Goal: Task Accomplishment & Management: Use online tool/utility

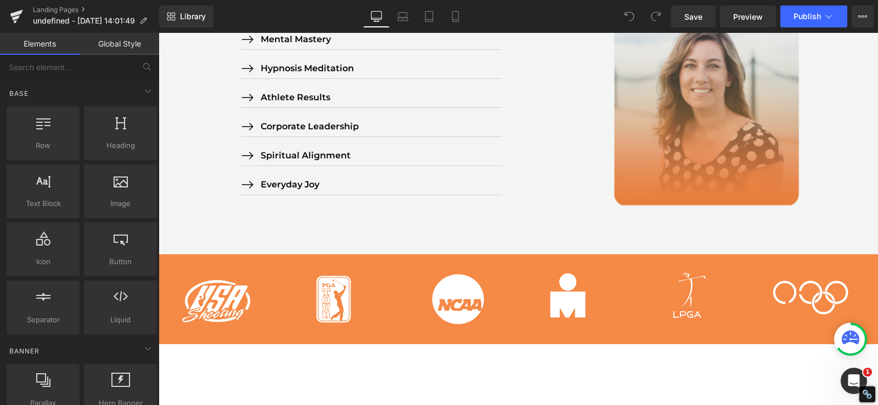
scroll to position [896, 0]
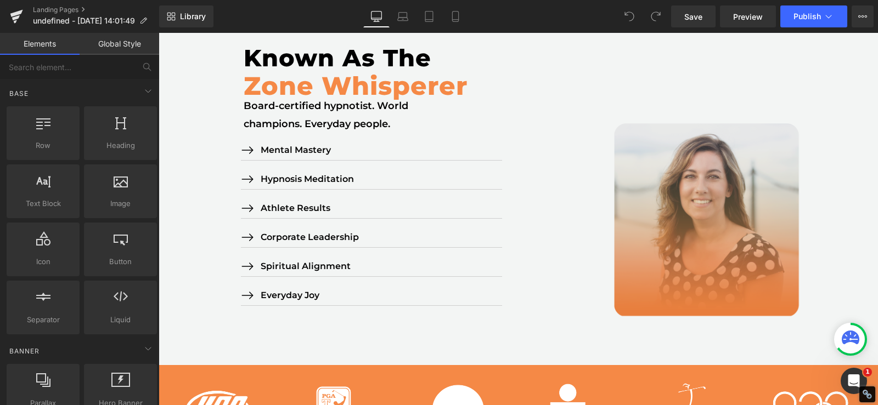
click at [717, 197] on img at bounding box center [697, 198] width 313 height 313
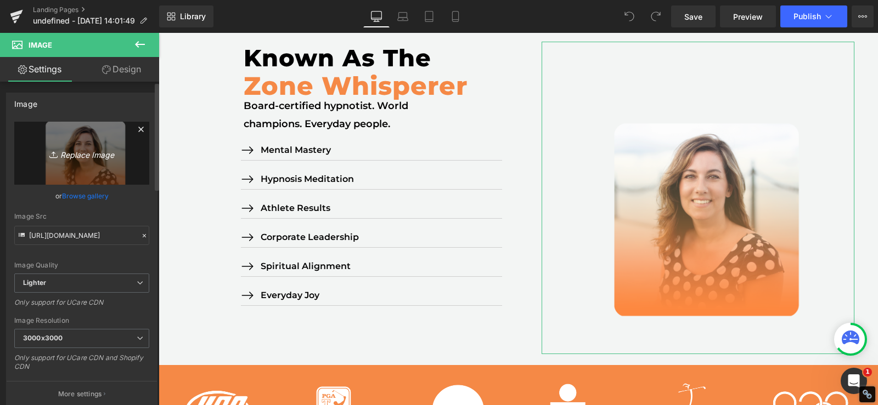
click at [77, 144] on link "Replace Image" at bounding box center [81, 153] width 135 height 63
type input "C:\fakepath\Untitled-7-01.png"
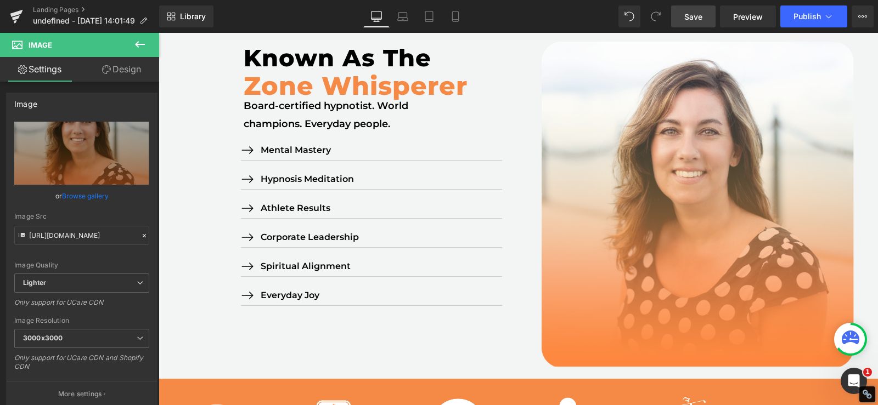
click at [697, 13] on span "Save" at bounding box center [693, 17] width 18 height 12
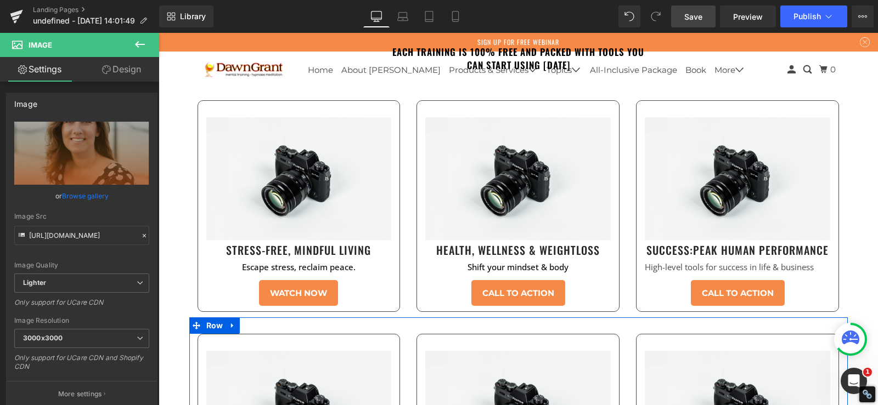
scroll to position [2304, 0]
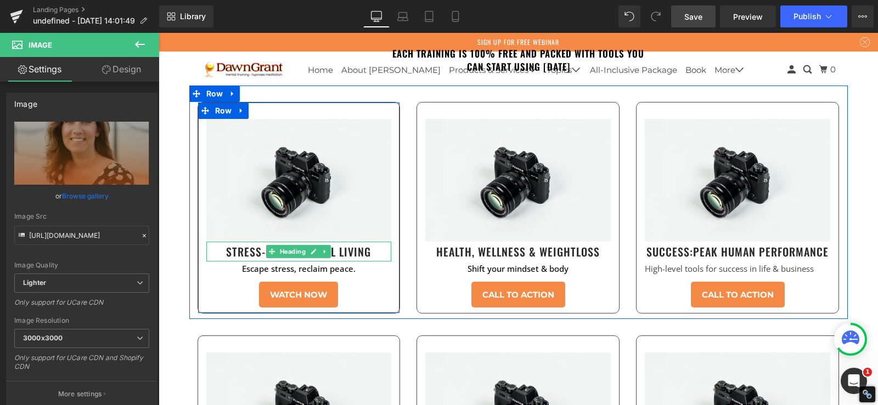
click at [351, 242] on h1 "Stress-Free, Mindful Living" at bounding box center [298, 252] width 185 height 20
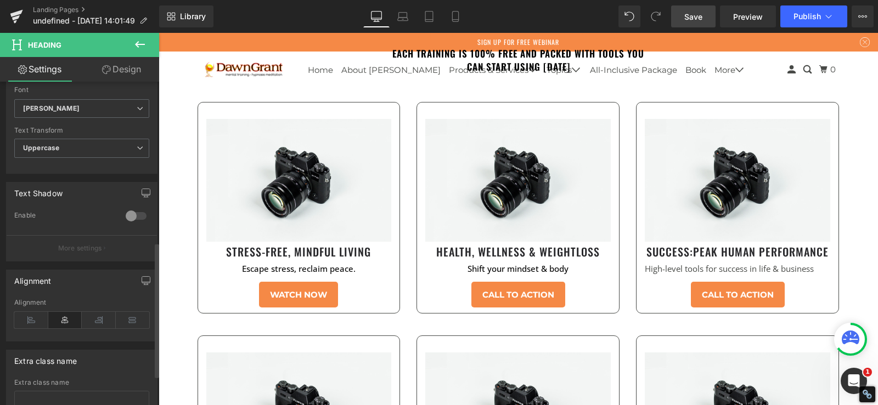
scroll to position [384, 0]
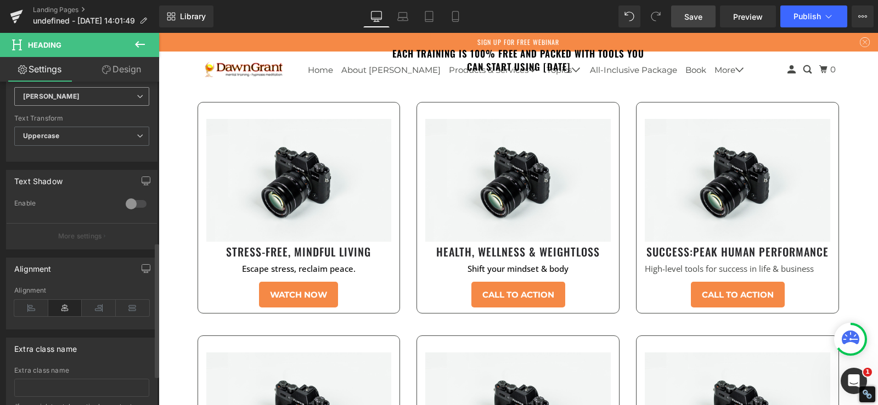
click at [65, 97] on b "[PERSON_NAME]" at bounding box center [80, 96] width 114 height 9
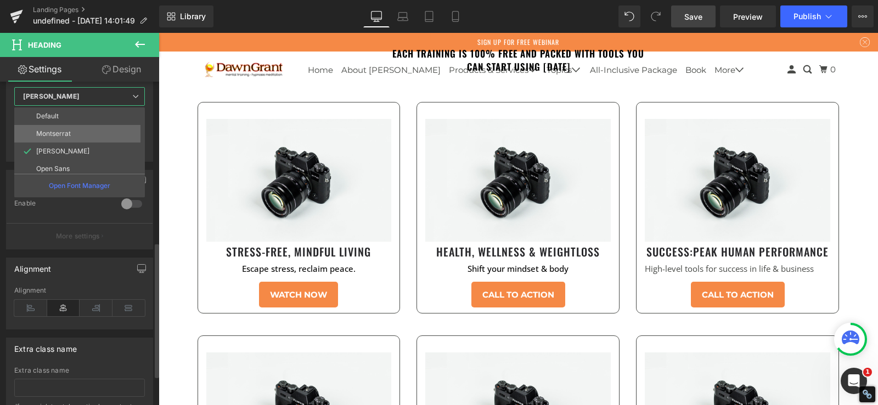
click at [70, 132] on p "Montserrat" at bounding box center [53, 134] width 35 height 8
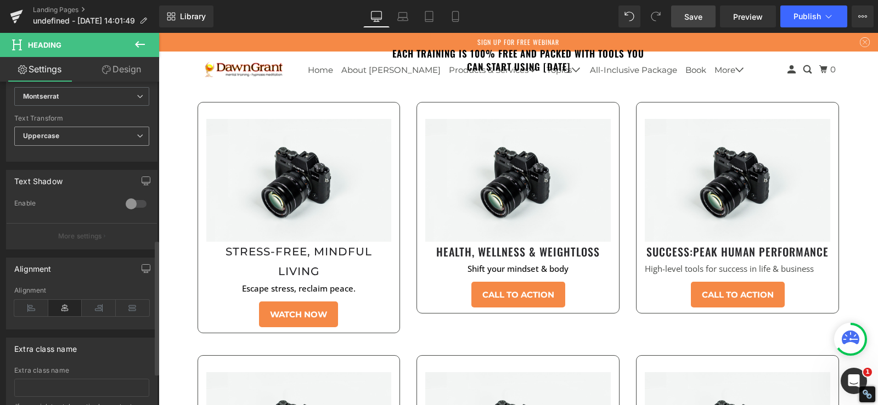
scroll to position [128, 0]
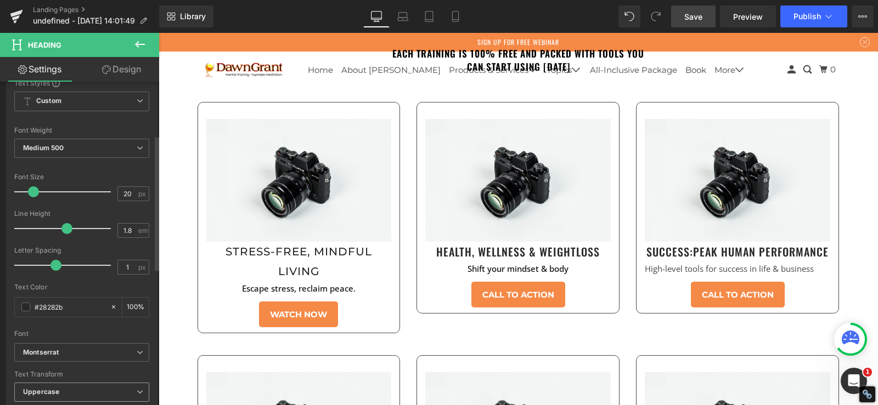
click at [76, 388] on span "Uppercase" at bounding box center [81, 392] width 135 height 19
click at [92, 398] on span "Uppercase" at bounding box center [79, 392] width 131 height 19
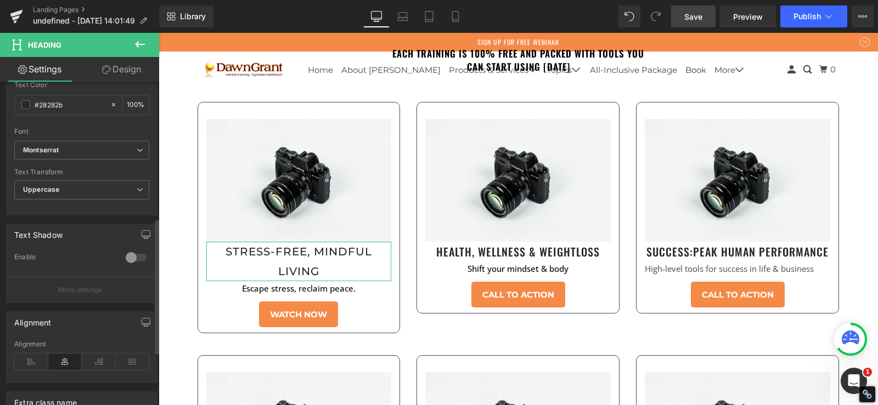
scroll to position [327, 0]
click at [80, 194] on span "Uppercase" at bounding box center [81, 193] width 135 height 19
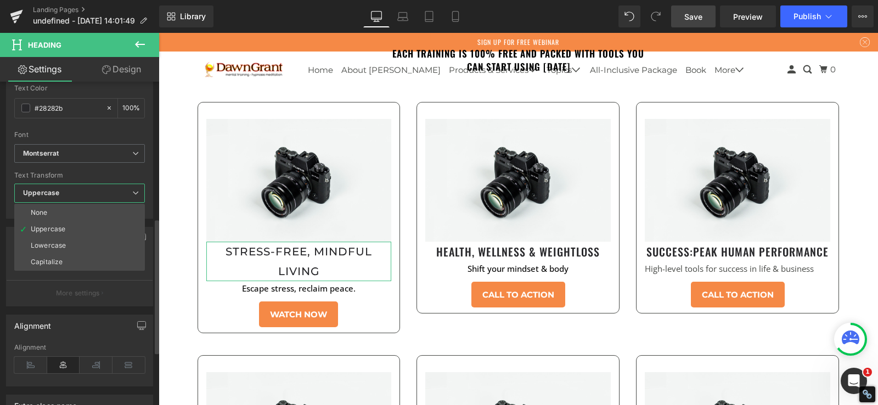
click at [87, 248] on li "Lowercase" at bounding box center [79, 245] width 131 height 16
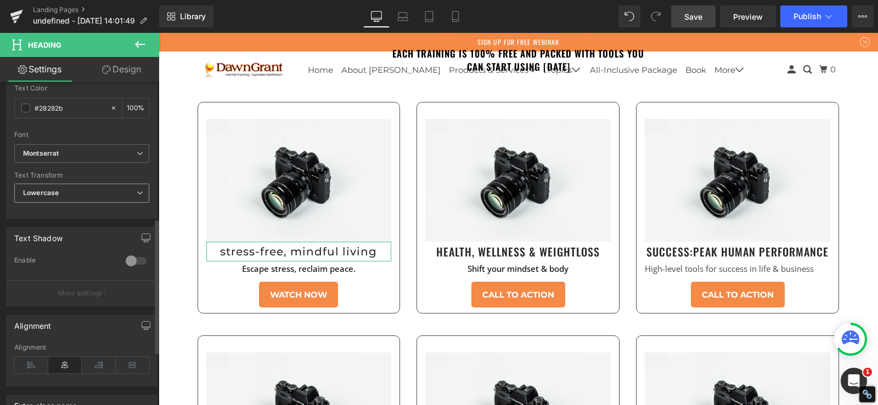
click at [64, 198] on span "Lowercase" at bounding box center [81, 193] width 135 height 19
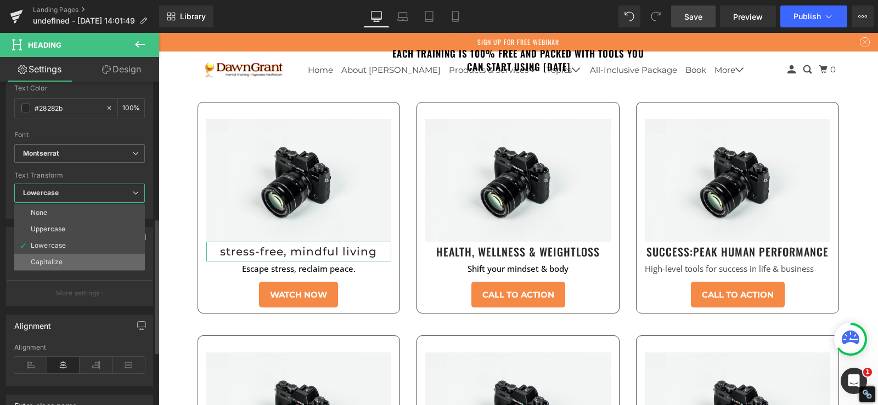
click at [62, 258] on div "Capitalize" at bounding box center [47, 262] width 32 height 8
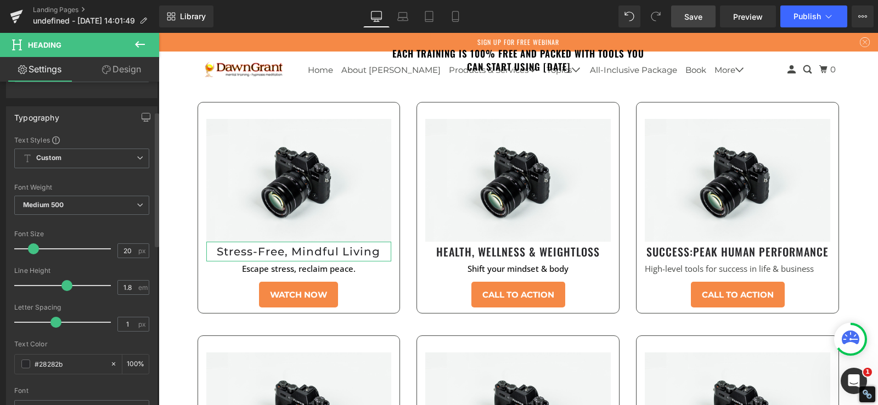
scroll to position [199, 0]
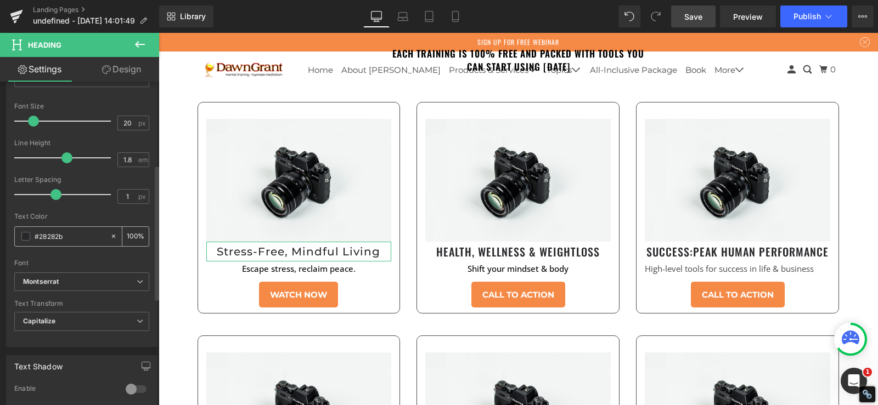
click at [25, 237] on span at bounding box center [25, 236] width 9 height 9
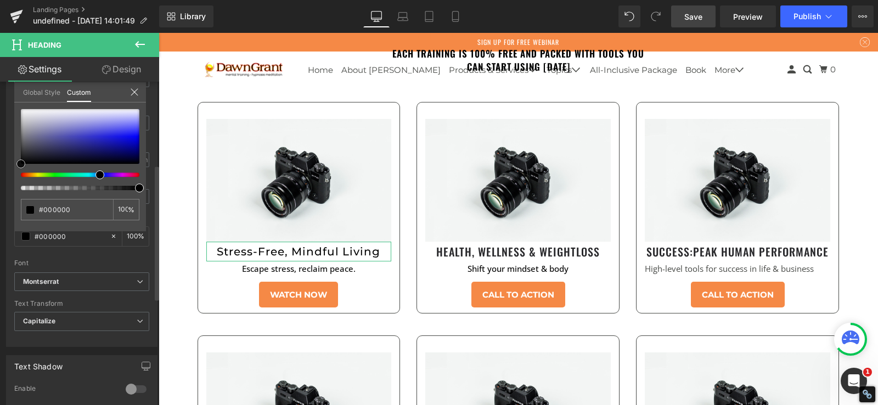
drag, startPoint x: 23, startPoint y: 189, endPoint x: 18, endPoint y: 193, distance: 5.9
click at [18, 193] on div "#28282b 100 %" at bounding box center [80, 170] width 132 height 122
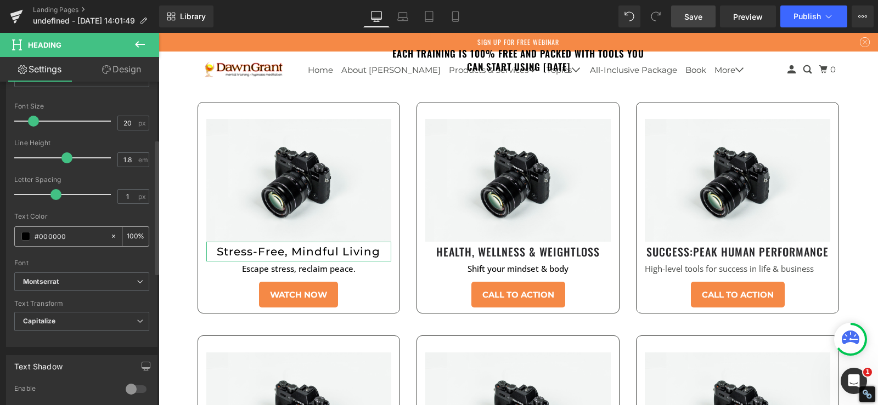
scroll to position [71, 0]
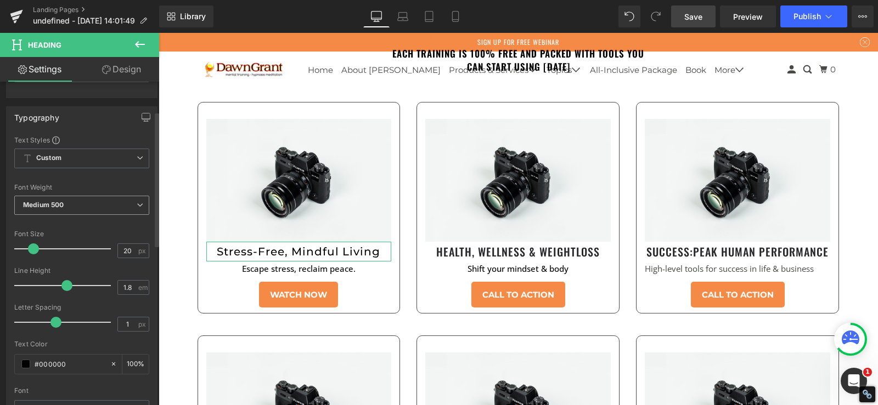
click at [71, 202] on span "Medium 500" at bounding box center [81, 205] width 135 height 19
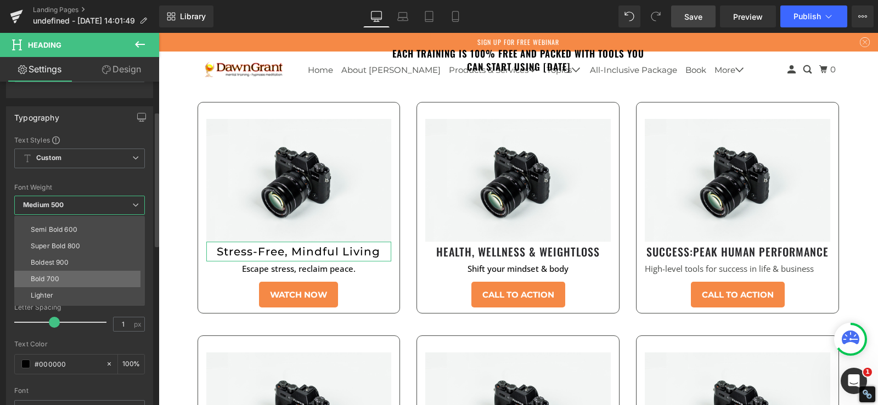
scroll to position [91, 0]
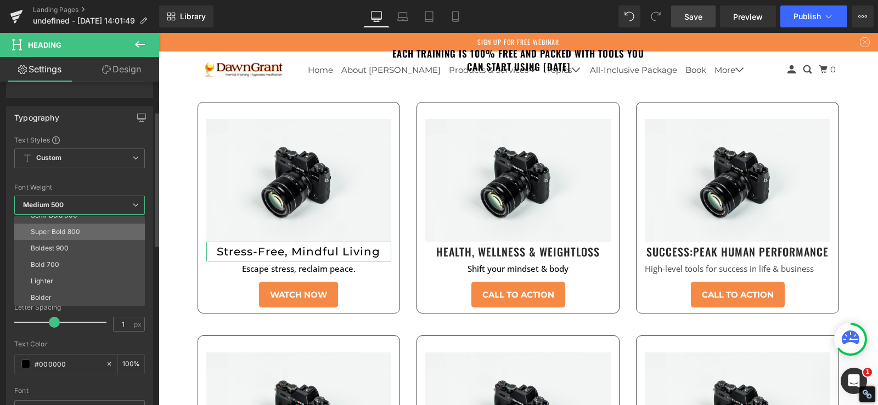
click at [81, 230] on li "Super Bold 800" at bounding box center [81, 232] width 135 height 16
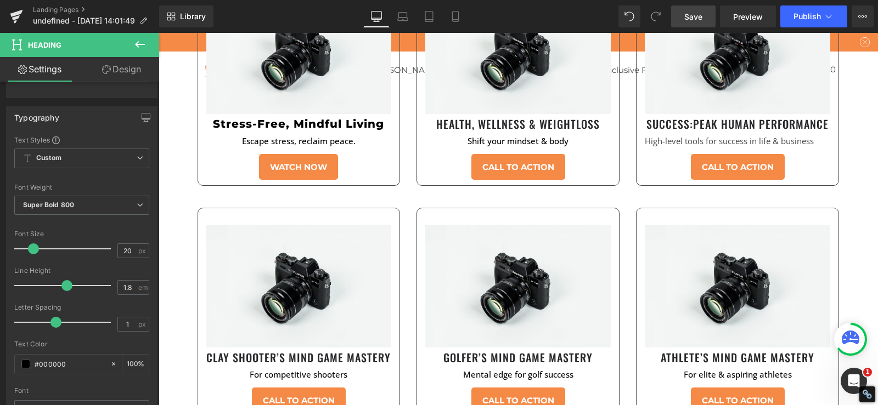
scroll to position [2304, 0]
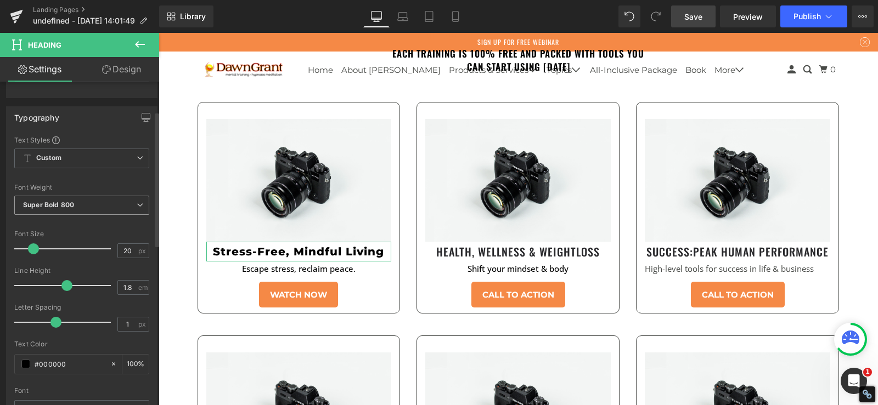
click at [97, 204] on span "Super Bold 800" at bounding box center [81, 205] width 135 height 19
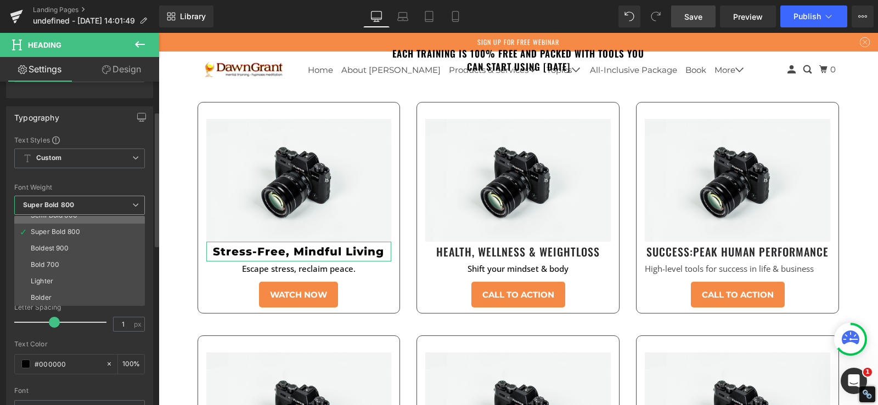
click at [90, 219] on li "Semi Bold 600" at bounding box center [81, 215] width 135 height 16
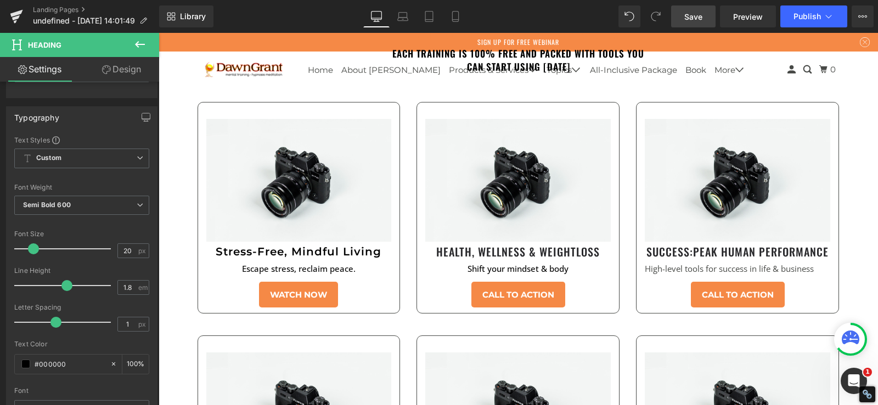
click at [339, 239] on div at bounding box center [518, 219] width 719 height 372
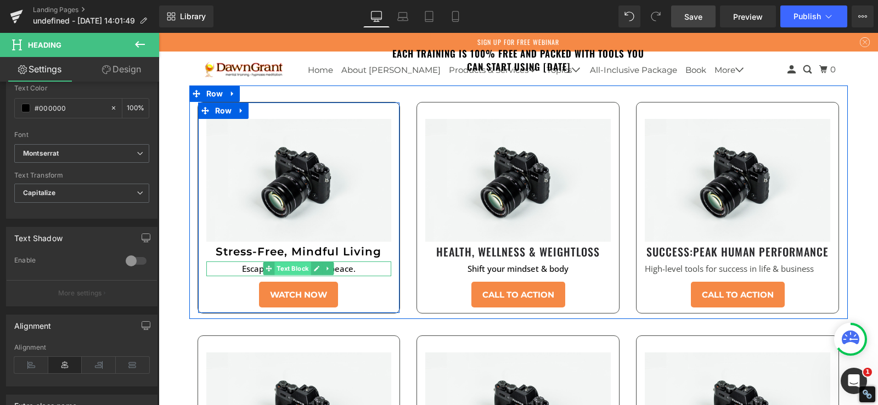
click at [281, 262] on span "Text Block" at bounding box center [293, 268] width 36 height 13
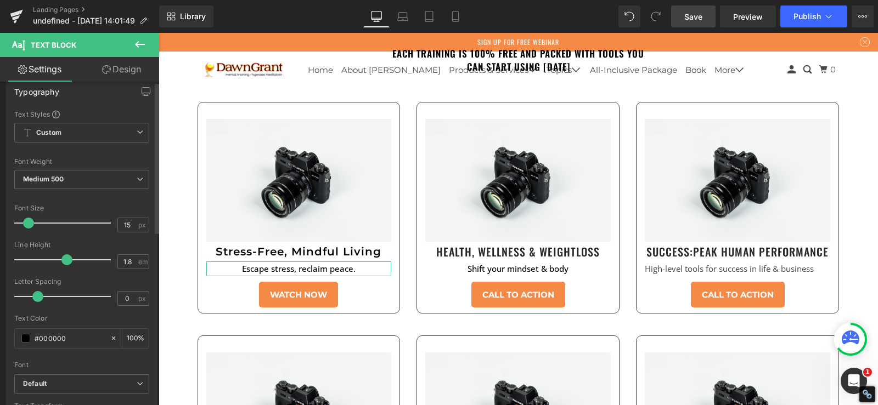
scroll to position [0, 0]
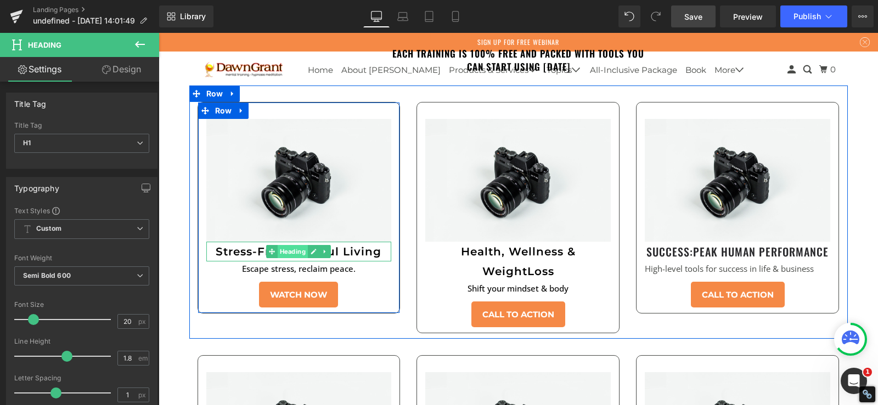
click at [285, 245] on span "Heading" at bounding box center [293, 251] width 30 height 13
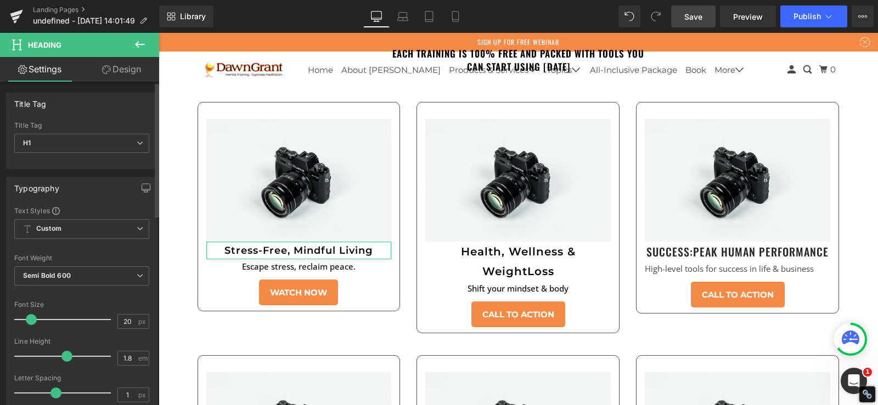
click at [32, 318] on span at bounding box center [31, 319] width 11 height 11
click at [71, 275] on span "Semi Bold 600" at bounding box center [81, 276] width 135 height 19
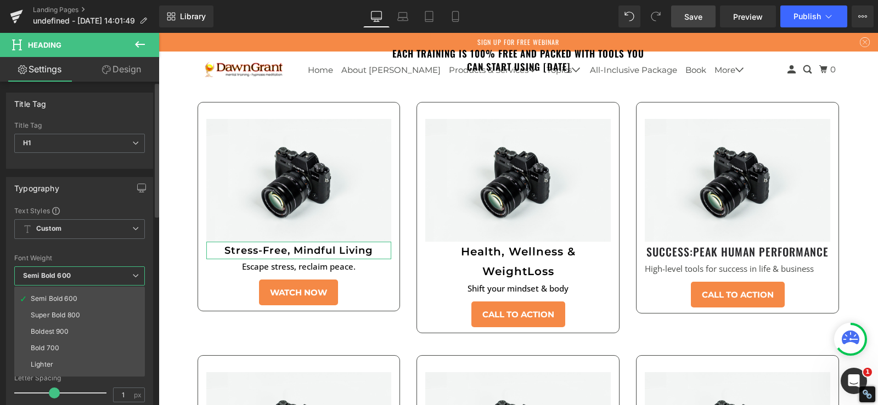
scroll to position [91, 0]
click at [82, 303] on li "Super Bold 800" at bounding box center [81, 303] width 135 height 16
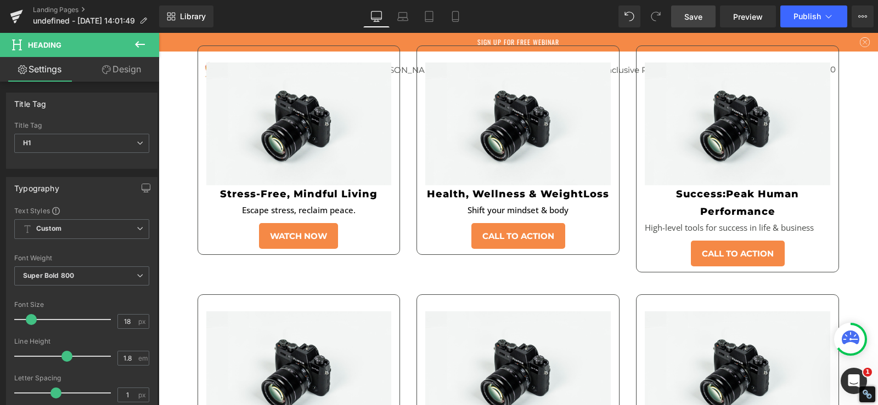
scroll to position [2431, 0]
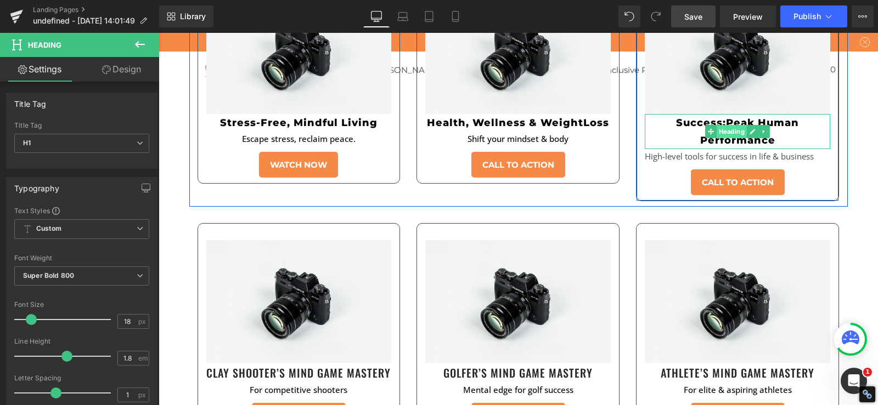
click at [729, 125] on span "Heading" at bounding box center [731, 131] width 30 height 13
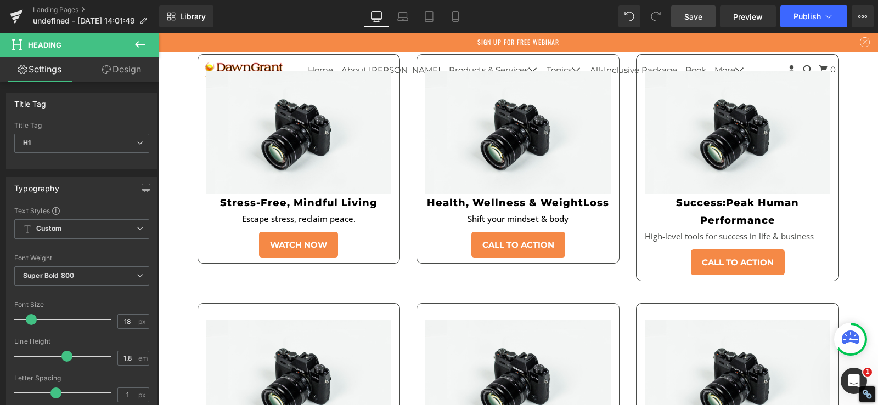
scroll to position [2304, 0]
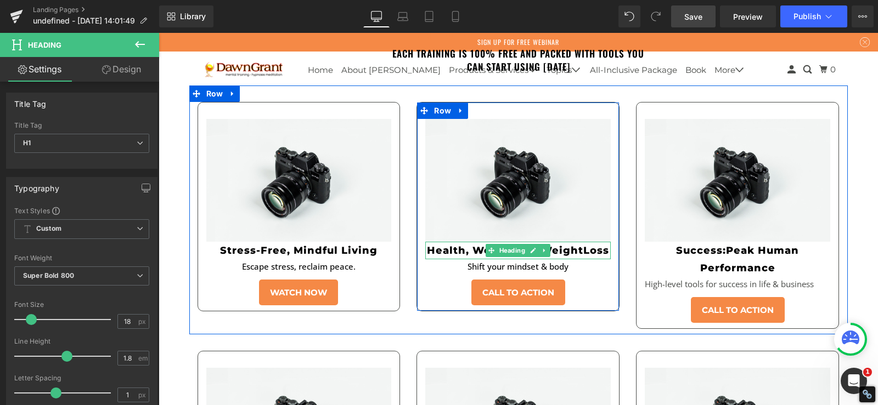
click at [576, 242] on h1 "Health, Wellness & WeightLoss" at bounding box center [517, 251] width 185 height 18
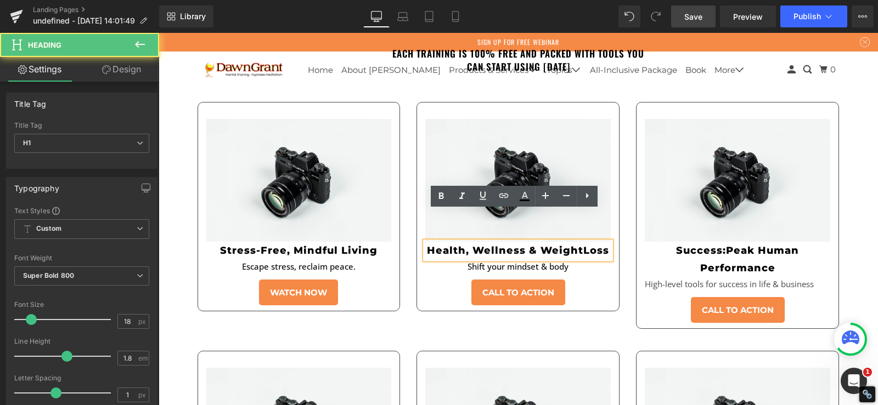
click at [576, 242] on h1 "Health, Wellness & WeightLoss" at bounding box center [517, 251] width 185 height 18
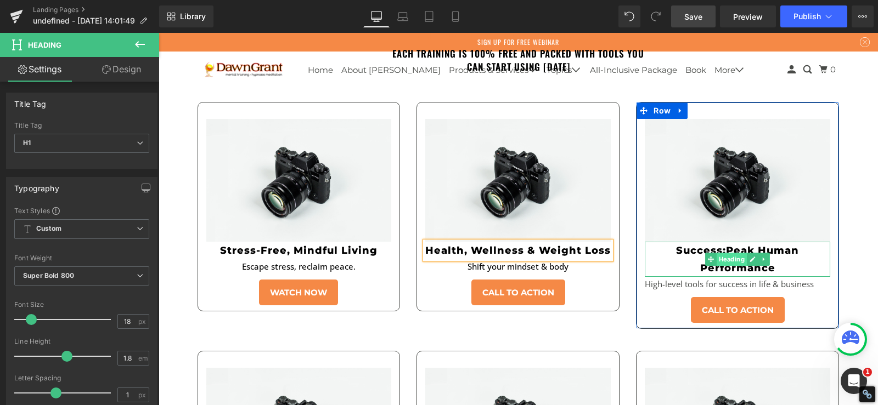
click at [724, 253] on span "Heading" at bounding box center [731, 259] width 30 height 13
click at [686, 242] on h1 "Success:Peak Human Performance" at bounding box center [736, 260] width 185 height 36
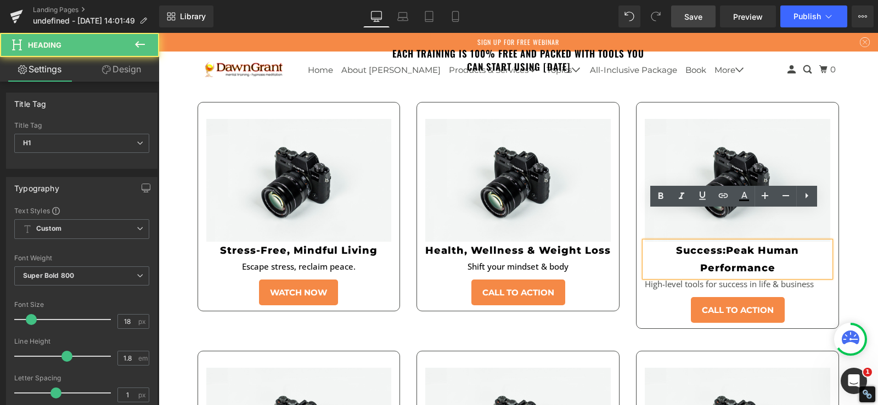
click at [686, 242] on h1 "Success:Peak Human Performance" at bounding box center [736, 260] width 185 height 36
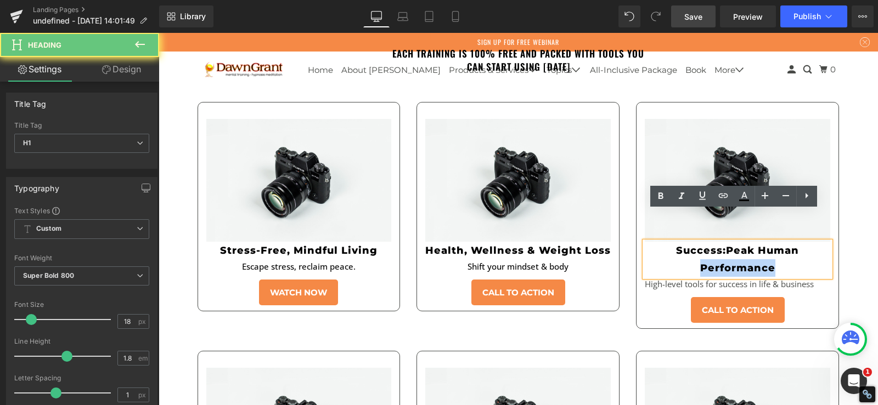
click at [670, 242] on h1 "Success:Peak Human Performance" at bounding box center [736, 260] width 185 height 36
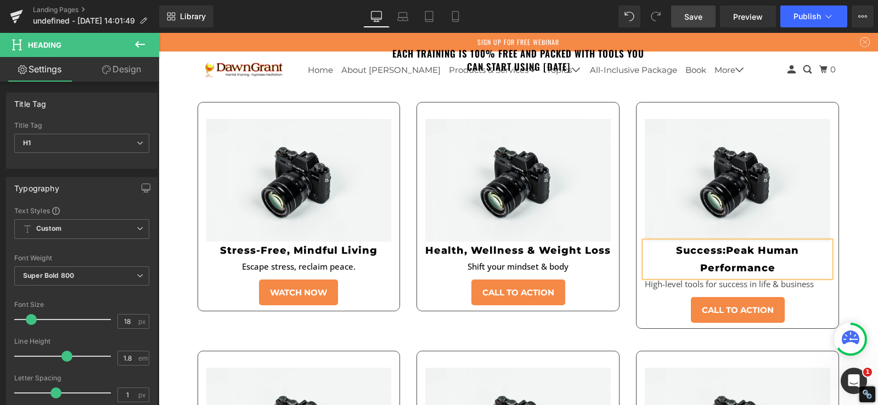
click at [697, 242] on h1 "Success:Peak Human Performance" at bounding box center [736, 260] width 185 height 36
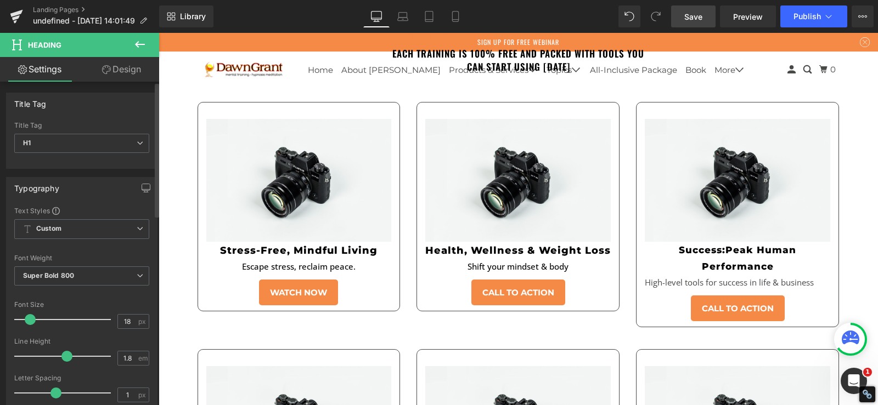
click at [30, 319] on span at bounding box center [30, 319] width 11 height 11
click at [121, 321] on input "18" at bounding box center [127, 322] width 19 height 14
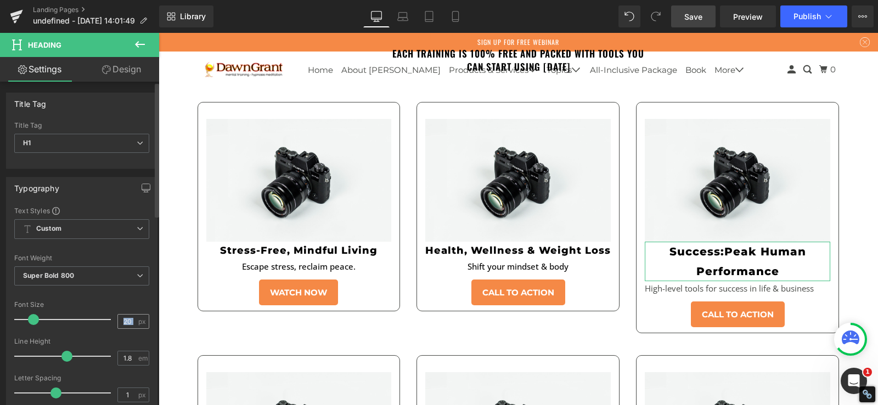
drag, startPoint x: 135, startPoint y: 322, endPoint x: 115, endPoint y: 318, distance: 20.1
click at [117, 318] on div "20 px" at bounding box center [133, 321] width 32 height 15
click at [115, 305] on div "Font Size" at bounding box center [81, 305] width 135 height 8
click at [119, 324] on input "20" at bounding box center [127, 322] width 19 height 14
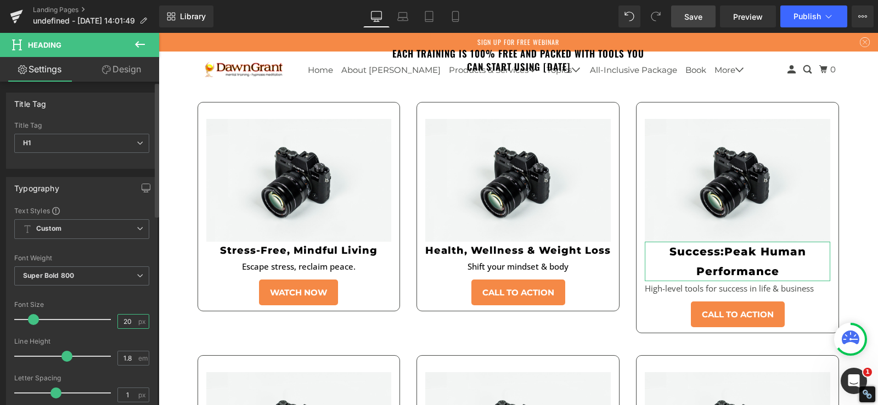
click at [119, 324] on input "20" at bounding box center [127, 322] width 19 height 14
type input "18"
click at [94, 296] on div at bounding box center [81, 294] width 135 height 7
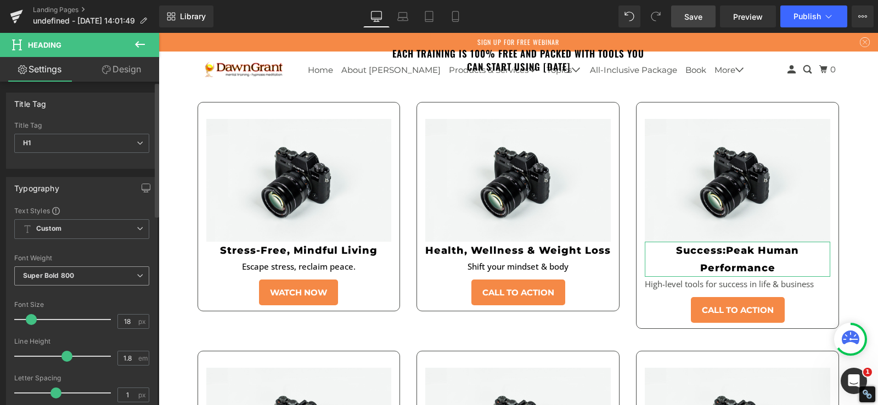
click at [86, 283] on span "Super Bold 800" at bounding box center [81, 276] width 135 height 19
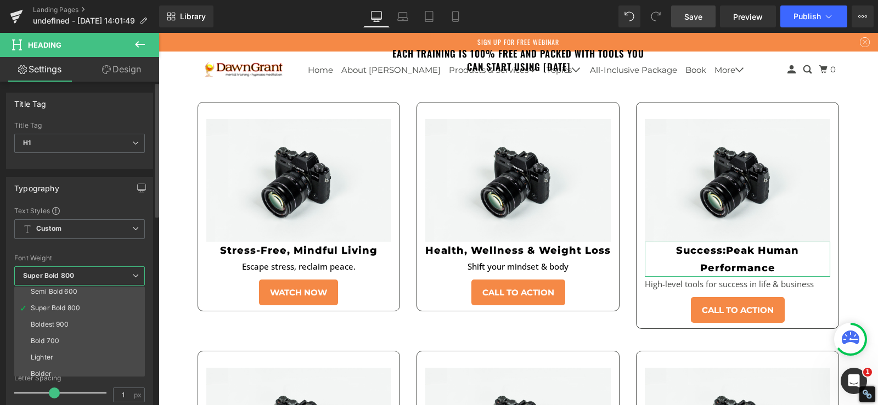
scroll to position [91, 0]
click at [77, 287] on li "Semi Bold 600" at bounding box center [81, 286] width 135 height 16
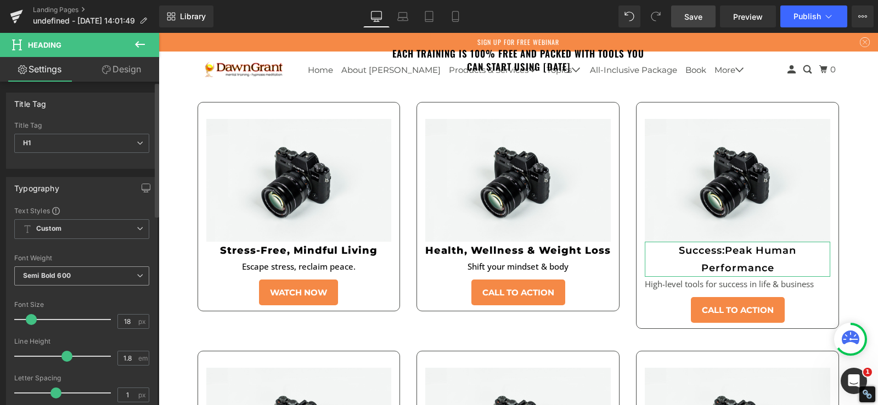
click at [79, 269] on span "Semi Bold 600" at bounding box center [81, 276] width 135 height 19
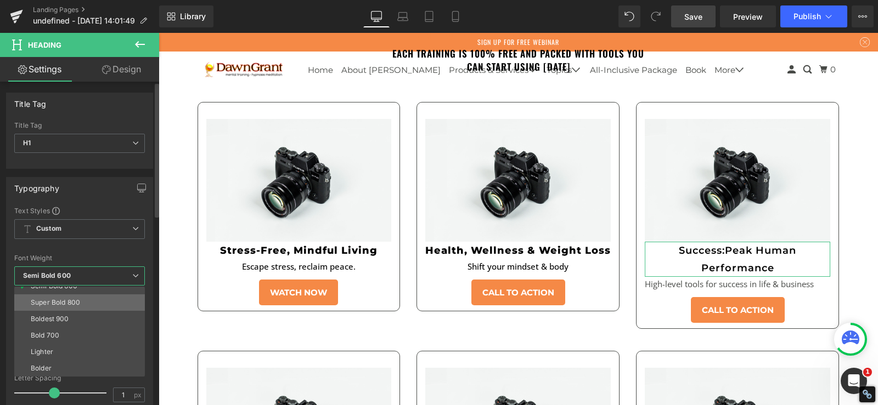
click at [86, 303] on li "Super Bold 800" at bounding box center [81, 303] width 135 height 16
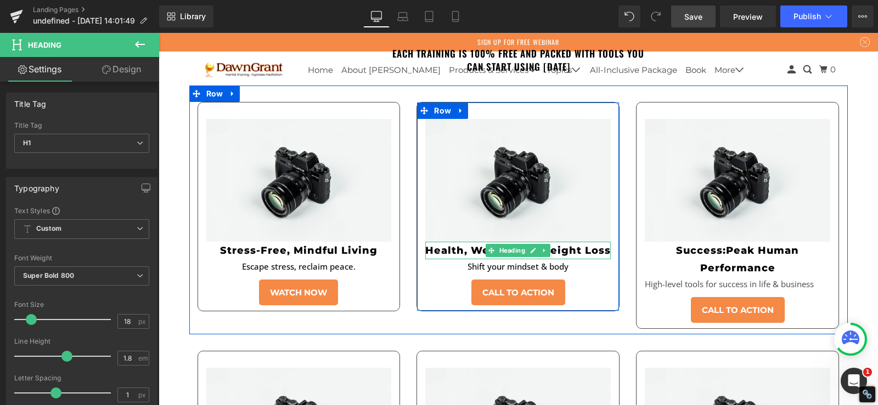
click at [563, 242] on h1 "Health, Wellness & Weight Loss" at bounding box center [517, 251] width 185 height 18
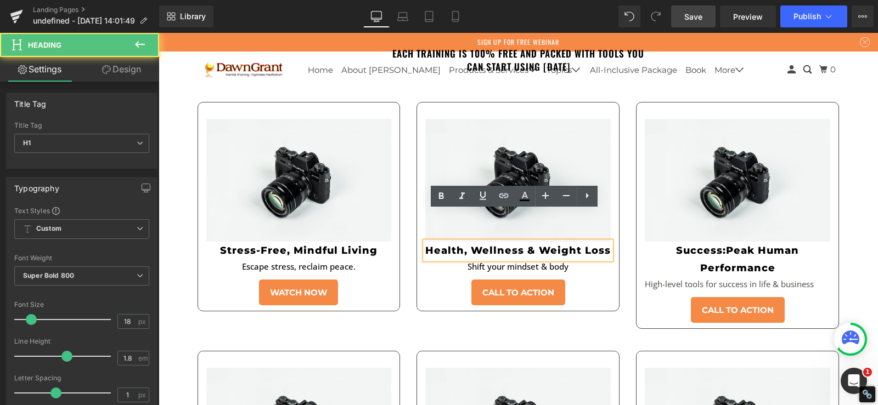
click at [535, 242] on h1 "Health, Wellness & Weight Loss" at bounding box center [517, 251] width 185 height 18
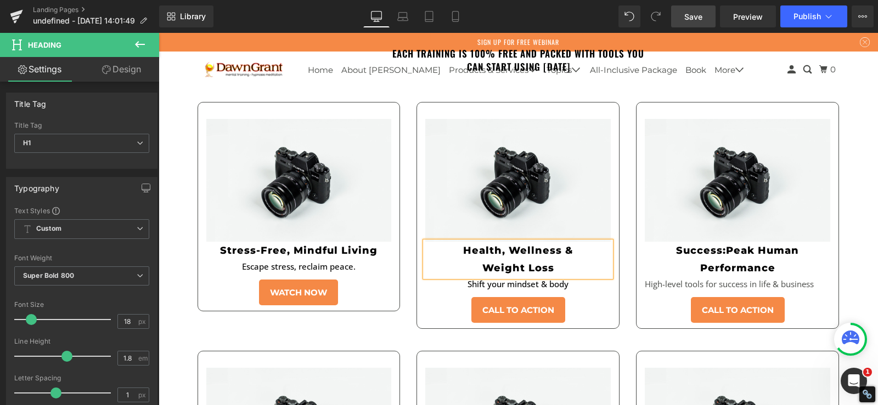
click at [171, 139] on div "Life is extraordinary. Heading Unleash Yours. Heading Feeling stuck in stress, …" at bounding box center [518, 213] width 719 height 4958
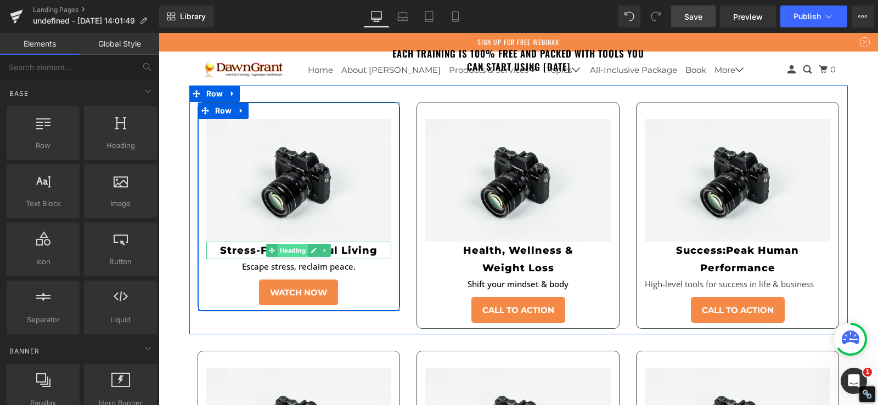
click at [290, 244] on span "Heading" at bounding box center [293, 250] width 30 height 13
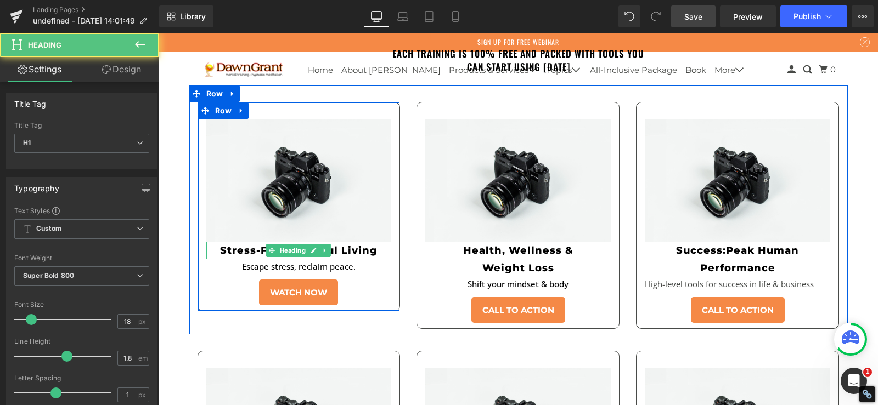
click at [241, 242] on h1 "Stress-Free, Mindful Living" at bounding box center [298, 251] width 185 height 18
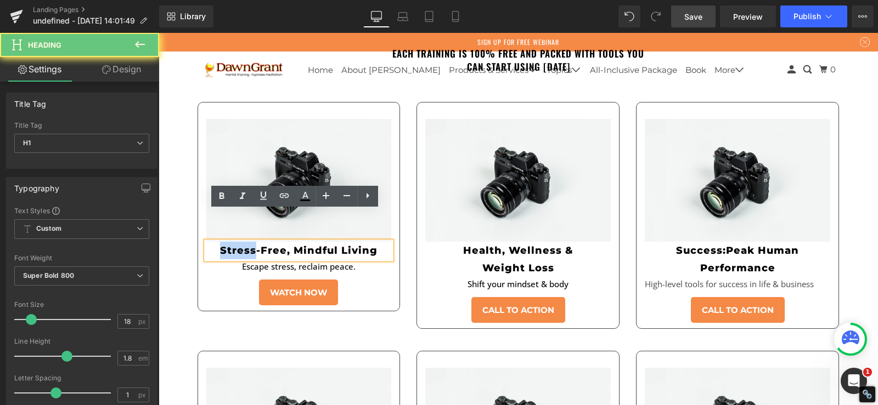
click at [241, 242] on h1 "Stress-Free, Mindful Living" at bounding box center [298, 251] width 185 height 18
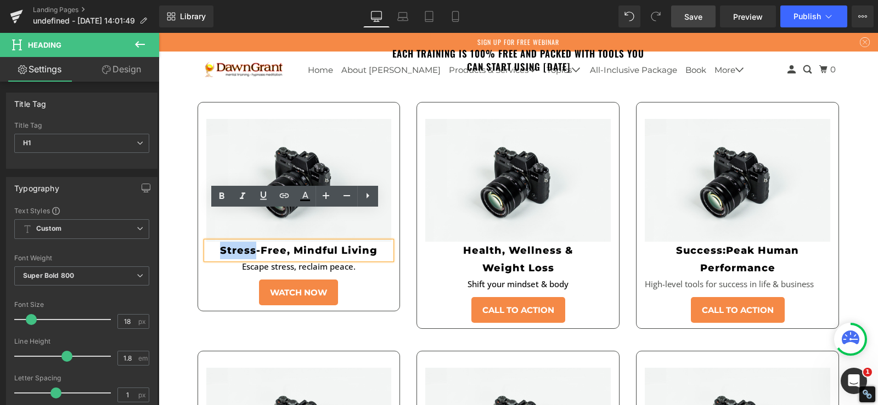
click at [287, 242] on h1 "Stress-Free, Mindful Living" at bounding box center [298, 251] width 185 height 18
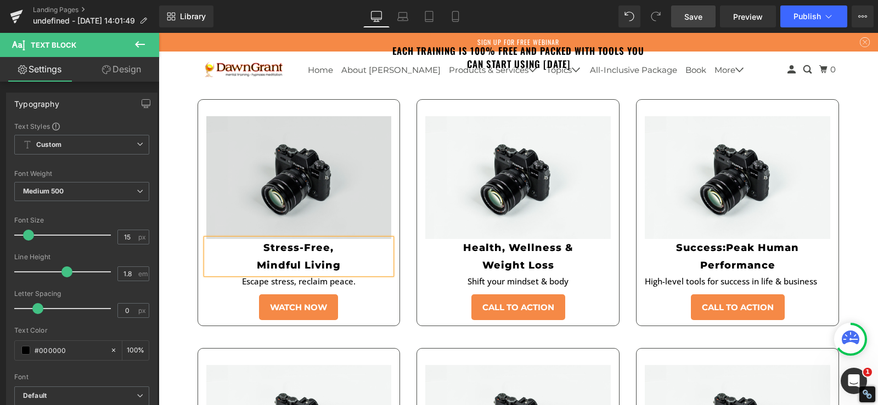
scroll to position [2304, 0]
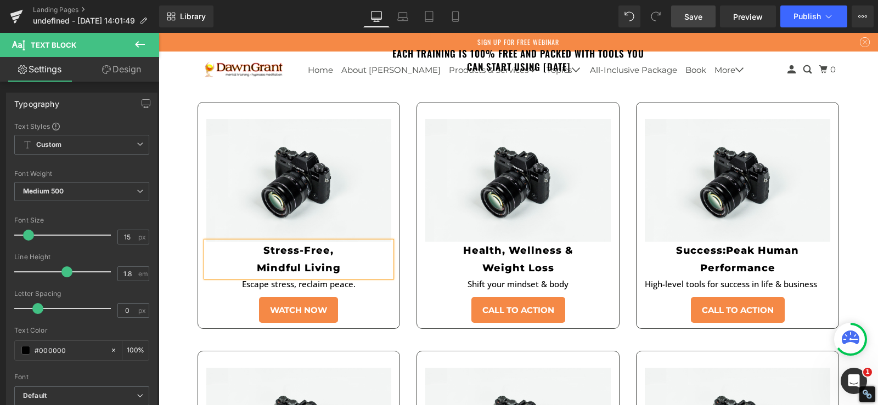
click at [178, 191] on div "Life is extraordinary. Heading Unleash Yours. Heading Feeling stuck in stress, …" at bounding box center [518, 213] width 719 height 4958
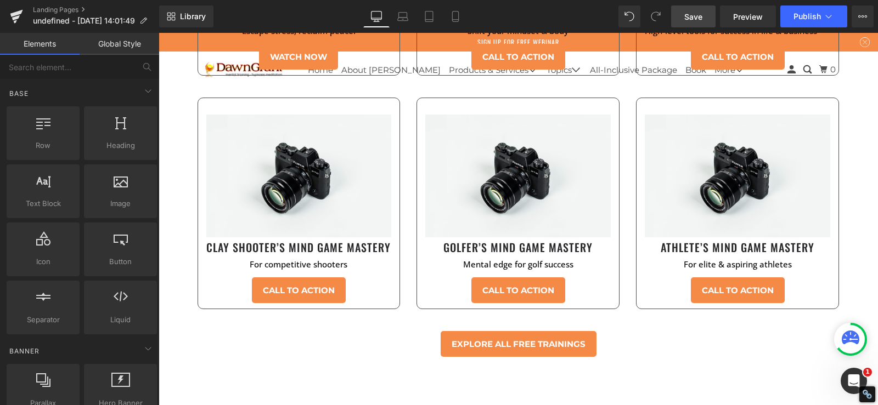
scroll to position [2560, 0]
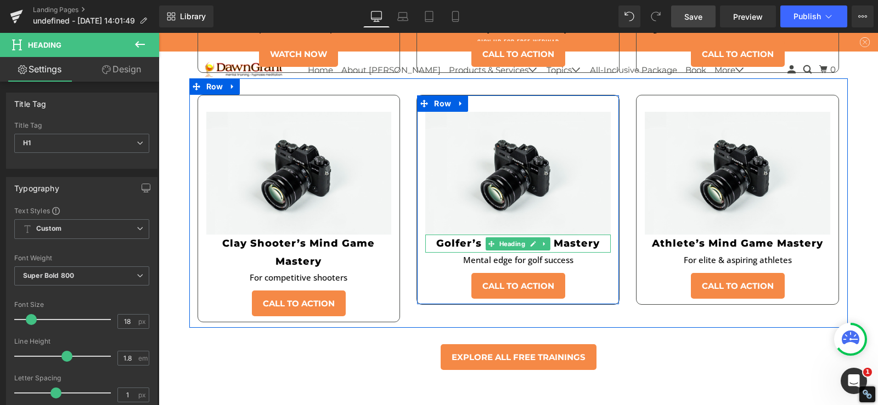
click at [469, 235] on h1 "Golfer’s Mind Game Mastery" at bounding box center [517, 244] width 185 height 18
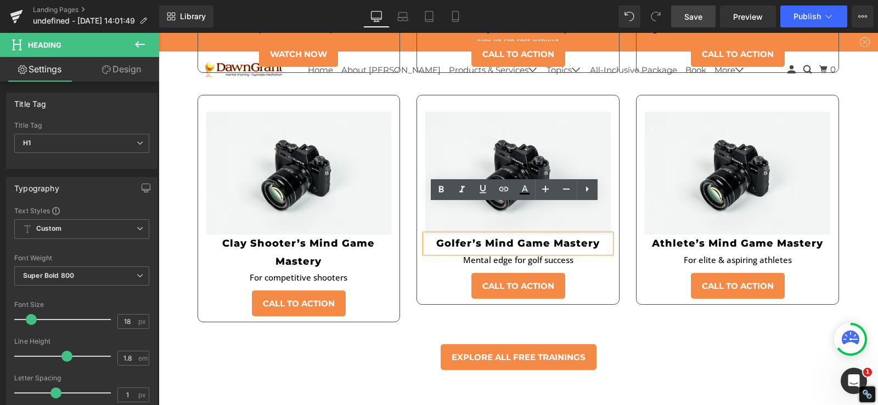
click at [508, 235] on h1 "Golfer’s Mind Game Mastery" at bounding box center [517, 244] width 185 height 18
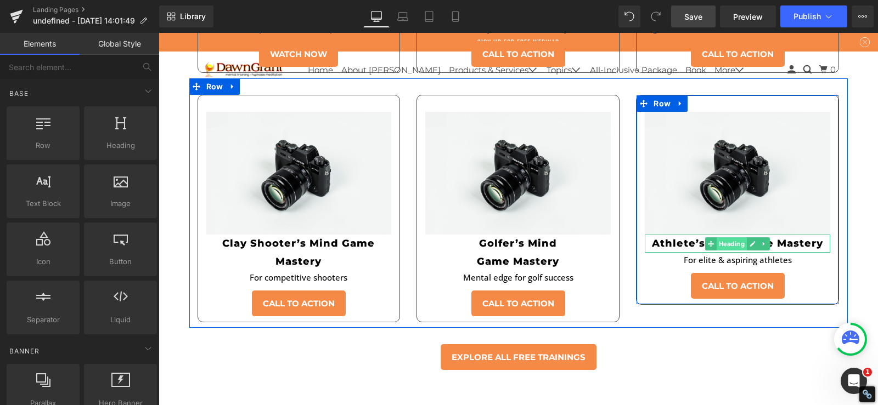
click at [734, 237] on span "Heading" at bounding box center [731, 243] width 30 height 13
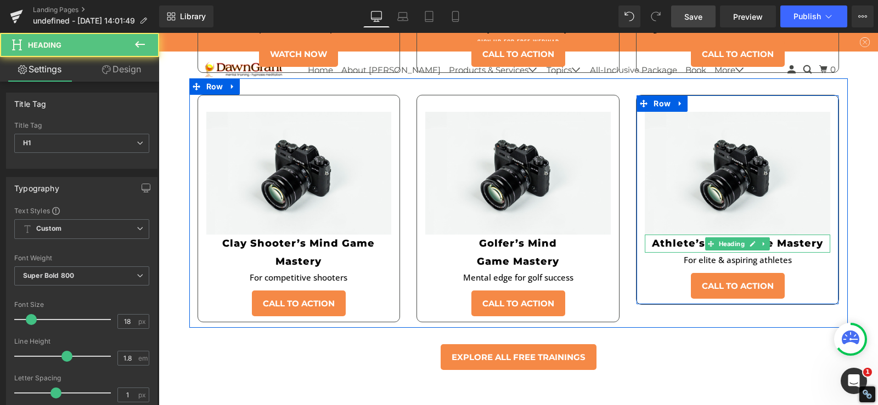
click at [689, 235] on h1 "Athlete’s Mind Game Mastery" at bounding box center [736, 244] width 185 height 18
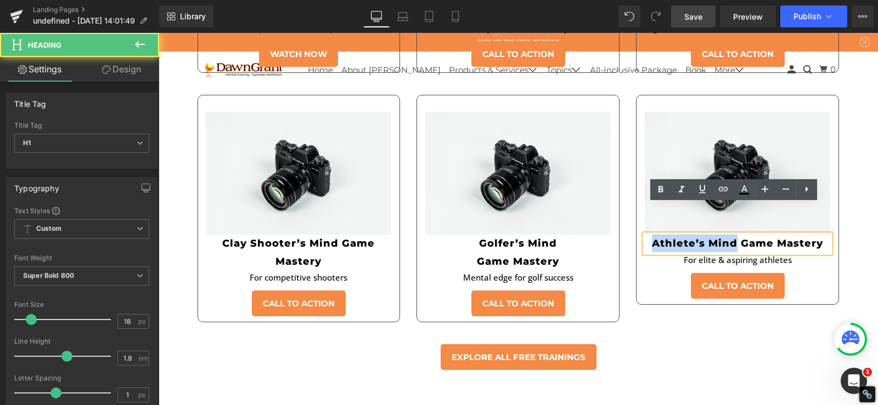
drag, startPoint x: 690, startPoint y: 212, endPoint x: 722, endPoint y: 213, distance: 31.8
click at [722, 235] on h1 "Athlete’s Mind Game Mastery" at bounding box center [736, 244] width 185 height 18
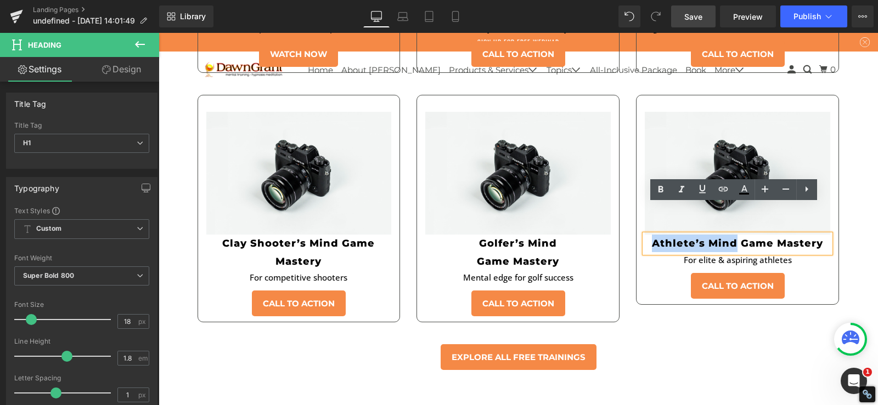
click at [729, 235] on h1 "Athlete’s Mind Game Mastery" at bounding box center [736, 244] width 185 height 18
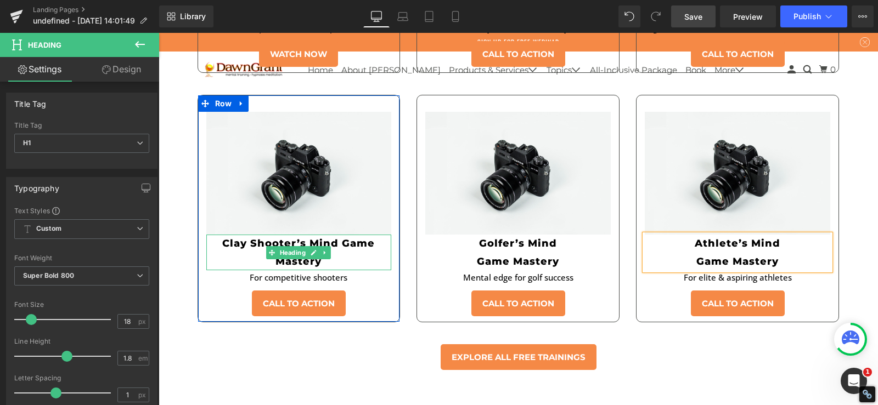
click at [338, 235] on h1 "Clay Shooter’s Mind Game Mastery" at bounding box center [298, 253] width 185 height 36
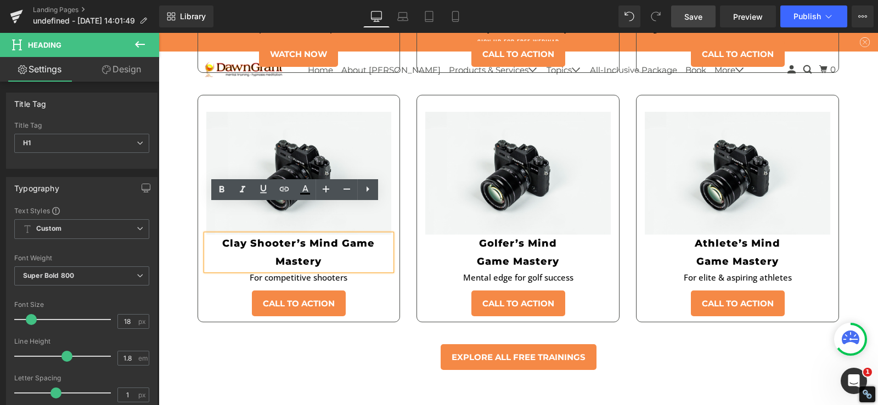
click at [336, 235] on h1 "Clay Shooter’s Mind Game Mastery" at bounding box center [298, 253] width 185 height 36
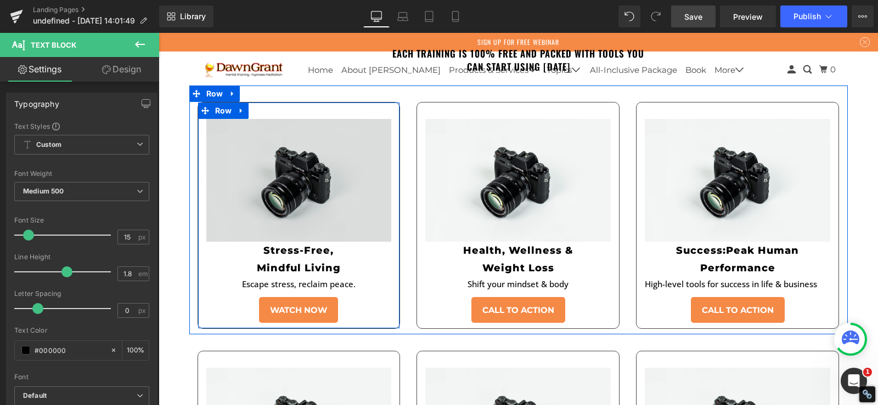
scroll to position [2176, 0]
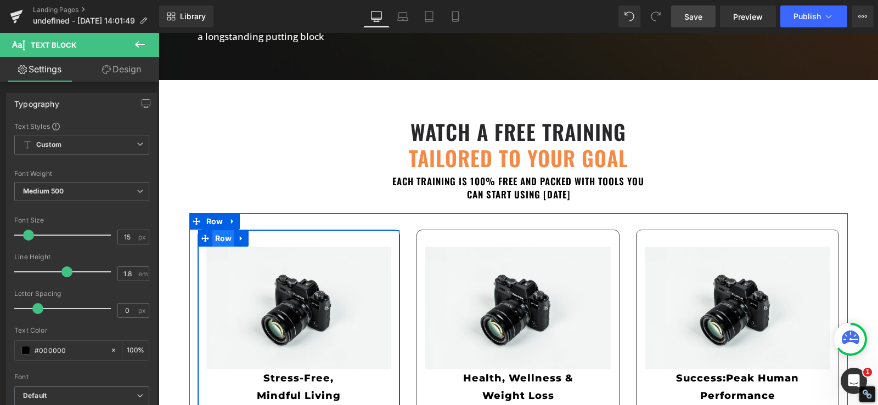
click at [213, 230] on span "Row" at bounding box center [223, 238] width 22 height 16
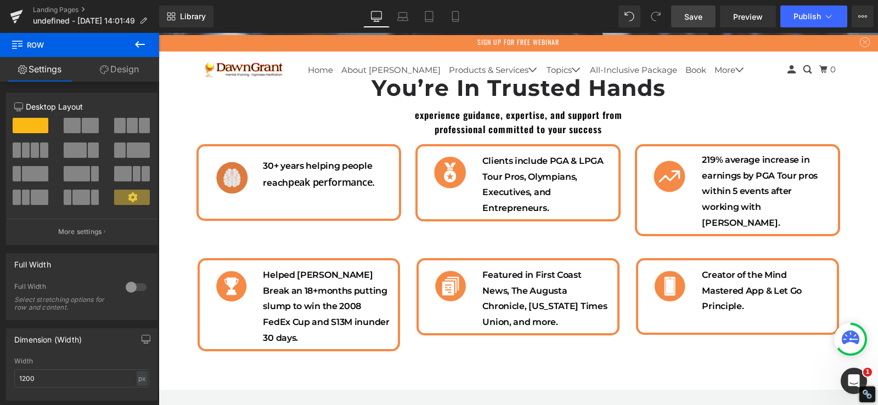
scroll to position [512, 0]
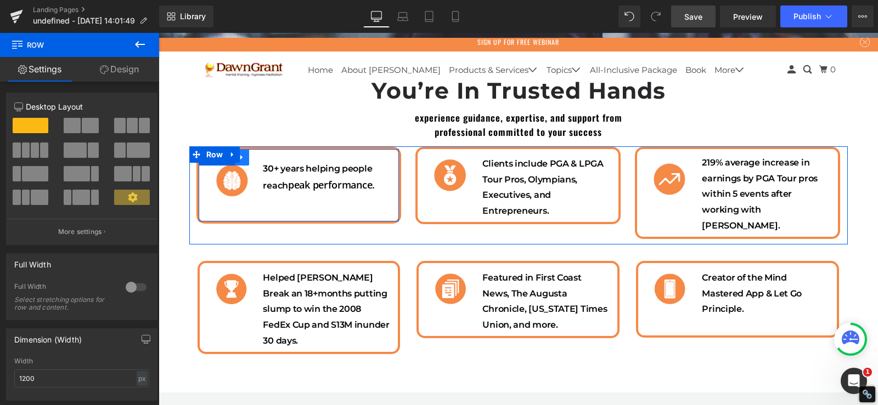
click at [240, 157] on icon at bounding box center [242, 157] width 8 height 8
click at [254, 157] on icon at bounding box center [256, 158] width 8 height 8
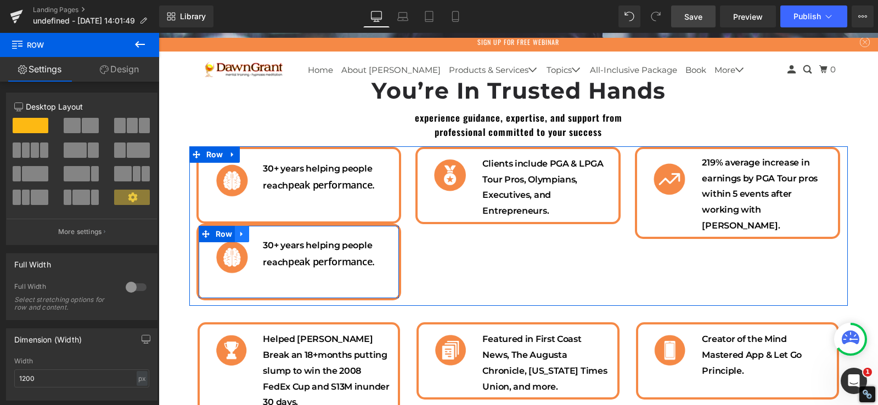
click at [240, 233] on icon at bounding box center [241, 234] width 2 height 5
click at [267, 235] on icon at bounding box center [271, 234] width 8 height 8
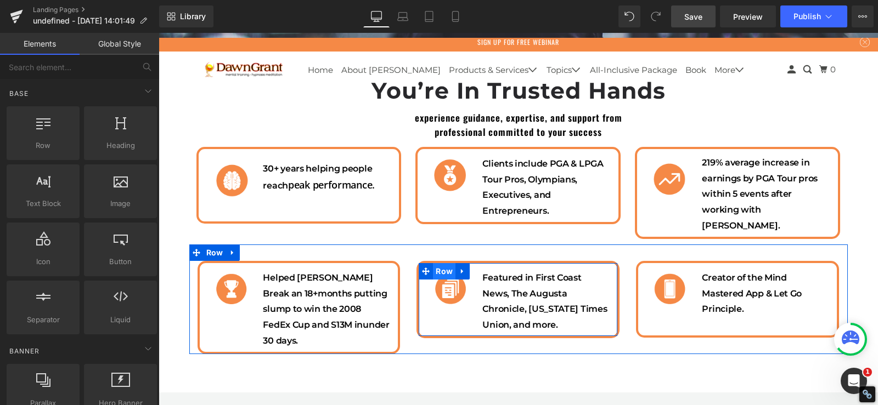
click at [442, 263] on span "Row" at bounding box center [444, 271] width 22 height 16
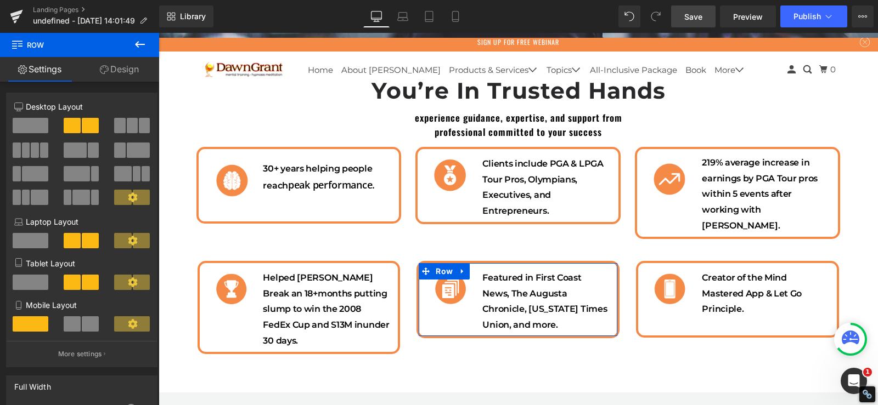
click at [114, 73] on link "Design" at bounding box center [120, 69] width 80 height 25
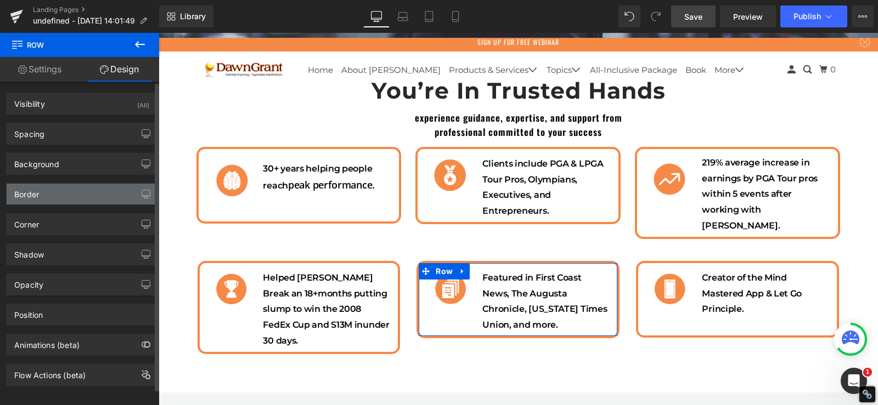
click at [63, 198] on div "Border" at bounding box center [82, 194] width 150 height 21
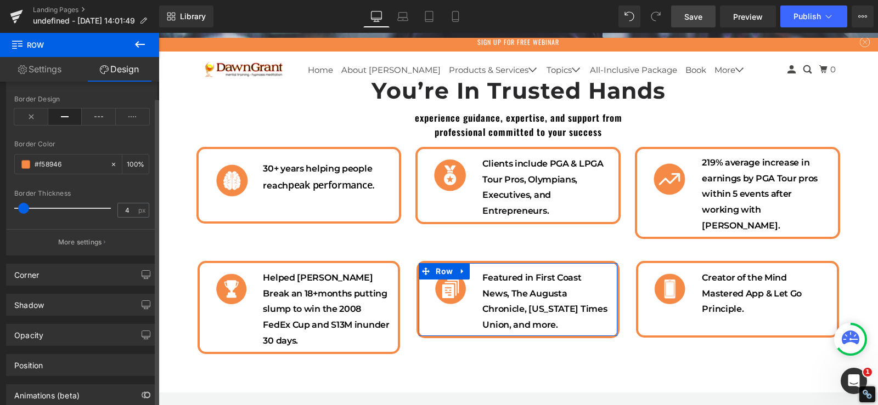
scroll to position [227, 0]
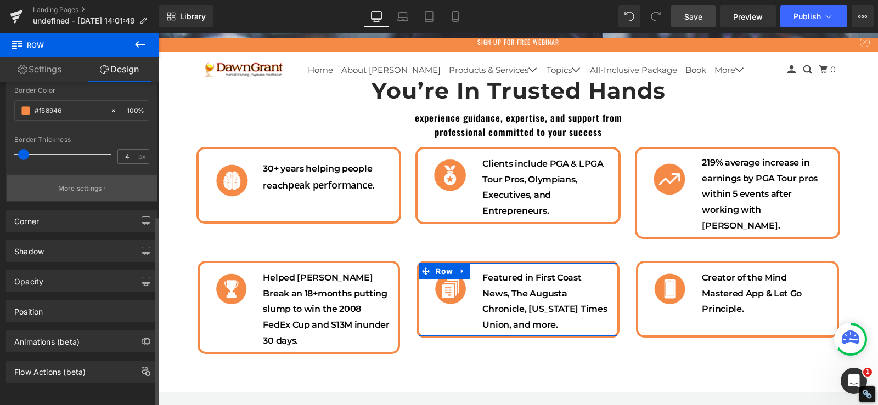
click at [69, 185] on p "More settings" at bounding box center [80, 189] width 44 height 10
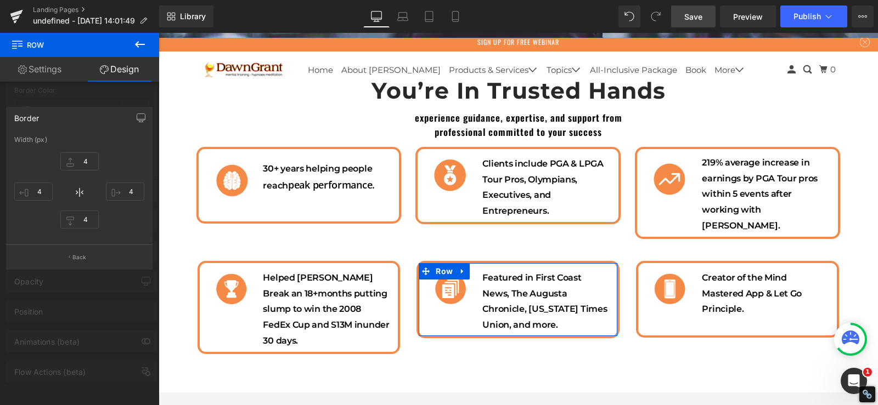
click at [0, 118] on div at bounding box center [79, 222] width 159 height 378
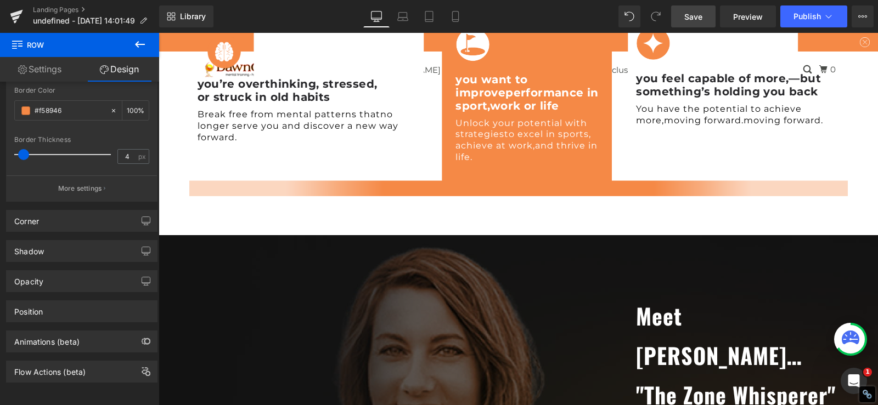
scroll to position [1536, 0]
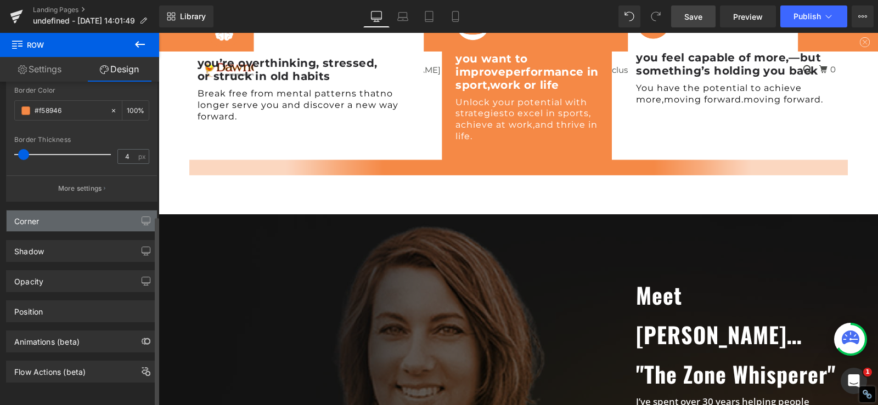
click at [50, 211] on div "Corner" at bounding box center [82, 221] width 150 height 21
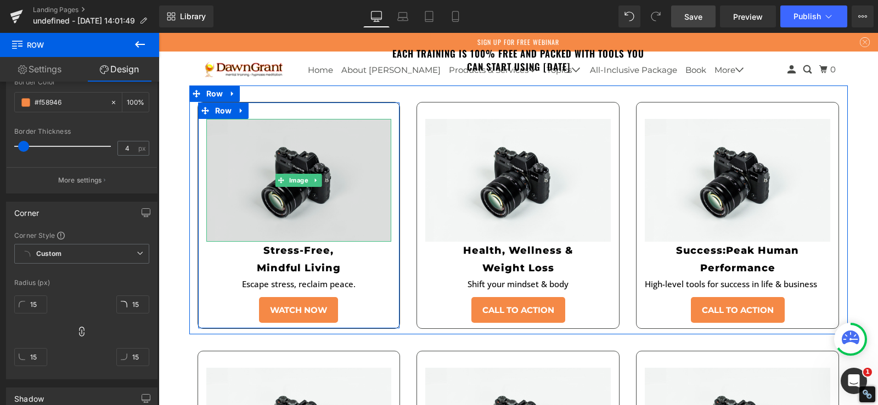
scroll to position [2176, 0]
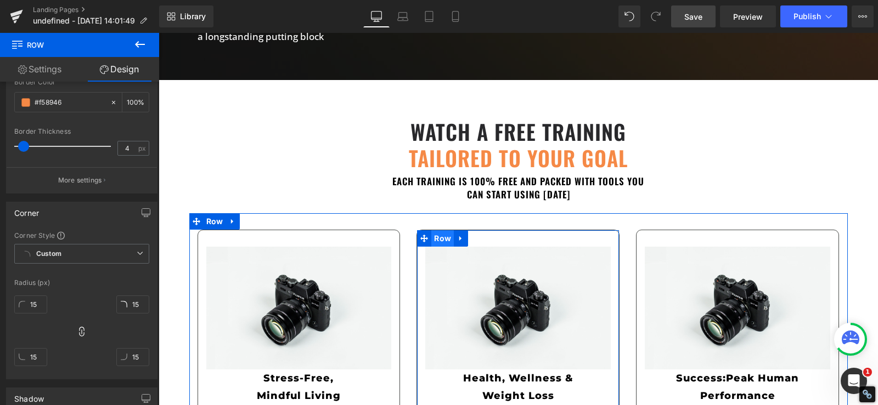
click at [443, 230] on span "Row" at bounding box center [442, 238] width 22 height 16
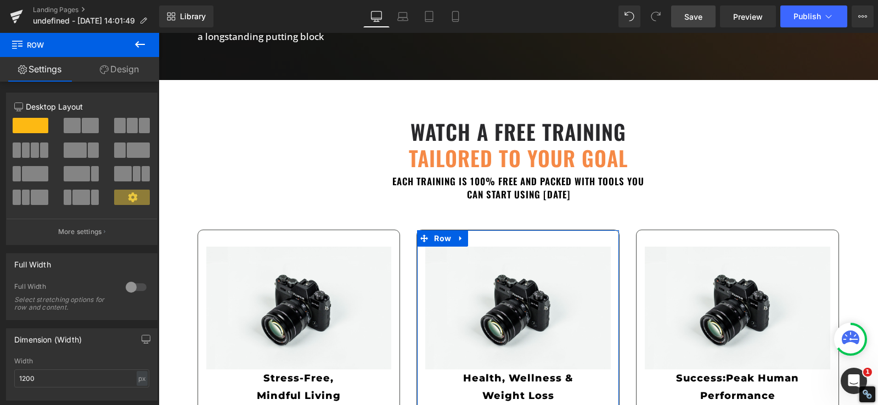
drag, startPoint x: 132, startPoint y: 69, endPoint x: 55, endPoint y: 210, distance: 160.5
click at [132, 68] on link "Design" at bounding box center [120, 69] width 80 height 25
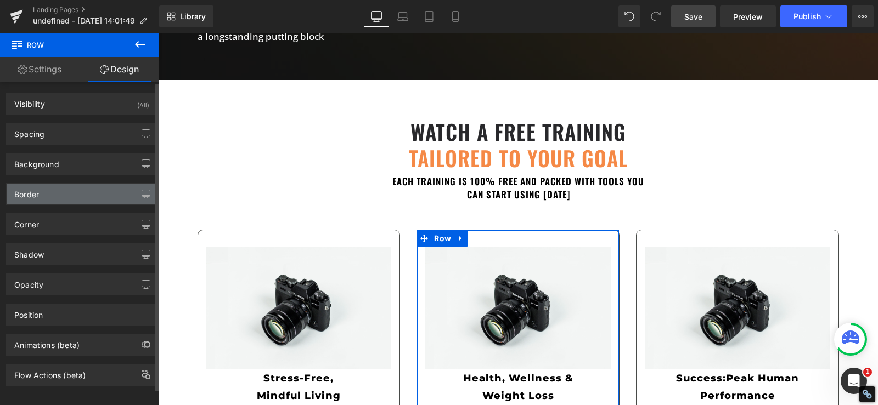
click at [60, 200] on div "Border" at bounding box center [82, 194] width 150 height 21
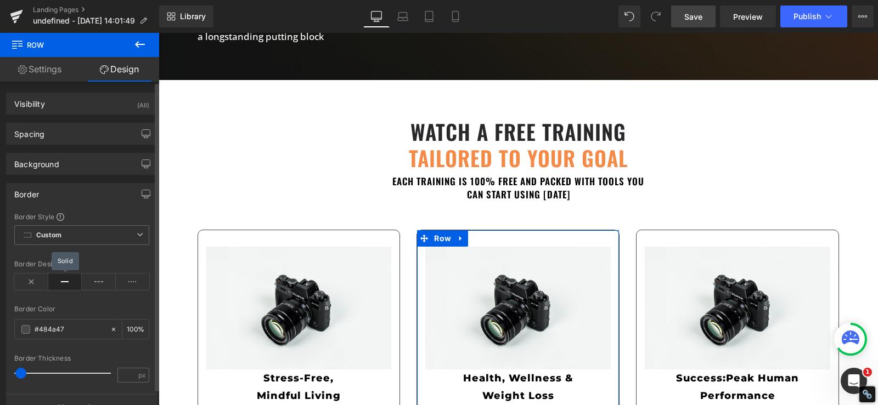
click at [61, 277] on icon at bounding box center [65, 282] width 34 height 16
click at [42, 329] on input "text" at bounding box center [70, 330] width 70 height 12
paste input "f58946"
type input "#f58946"
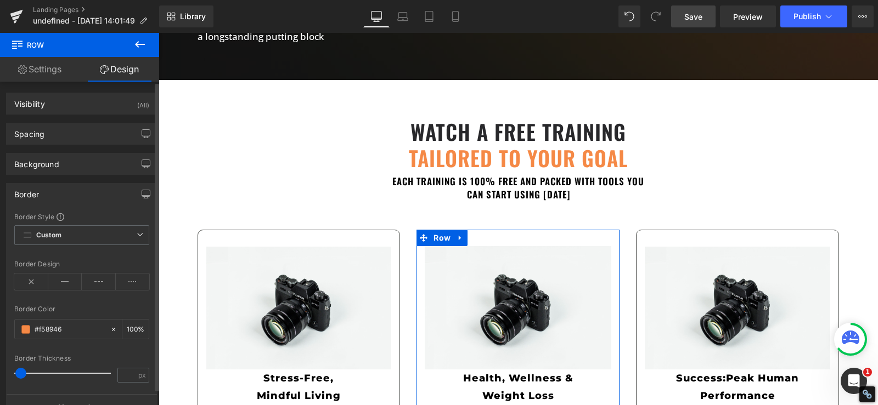
click at [1, 310] on div "Border Border Style Custom Custom Setup Global Style Custom Setup Global Style …" at bounding box center [82, 298] width 164 height 246
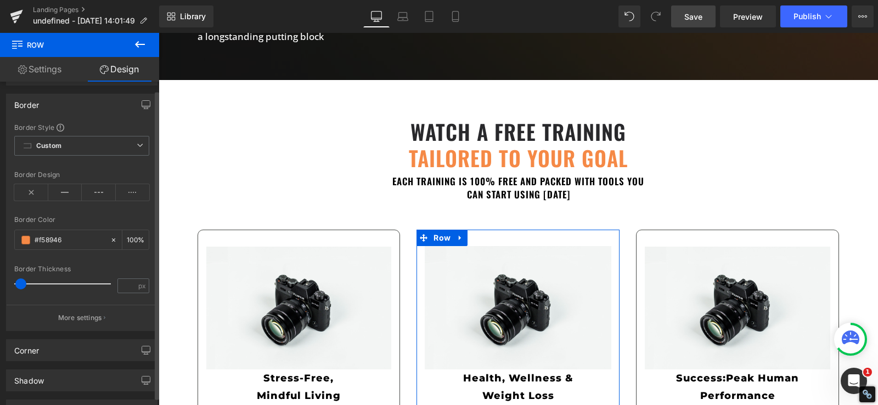
scroll to position [128, 0]
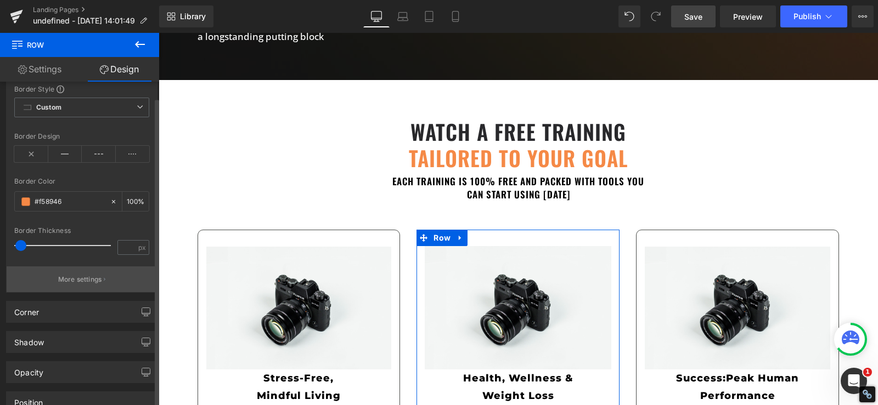
click at [67, 283] on p "More settings" at bounding box center [80, 280] width 44 height 10
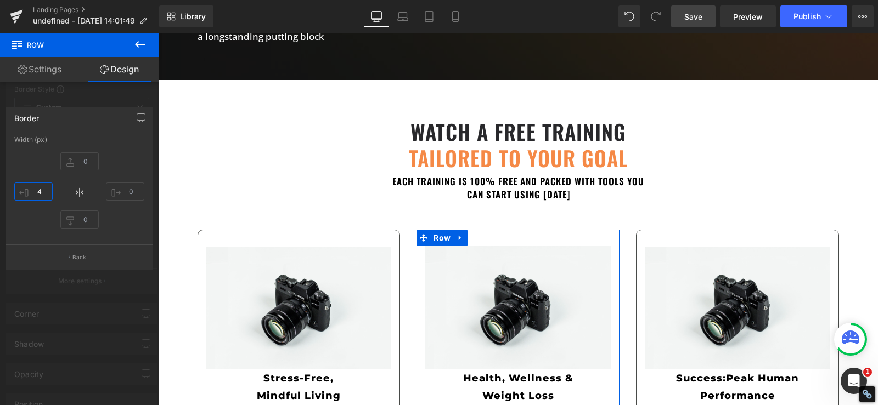
type input "0"
click at [0, 224] on div at bounding box center [79, 222] width 159 height 378
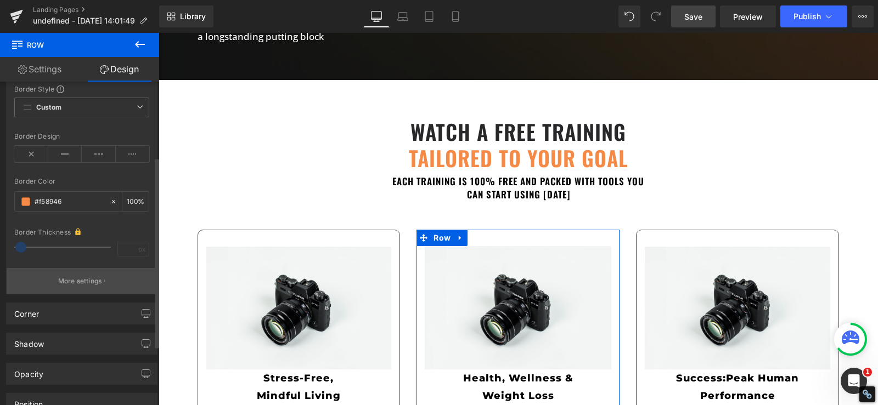
click at [71, 285] on p "More settings" at bounding box center [80, 281] width 44 height 10
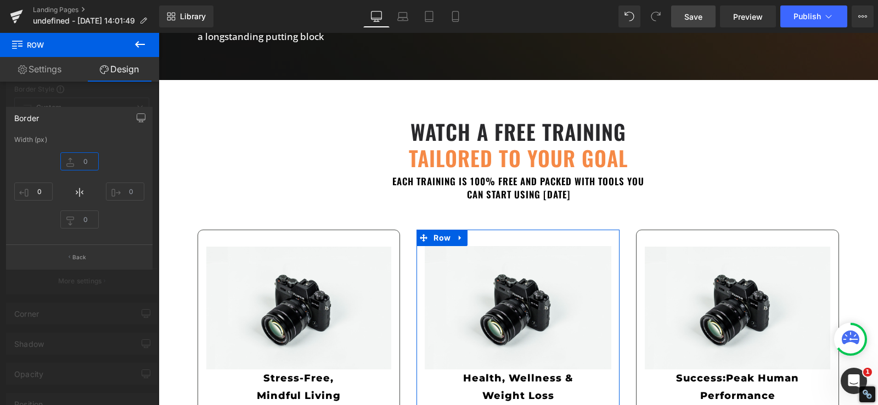
click at [80, 162] on input "text" at bounding box center [79, 161] width 38 height 18
type input "4"
click at [38, 193] on input "0" at bounding box center [33, 192] width 38 height 18
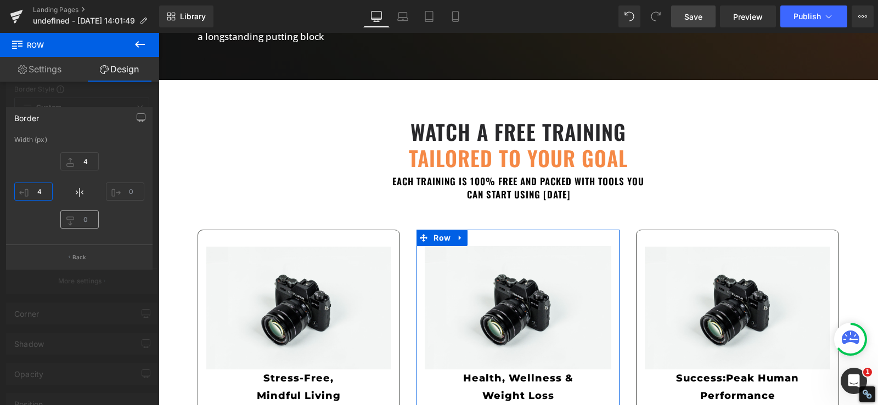
type input "4"
click at [71, 219] on input "text" at bounding box center [79, 220] width 38 height 18
type input "4"
click at [120, 194] on input "text" at bounding box center [125, 192] width 38 height 18
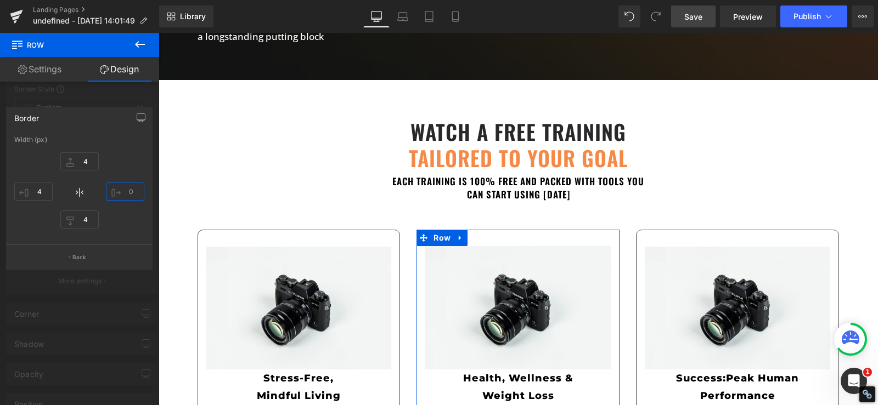
click at [120, 194] on input "text" at bounding box center [125, 192] width 38 height 18
type input "4"
click at [0, 270] on div at bounding box center [79, 222] width 159 height 378
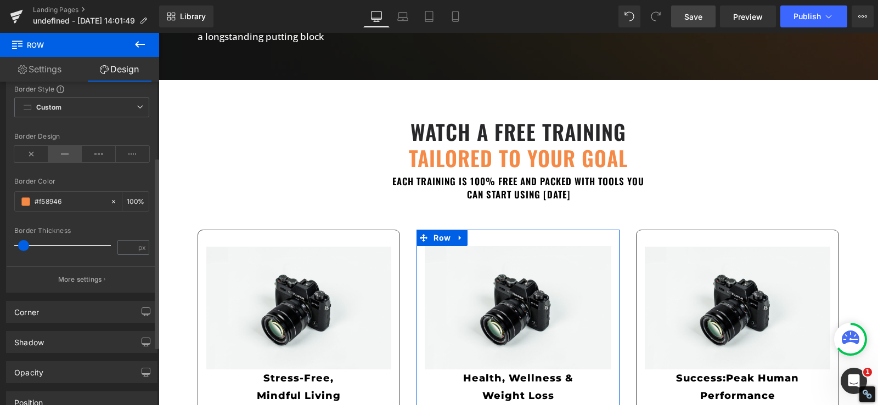
click at [63, 161] on icon at bounding box center [65, 154] width 34 height 16
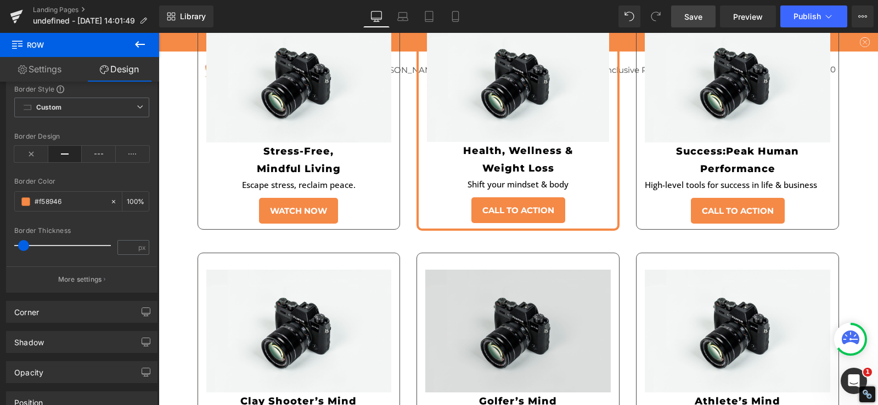
scroll to position [2431, 0]
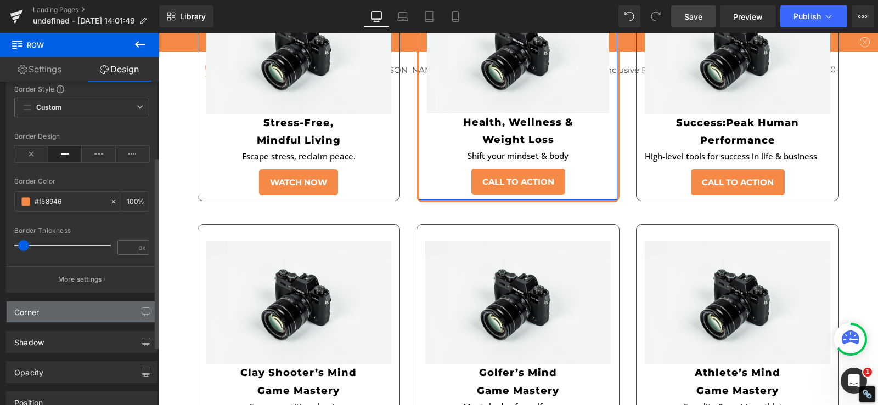
click at [53, 316] on div "Corner" at bounding box center [82, 312] width 150 height 21
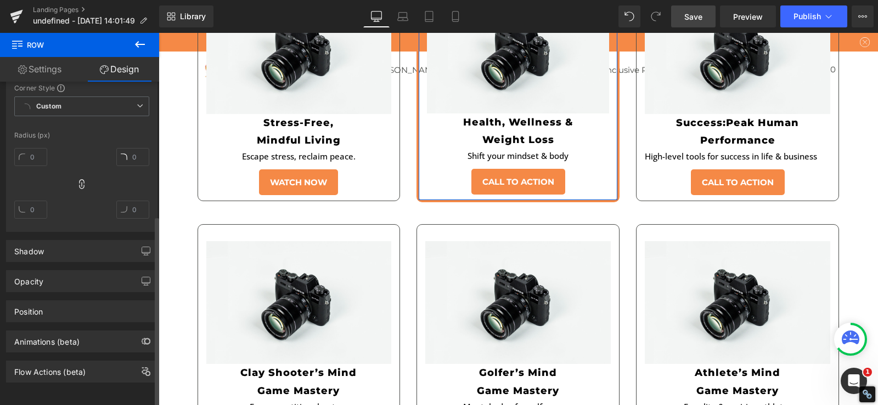
scroll to position [383, 0]
click at [31, 148] on input "text" at bounding box center [30, 157] width 33 height 18
type input "15"
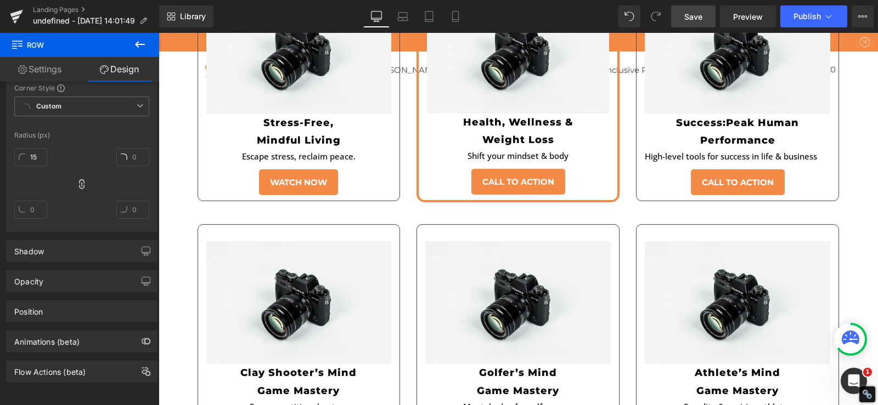
click at [176, 182] on div "Life is extraordinary. Heading Unleash Yours. Heading Feeling stuck in stress, …" at bounding box center [518, 93] width 719 height 4975
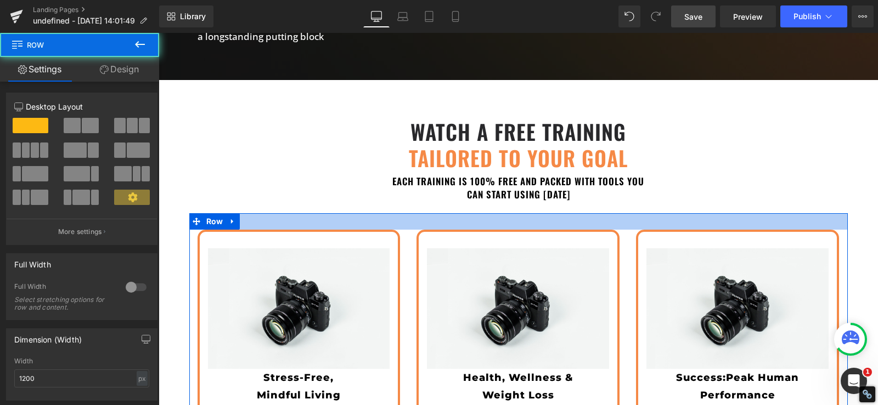
scroll to position [2431, 0]
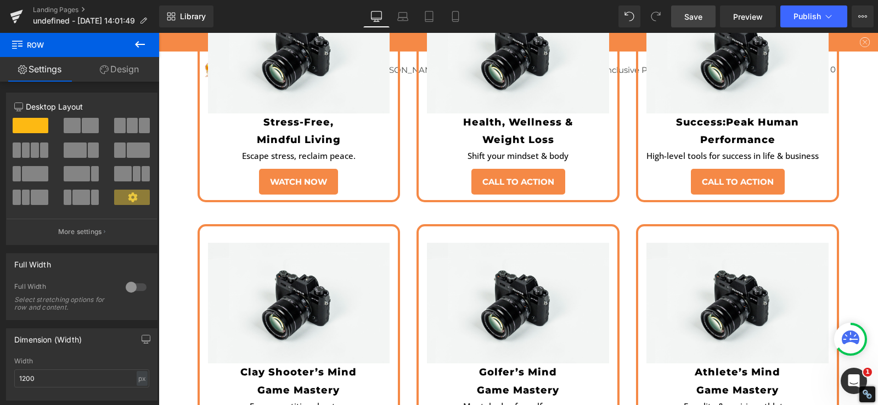
click at [695, 9] on link "Save" at bounding box center [693, 16] width 44 height 22
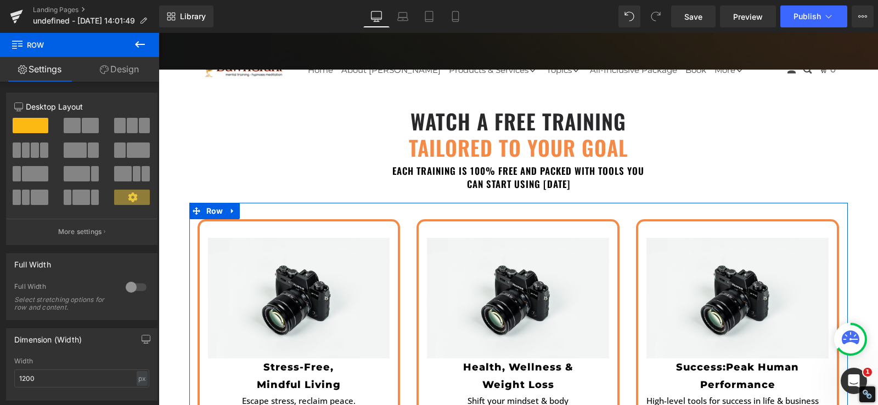
scroll to position [2304, 0]
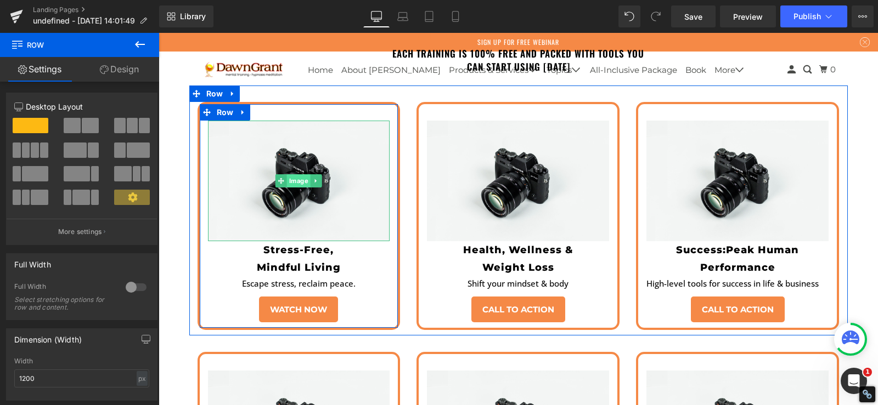
click at [293, 174] on span "Image" at bounding box center [299, 180] width 24 height 13
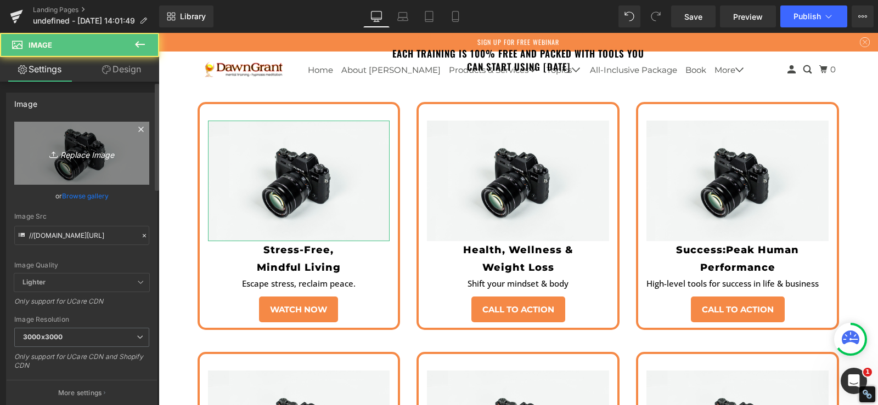
click at [71, 147] on icon "Replace Image" at bounding box center [82, 153] width 88 height 14
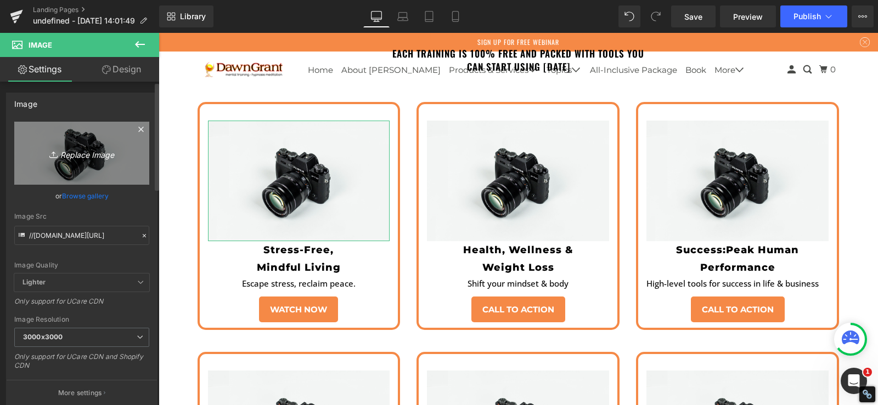
type input "C:\fakepath\Thumnail 1-01.png"
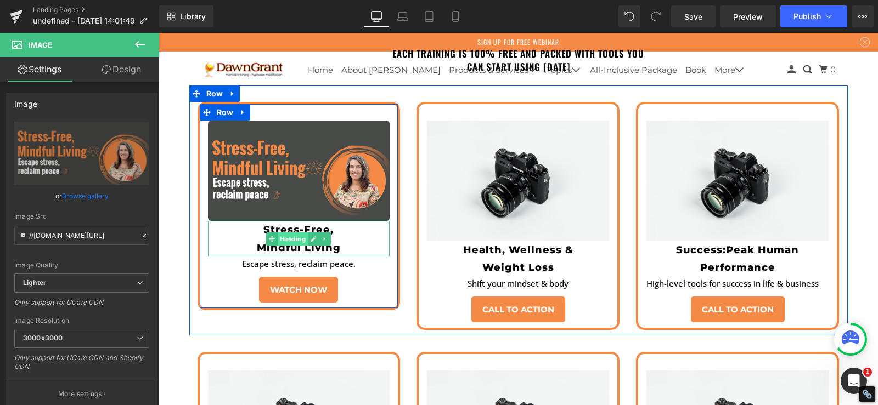
click at [293, 233] on span "Heading" at bounding box center [293, 239] width 30 height 13
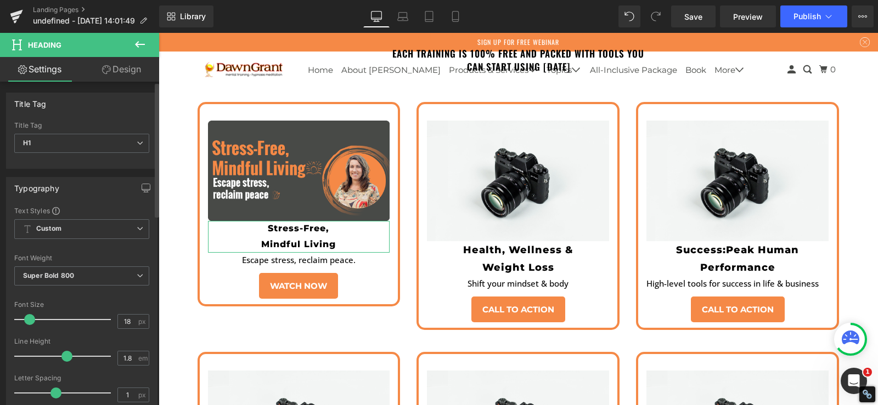
click at [27, 323] on span at bounding box center [29, 319] width 11 height 11
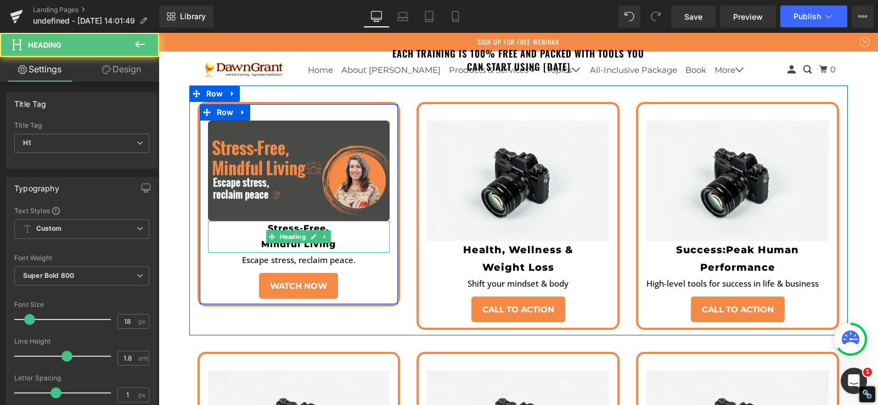
click at [253, 221] on h1 "Stress-Free, Mindful Living" at bounding box center [299, 237] width 182 height 32
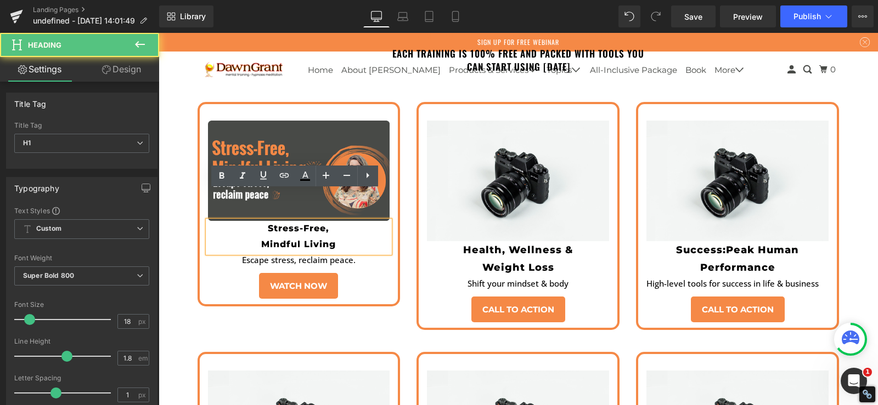
click at [258, 221] on h1 "Stress-Free, Mindful Living" at bounding box center [299, 237] width 182 height 32
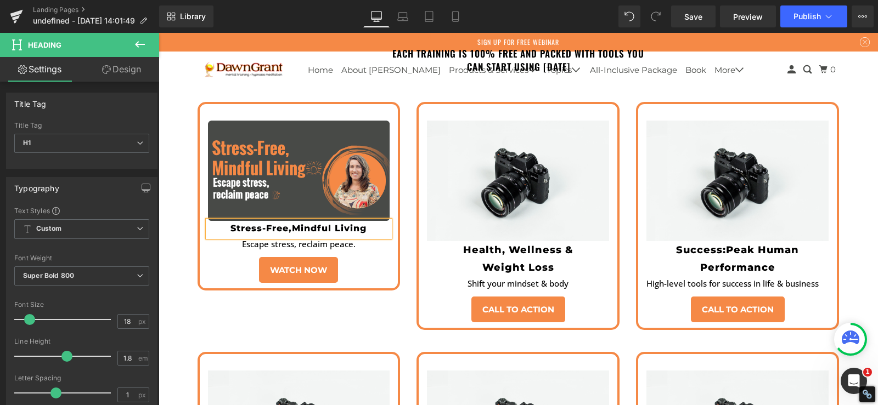
click at [179, 264] on div "Life is extraordinary. Heading Unleash Yours. Heading Feeling stuck in stress, …" at bounding box center [518, 222] width 719 height 4976
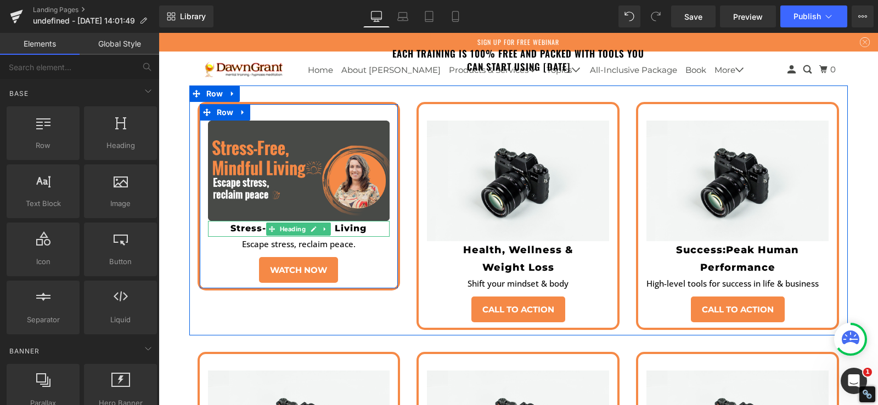
click at [223, 221] on h1 "Stress-Free, Mindful Living" at bounding box center [299, 229] width 182 height 16
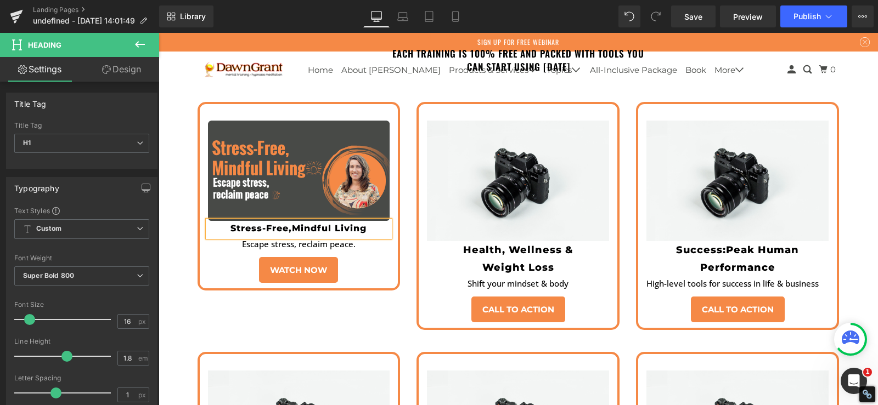
click at [172, 207] on div "Life is extraordinary. Heading Unleash Yours. Heading Feeling stuck in stress, …" at bounding box center [518, 222] width 719 height 4976
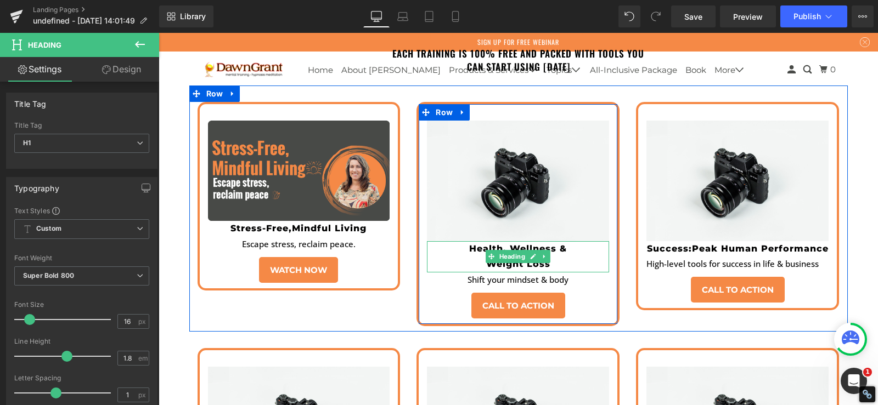
click at [483, 241] on h1 "Health, Wellness & Weight Loss" at bounding box center [518, 257] width 182 height 32
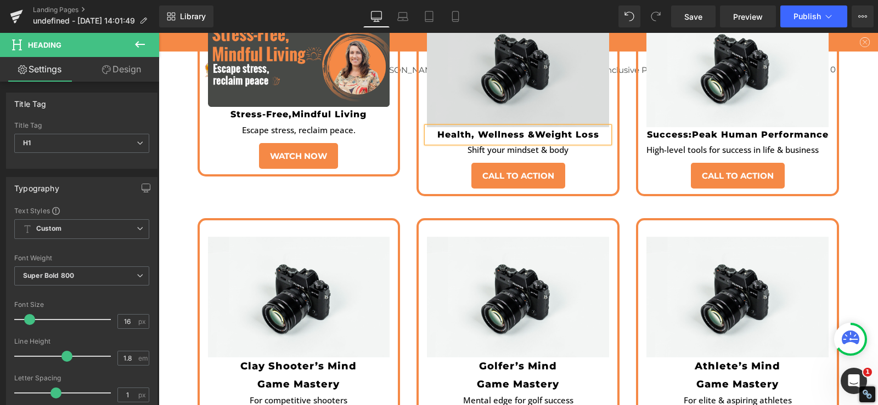
scroll to position [2431, 0]
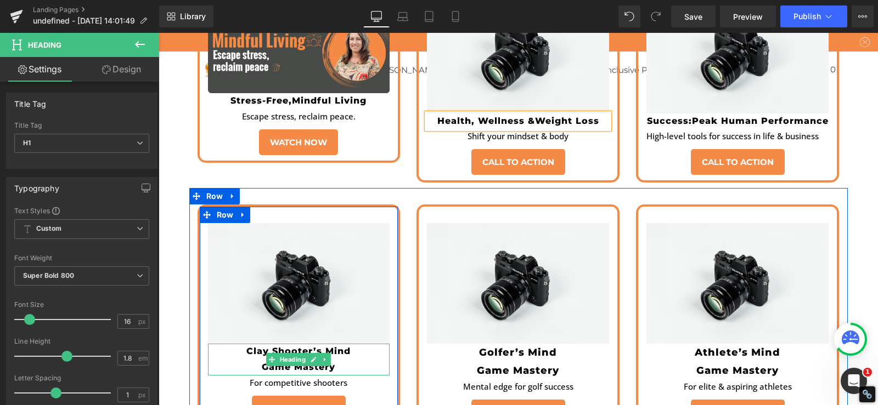
click at [257, 344] on h1 "Clay Shooter’s Mind Game Mastery" at bounding box center [299, 360] width 182 height 32
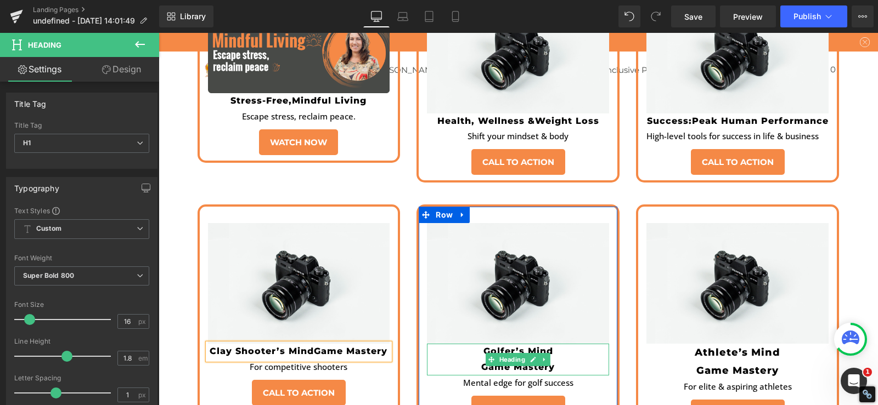
click at [478, 344] on h1 "Golfer’s Mind Game Mastery" at bounding box center [518, 360] width 182 height 32
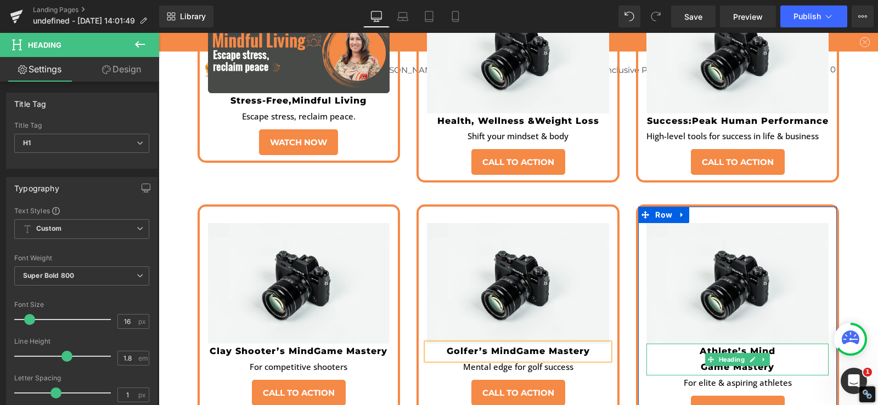
click at [694, 344] on h1 "Athlete’s Mind Game Mastery" at bounding box center [737, 360] width 182 height 32
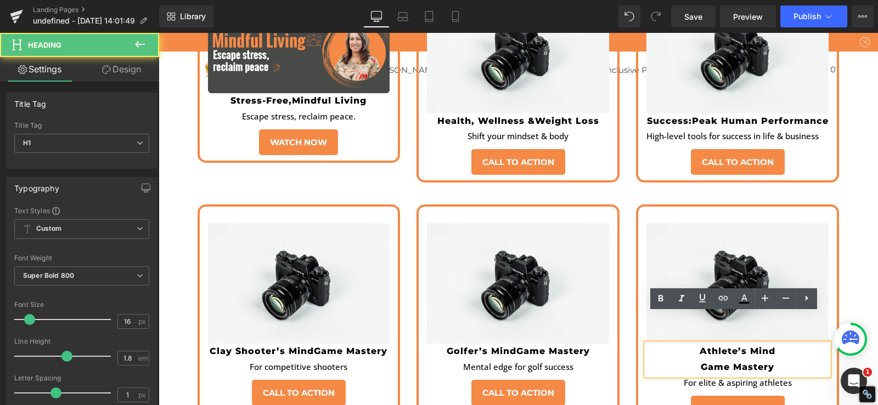
click at [698, 344] on h1 "Athlete’s Mind Game Mastery" at bounding box center [737, 360] width 182 height 32
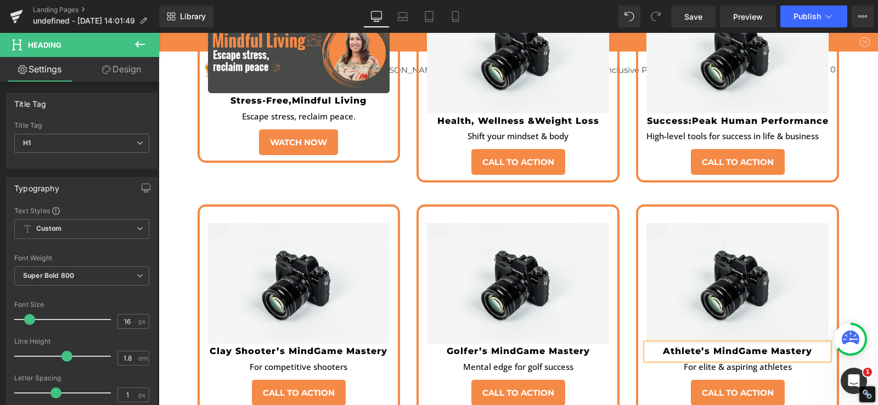
scroll to position [2304, 0]
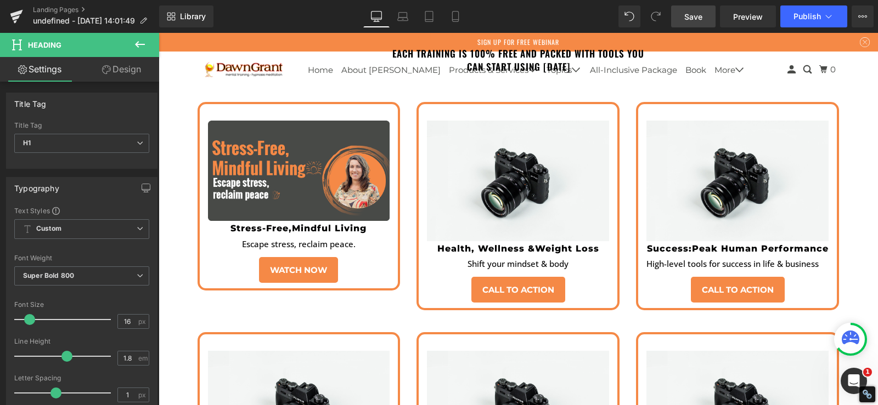
click at [699, 15] on span "Save" at bounding box center [693, 17] width 18 height 12
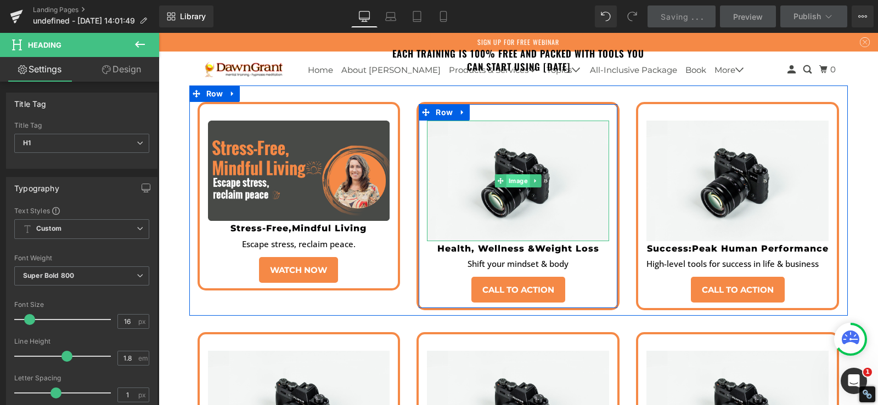
click at [506, 174] on span "Image" at bounding box center [518, 180] width 24 height 13
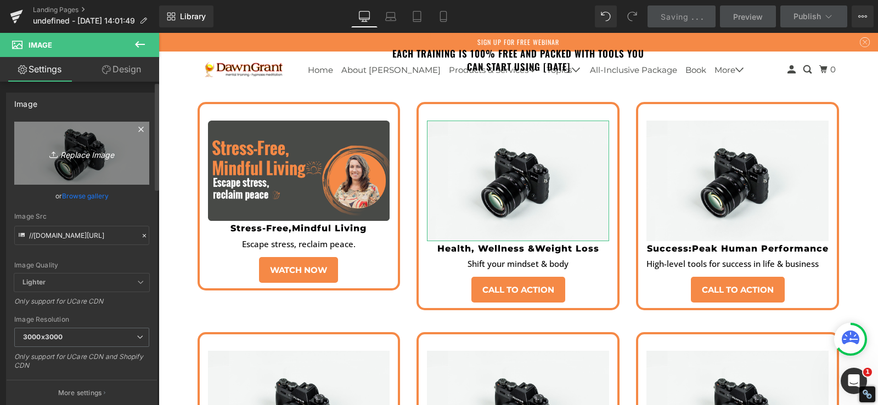
click at [76, 149] on icon "Replace Image" at bounding box center [82, 153] width 88 height 14
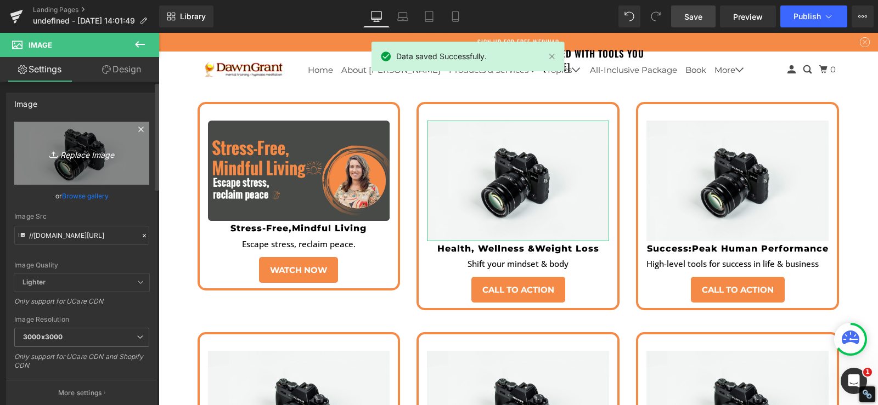
type input "C:\fakepath\Thumnail 2-01.png"
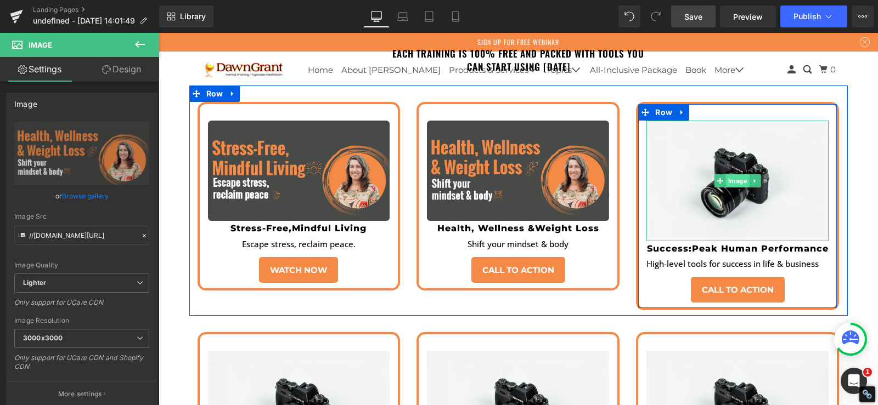
click at [742, 174] on span "Image" at bounding box center [738, 180] width 24 height 13
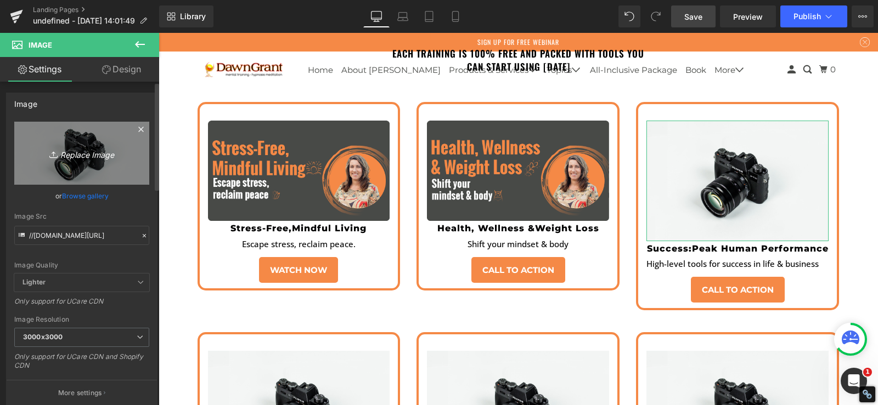
click at [71, 154] on icon "Replace Image" at bounding box center [82, 153] width 88 height 14
click at [70, 152] on icon "Replace Image" at bounding box center [82, 153] width 88 height 14
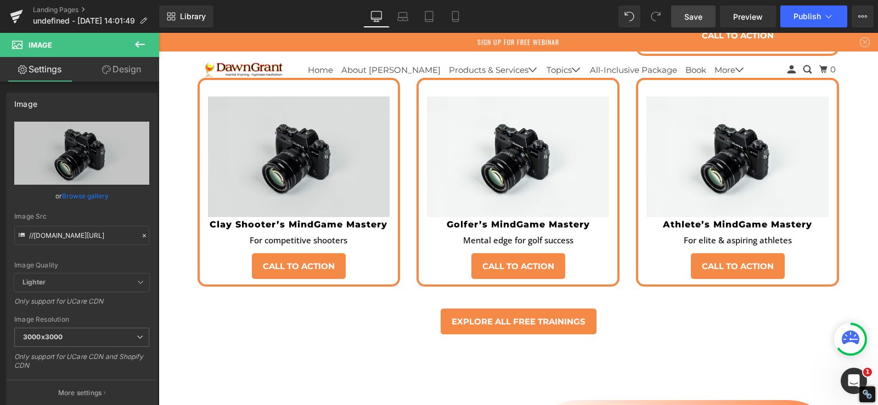
scroll to position [2560, 0]
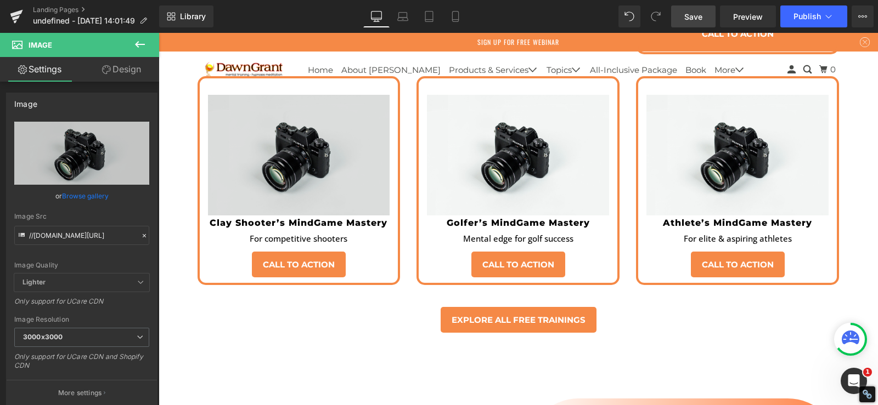
click at [297, 125] on div "Image" at bounding box center [299, 155] width 182 height 121
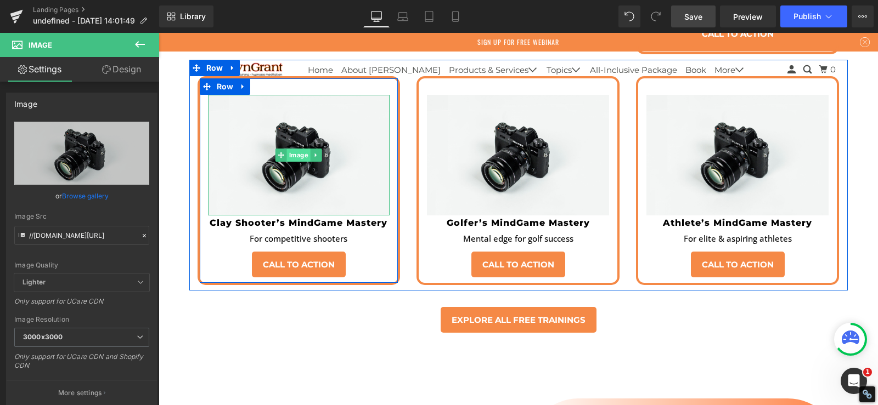
click at [288, 149] on span "Image" at bounding box center [299, 155] width 24 height 13
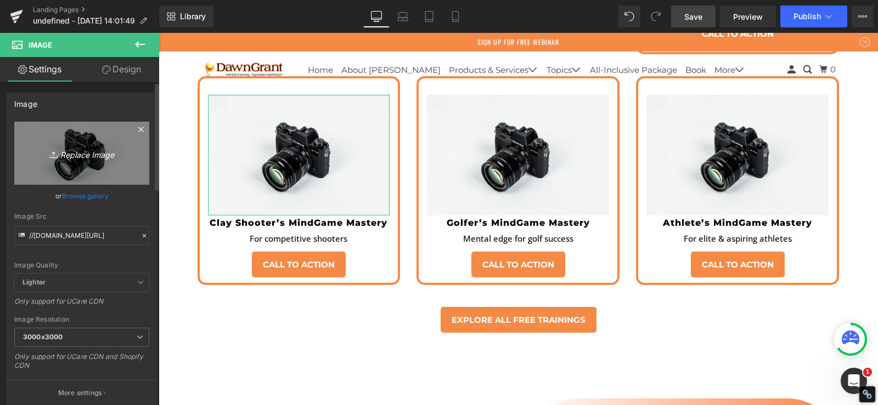
click at [95, 149] on icon "Replace Image" at bounding box center [82, 153] width 88 height 14
type input "C:\fakepath\Thumnail 4-01.png"
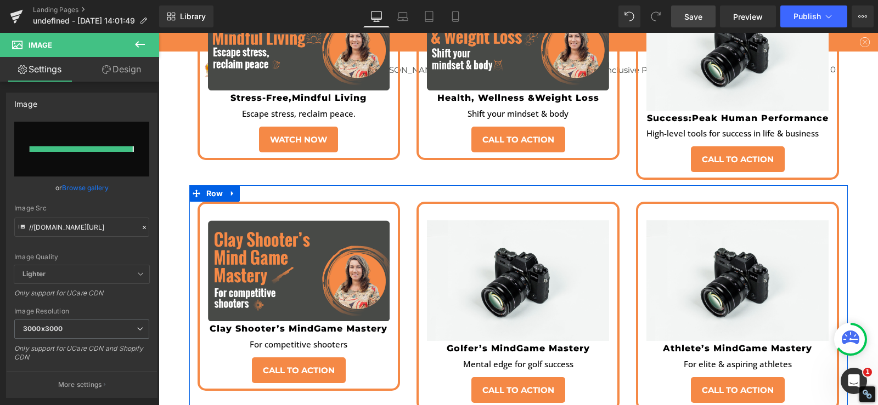
scroll to position [2431, 0]
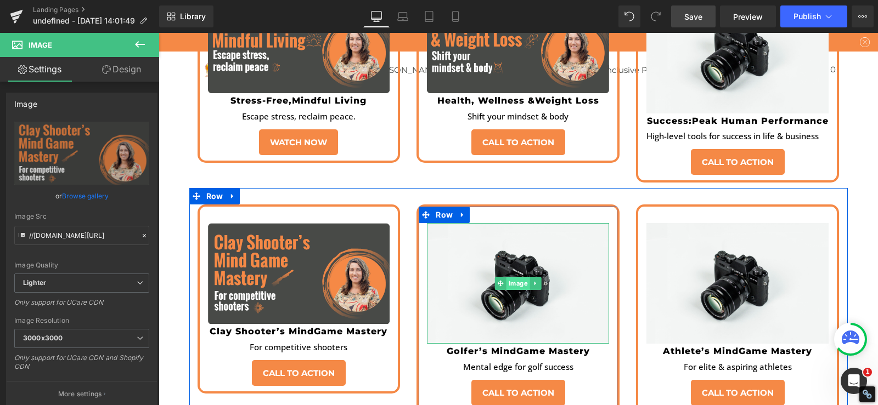
click at [506, 277] on span "Image" at bounding box center [518, 283] width 24 height 13
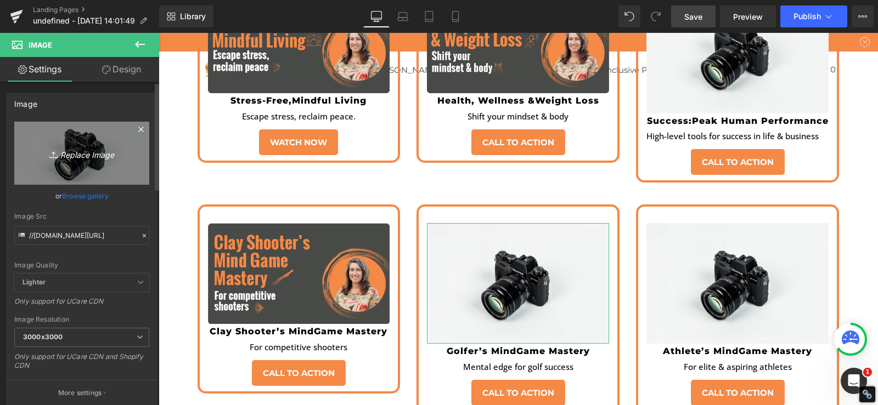
click at [64, 148] on icon "Replace Image" at bounding box center [82, 153] width 88 height 14
type input "C:\fakepath\Thumnail 5-01.png"
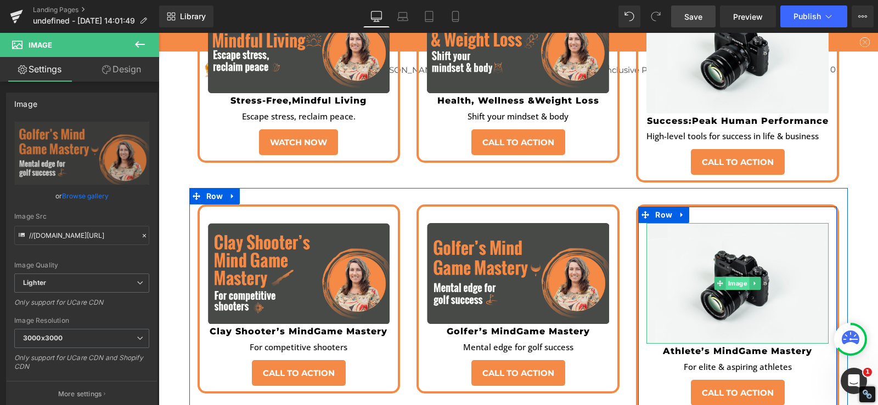
click at [733, 277] on span "Image" at bounding box center [738, 283] width 24 height 13
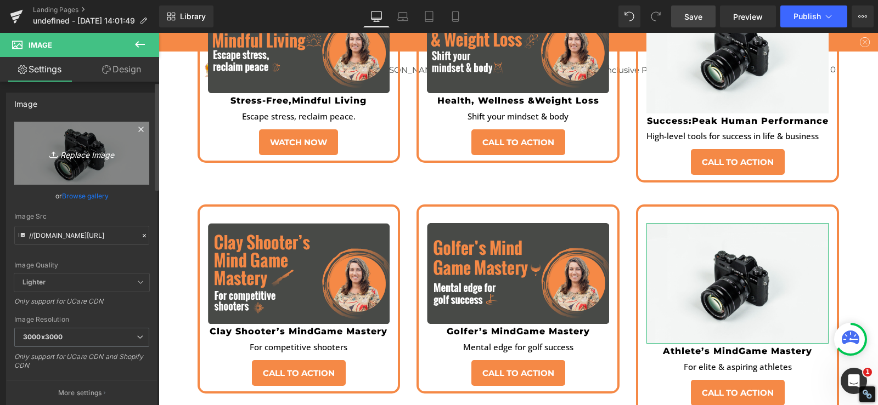
click at [73, 154] on icon "Replace Image" at bounding box center [82, 153] width 88 height 14
type input "C:\fakepath\Thumnail 6-01.png"
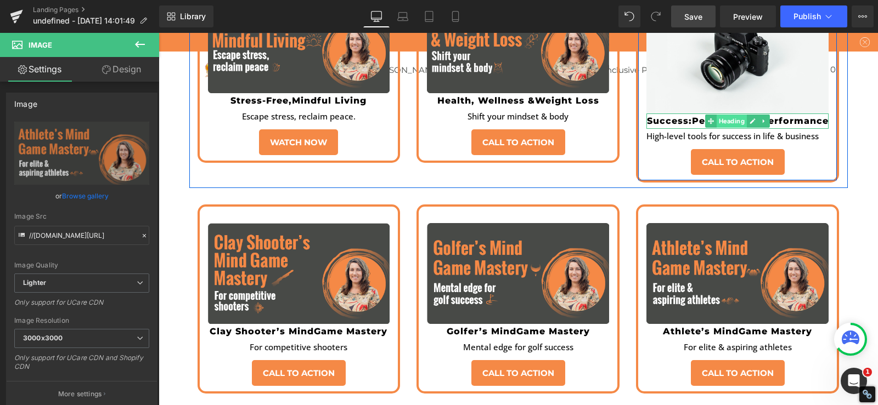
scroll to position [2304, 0]
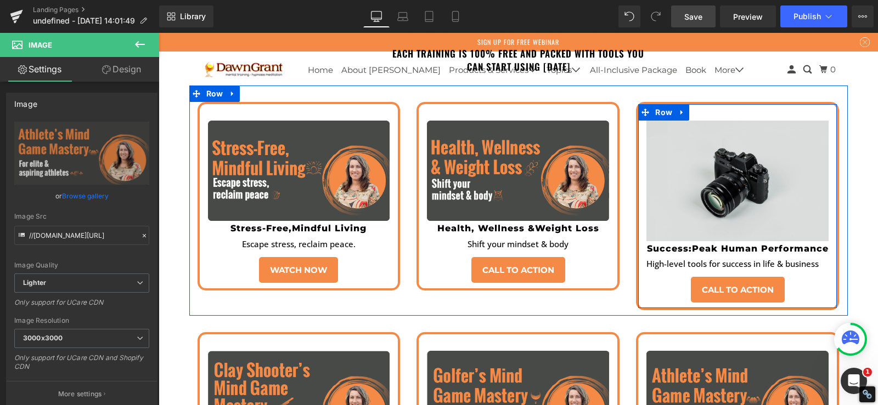
click at [725, 152] on div "Image" at bounding box center [737, 181] width 182 height 121
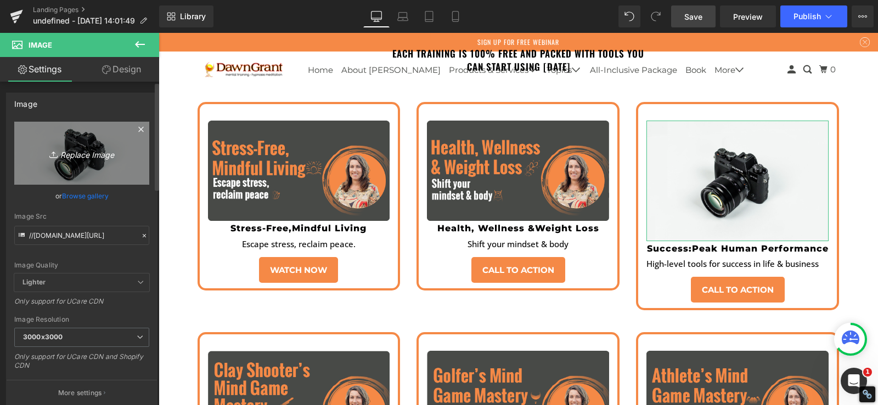
click at [87, 151] on icon "Replace Image" at bounding box center [82, 153] width 88 height 14
type input "C:\fakepath\3-01.png"
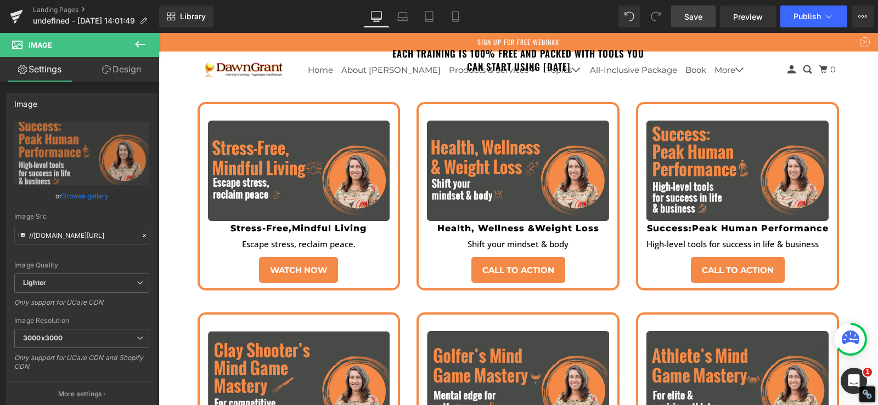
click at [696, 17] on span "Save" at bounding box center [693, 17] width 18 height 12
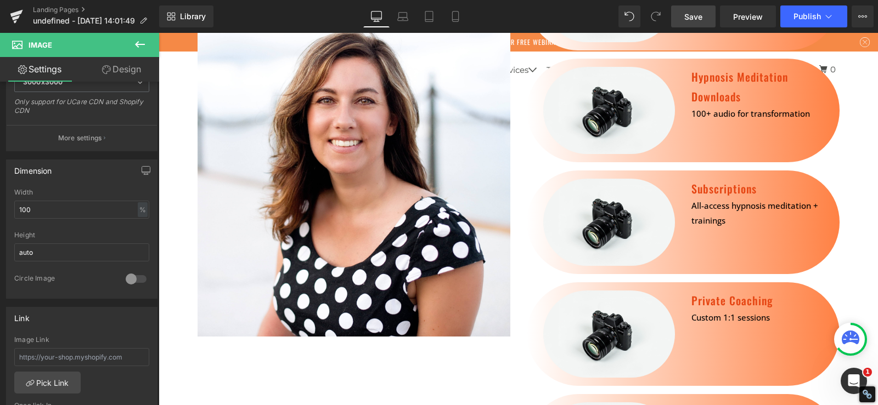
scroll to position [2815, 0]
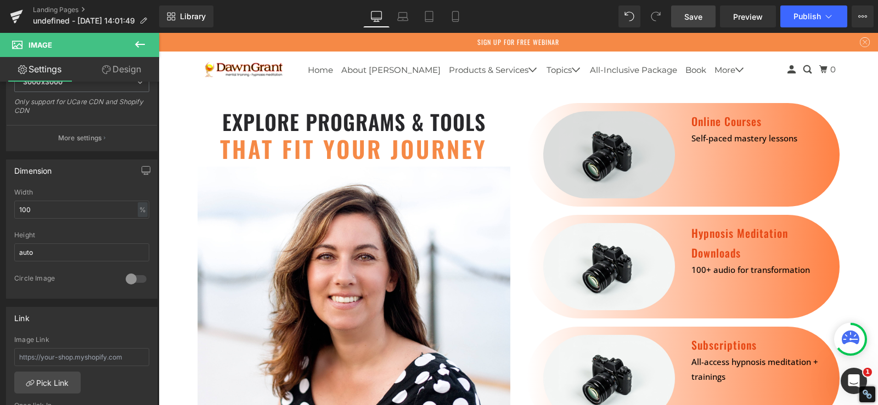
click at [599, 122] on div "Image" at bounding box center [609, 154] width 132 height 87
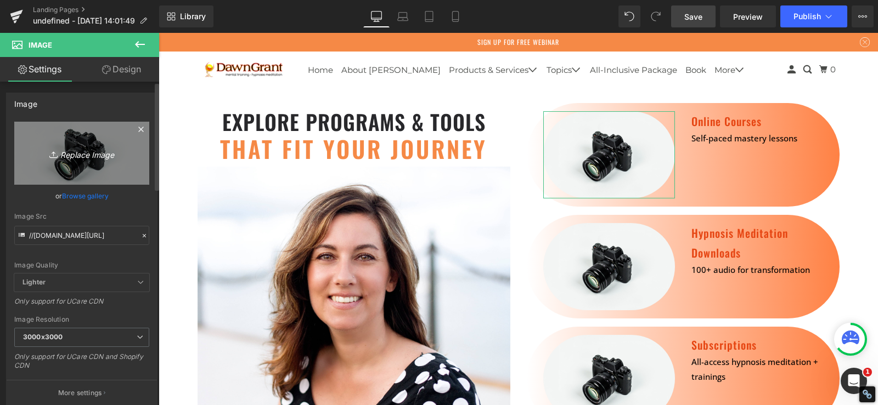
click at [54, 142] on link "Replace Image" at bounding box center [81, 153] width 135 height 63
click at [83, 152] on icon "Replace Image" at bounding box center [82, 153] width 88 height 14
click at [72, 140] on link "Replace Image" at bounding box center [81, 153] width 135 height 63
type input "C:\fakepath\38-01.png"
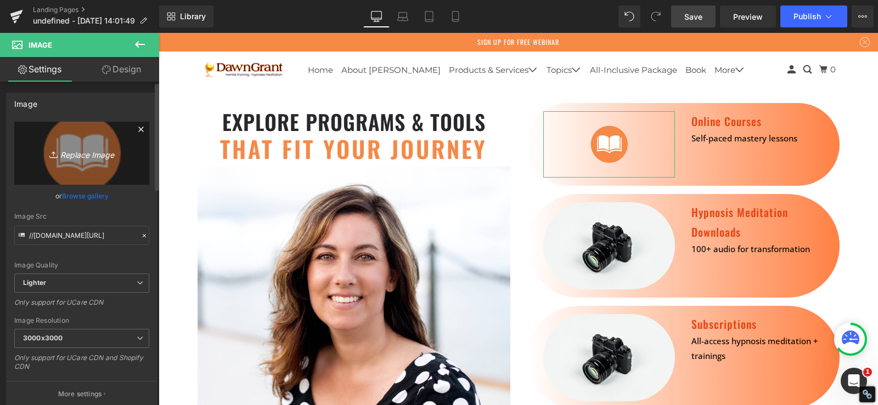
click at [97, 144] on link "Replace Image" at bounding box center [81, 153] width 135 height 63
type input "C:\fakepath\41-01.png"
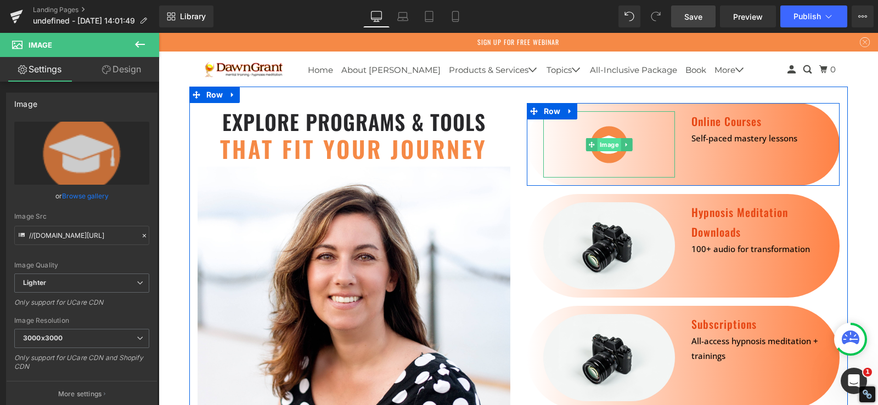
click at [600, 138] on span "Image" at bounding box center [609, 144] width 24 height 13
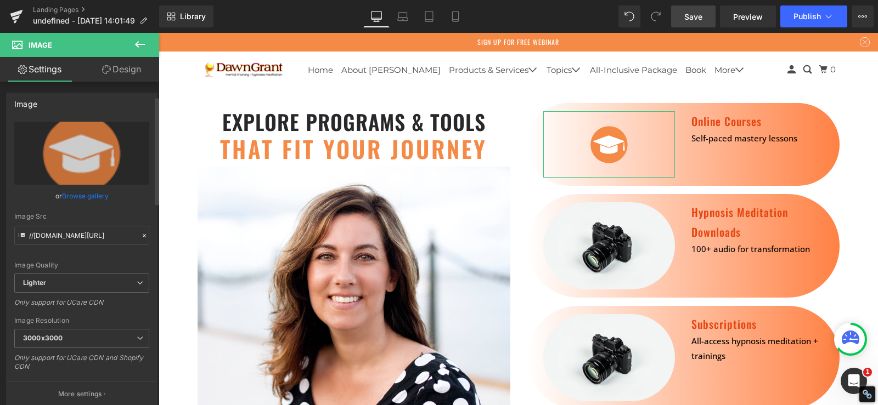
scroll to position [256, 0]
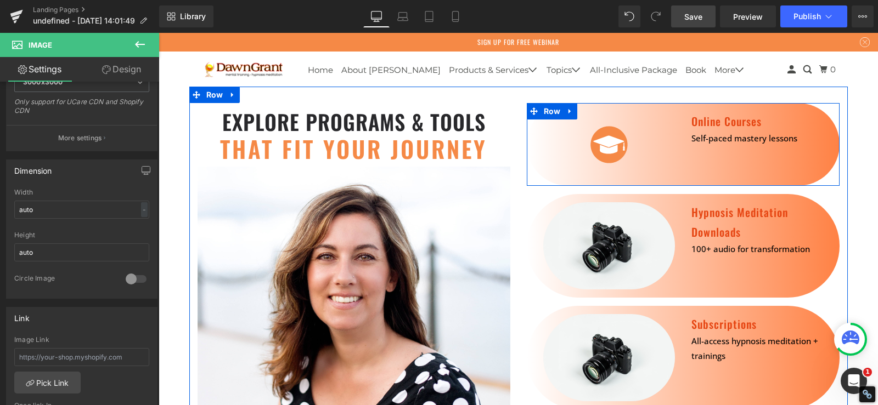
click at [721, 138] on div "Image Online Courses Heading Self-paced mastery lessons Text Block Row" at bounding box center [683, 144] width 313 height 83
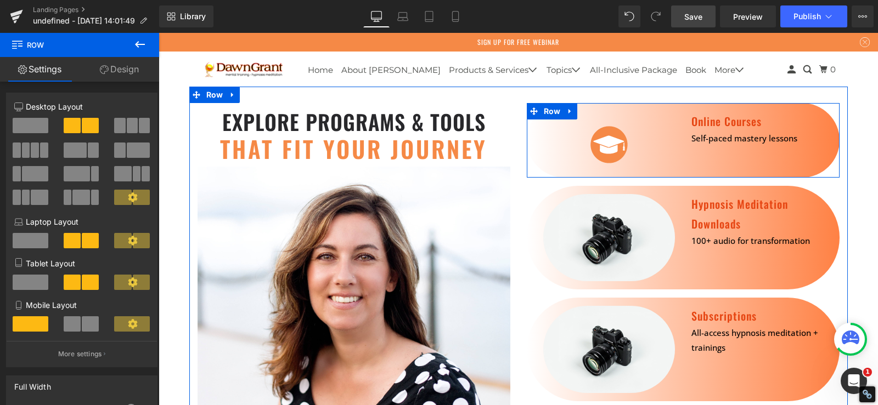
drag, startPoint x: 705, startPoint y: 154, endPoint x: 703, endPoint y: 136, distance: 17.8
click at [703, 136] on div "Image Online Courses Heading Self-paced mastery lessons Text Block Row" at bounding box center [683, 140] width 313 height 75
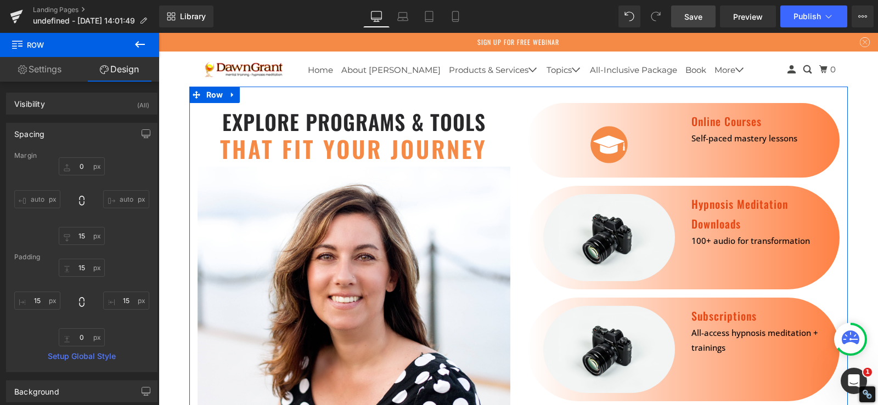
scroll to position [2688, 0]
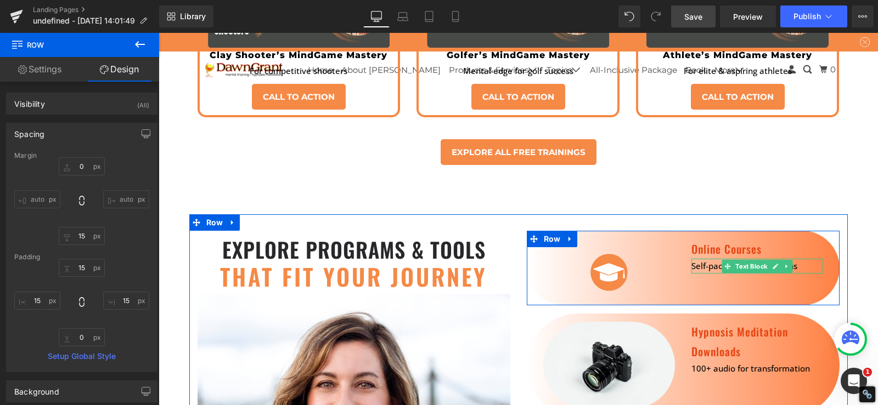
click at [698, 259] on p "Self-paced mastery lessons" at bounding box center [757, 266] width 132 height 15
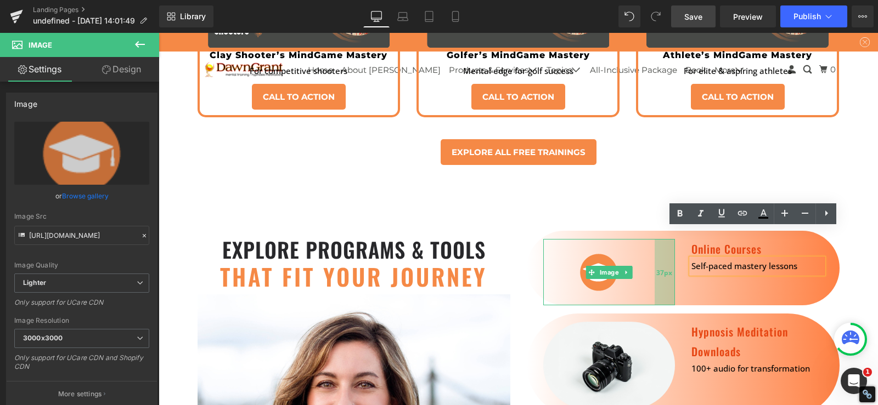
drag, startPoint x: 670, startPoint y: 245, endPoint x: 649, endPoint y: 242, distance: 20.6
click at [649, 242] on div "Image 37px" at bounding box center [609, 272] width 132 height 66
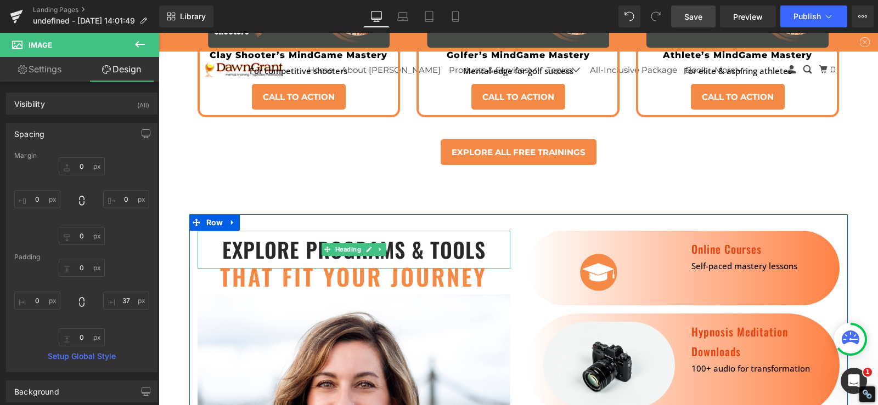
scroll to position [2815, 0]
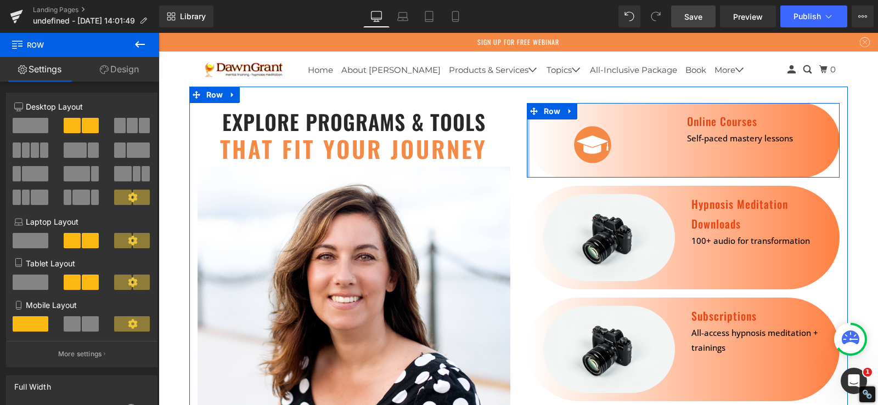
drag, startPoint x: 524, startPoint y: 116, endPoint x: 504, endPoint y: 124, distance: 22.4
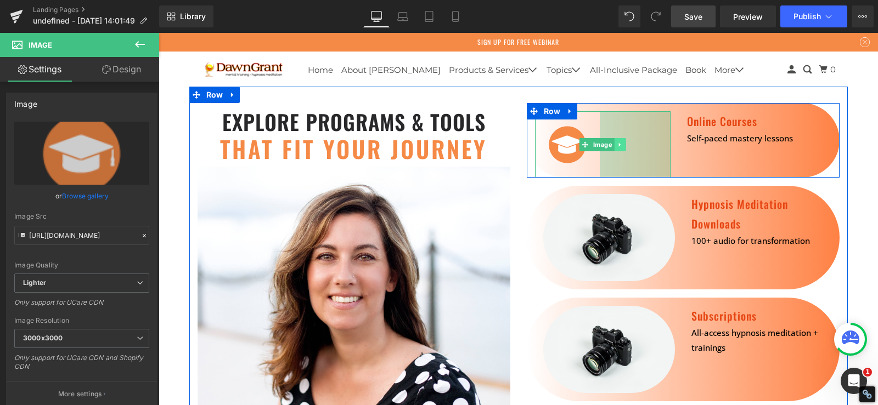
drag, startPoint x: 661, startPoint y: 119, endPoint x: 610, endPoint y: 116, distance: 50.6
click at [610, 116] on div "Image 129px" at bounding box center [603, 144] width 136 height 66
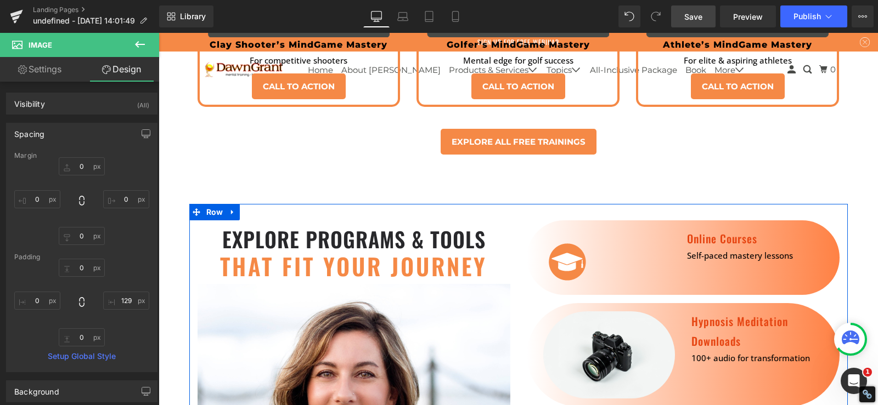
scroll to position [2688, 0]
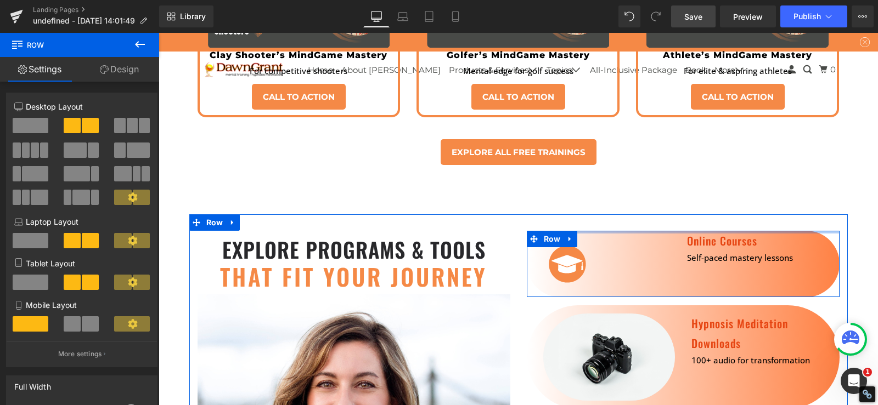
drag, startPoint x: 601, startPoint y: 200, endPoint x: 602, endPoint y: 190, distance: 10.5
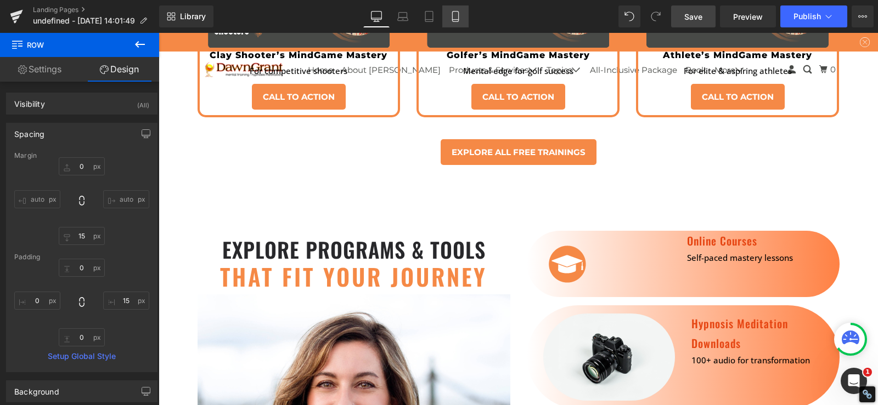
click at [457, 14] on icon at bounding box center [455, 16] width 11 height 11
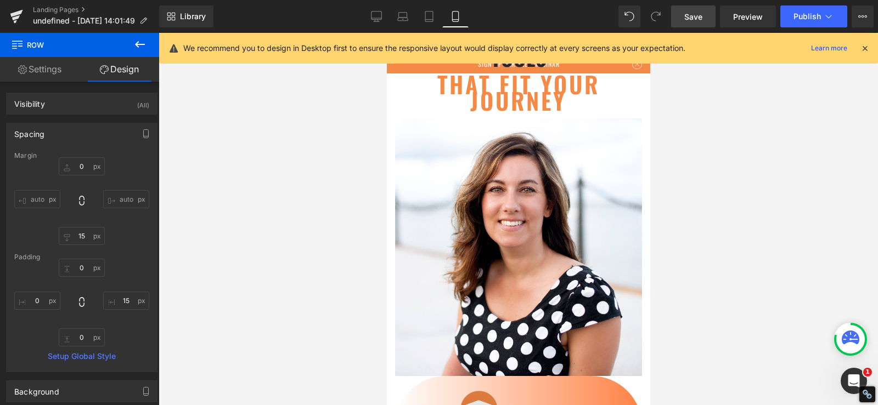
scroll to position [7556, 0]
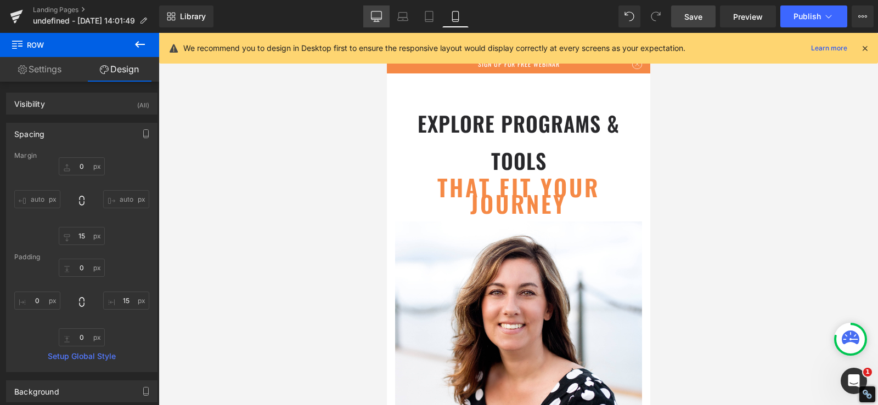
click at [377, 13] on icon at bounding box center [376, 16] width 11 height 11
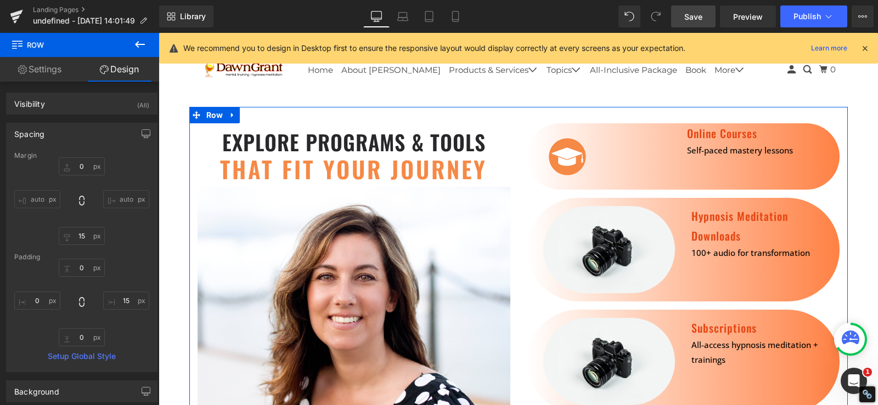
scroll to position [3459, 0]
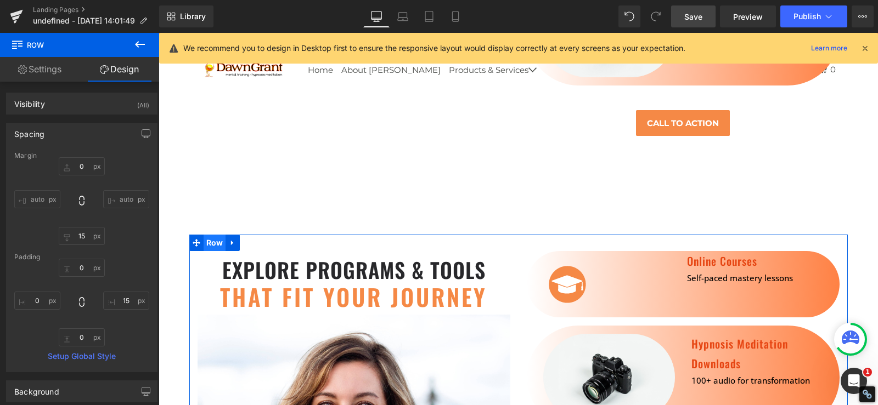
click at [215, 235] on span "Row" at bounding box center [214, 243] width 22 height 16
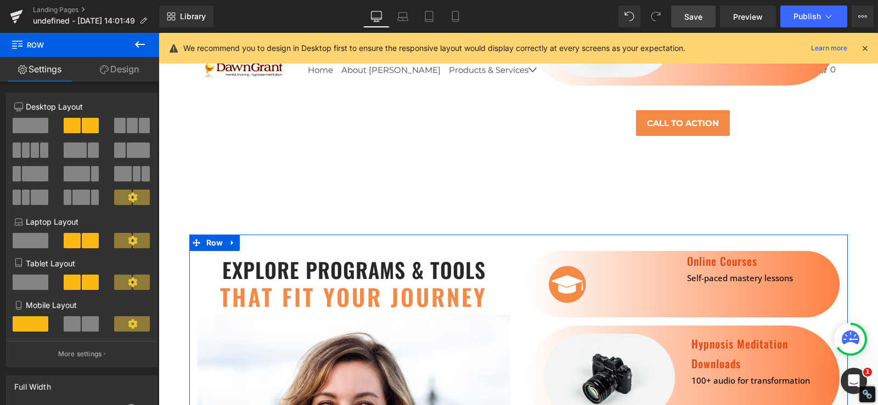
click at [133, 72] on link "Design" at bounding box center [120, 69] width 80 height 25
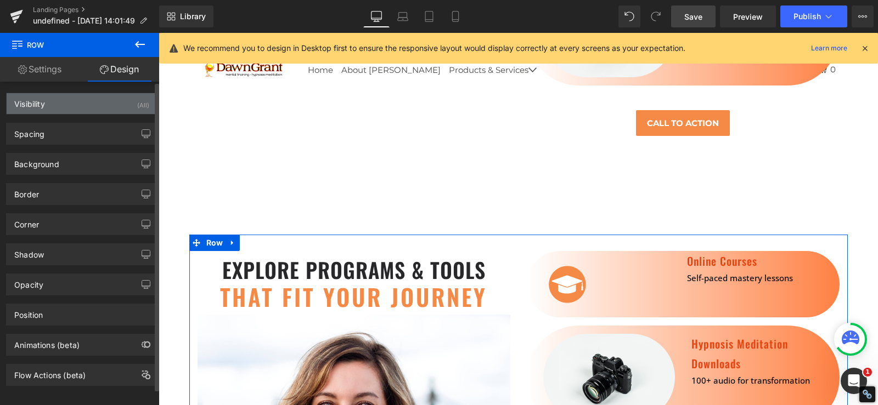
click at [97, 104] on div "Visibility (All)" at bounding box center [82, 103] width 150 height 21
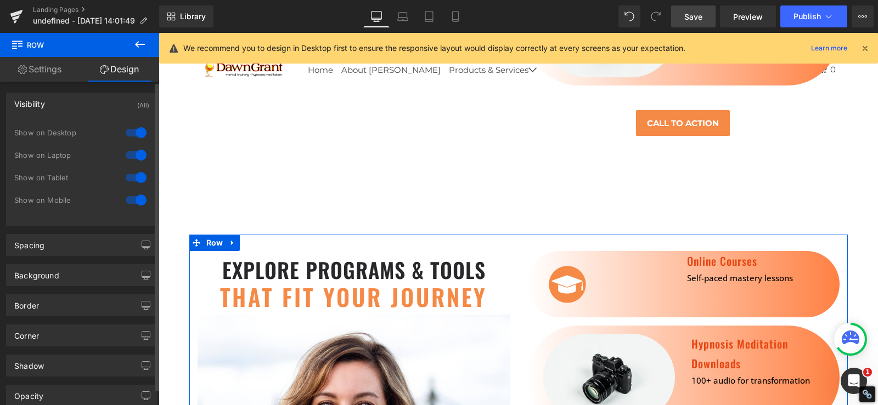
click at [130, 133] on div at bounding box center [136, 133] width 26 height 18
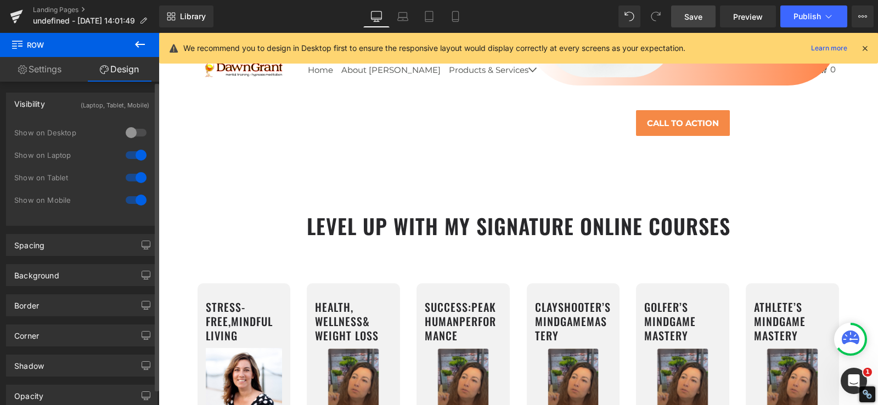
click at [131, 157] on div at bounding box center [136, 155] width 26 height 18
click at [131, 173] on div at bounding box center [136, 178] width 26 height 18
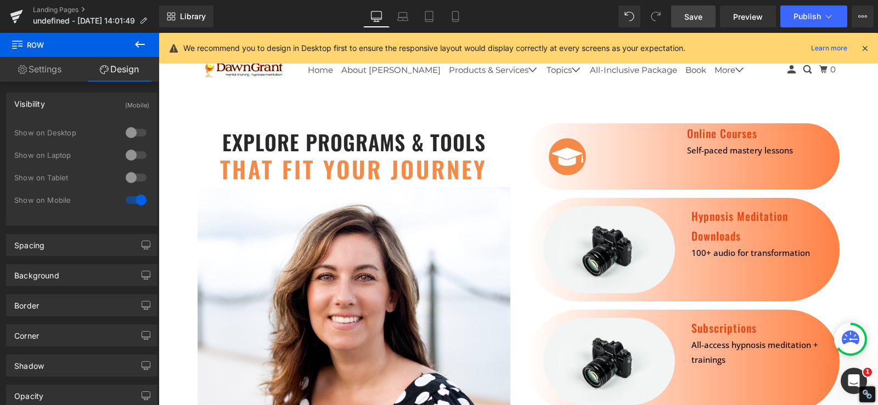
scroll to position [2691, 0]
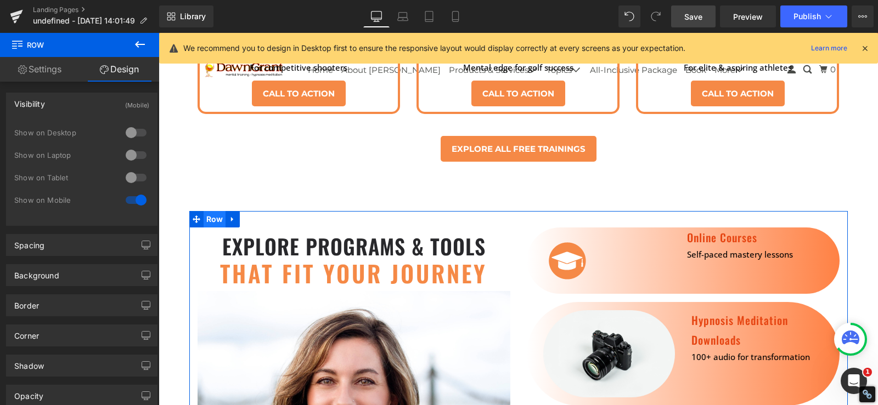
click at [208, 211] on span "Row" at bounding box center [214, 219] width 22 height 16
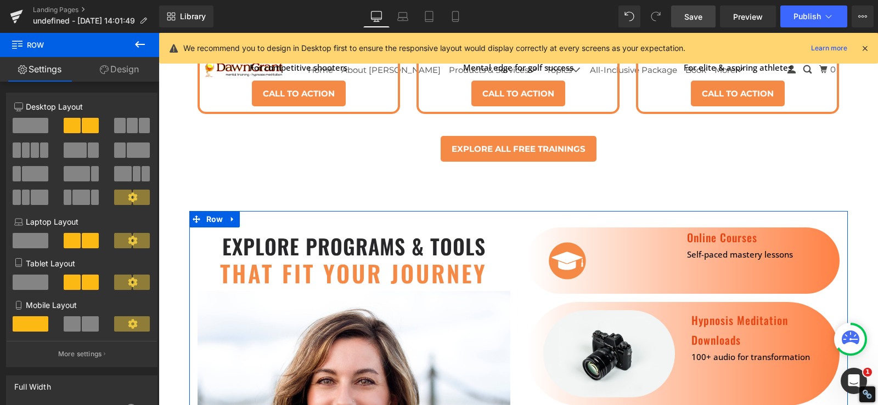
click at [115, 73] on link "Design" at bounding box center [120, 69] width 80 height 25
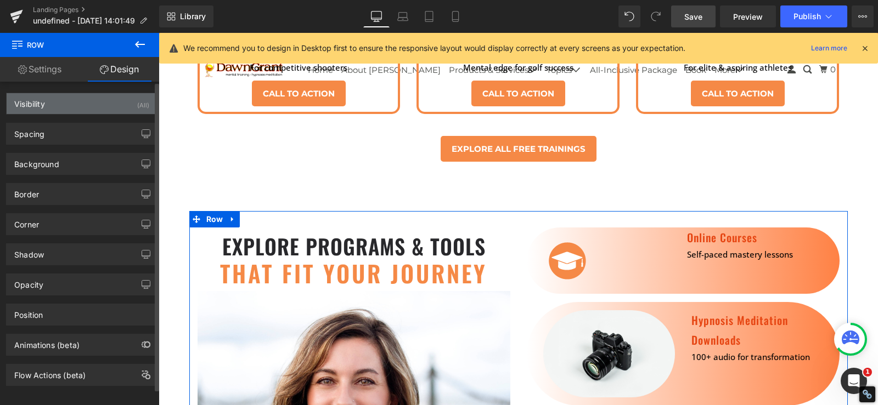
click at [88, 101] on div "Visibility (All)" at bounding box center [82, 103] width 150 height 21
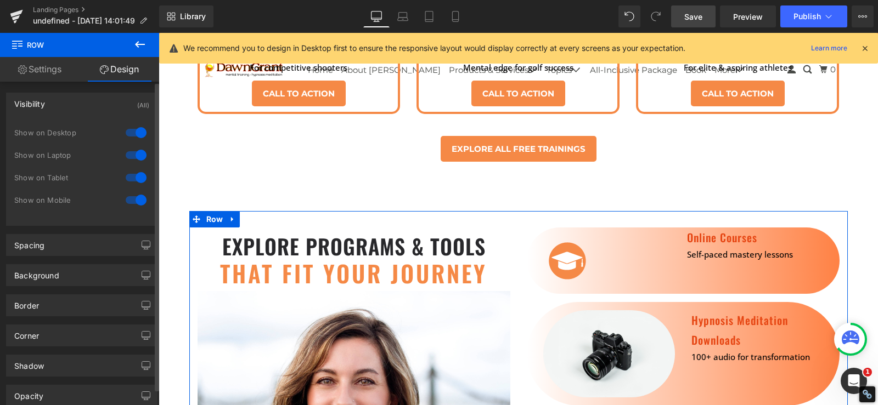
click at [131, 199] on div at bounding box center [136, 200] width 26 height 18
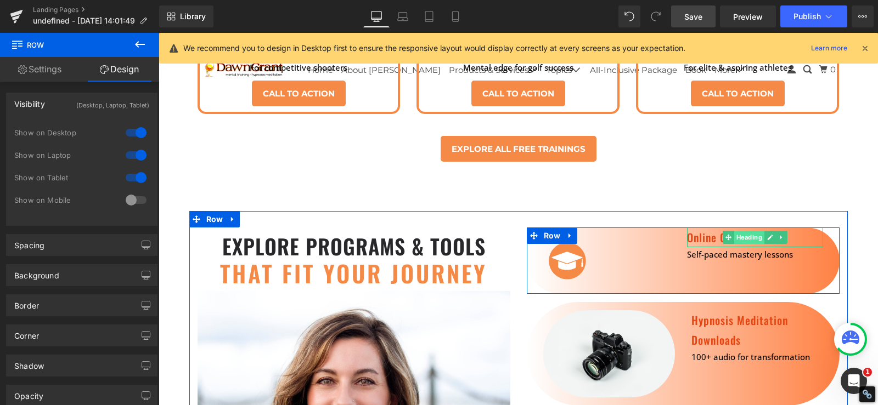
click at [738, 231] on span "Heading" at bounding box center [749, 237] width 30 height 13
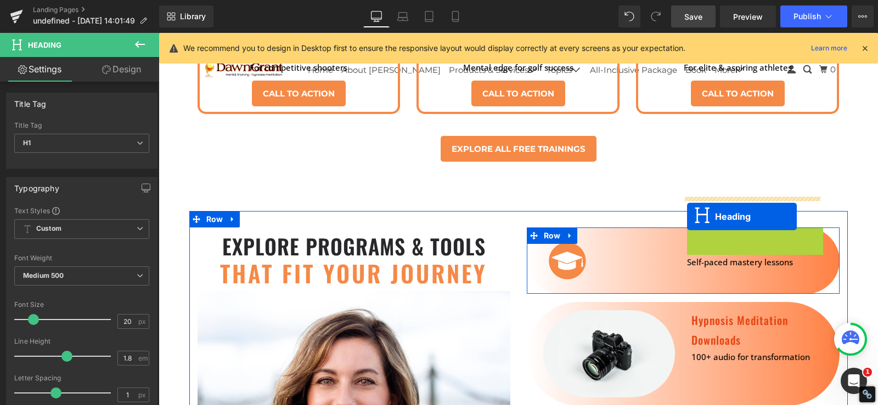
drag, startPoint x: 742, startPoint y: 208, endPoint x: 687, endPoint y: 217, distance: 56.1
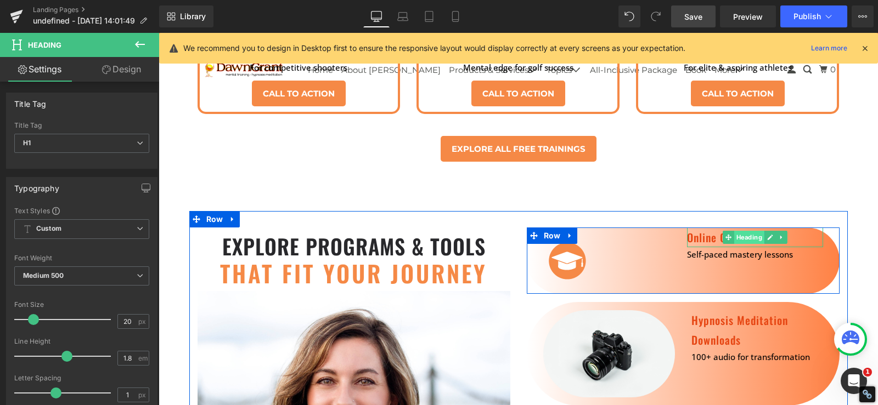
click at [742, 231] on span "Heading" at bounding box center [749, 237] width 30 height 13
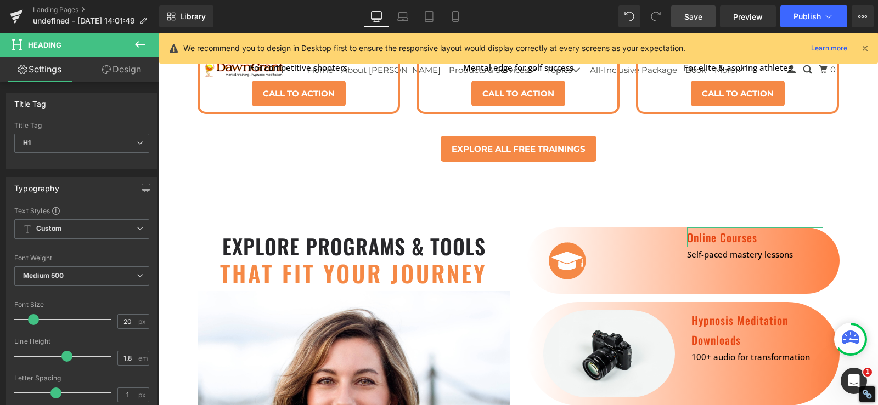
click at [109, 73] on icon at bounding box center [106, 69] width 9 height 9
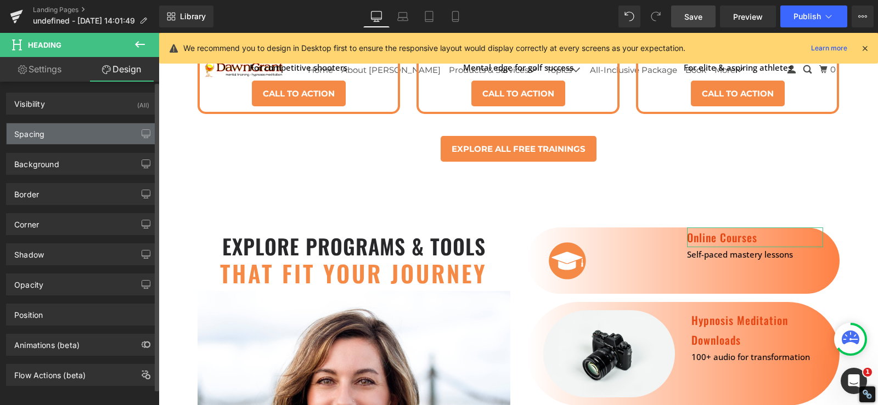
click at [72, 128] on div "Spacing" at bounding box center [82, 133] width 150 height 21
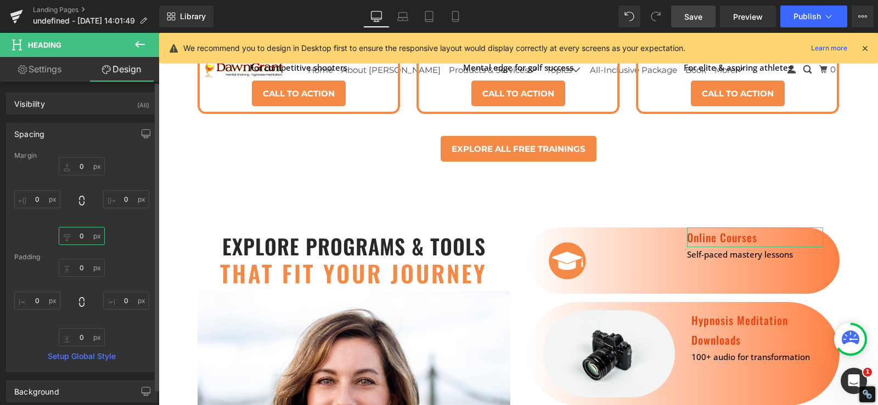
click at [79, 238] on input "0" at bounding box center [82, 236] width 46 height 18
type input "4"
click at [74, 166] on input "0" at bounding box center [82, 166] width 46 height 18
type input "20"
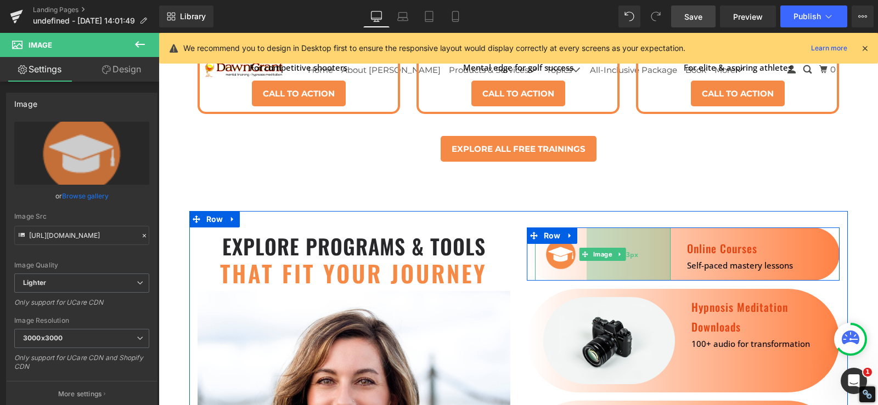
drag, startPoint x: 665, startPoint y: 236, endPoint x: 652, endPoint y: 232, distance: 13.9
click at [652, 232] on div "153px" at bounding box center [628, 254] width 84 height 53
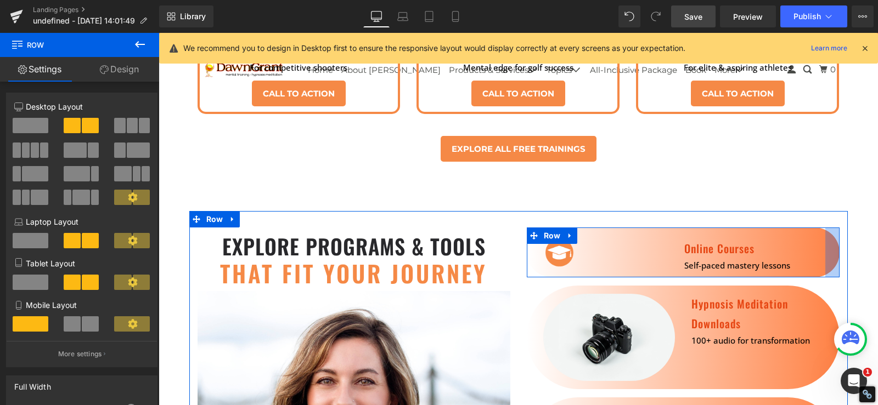
drag, startPoint x: 833, startPoint y: 227, endPoint x: 827, endPoint y: 224, distance: 6.4
click at [827, 228] on div at bounding box center [832, 253] width 14 height 50
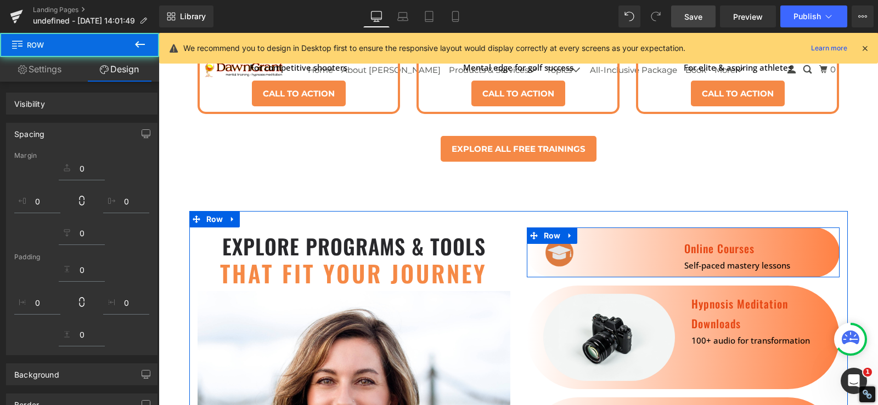
click at [622, 228] on div "Image 153px" at bounding box center [601, 253] width 133 height 50
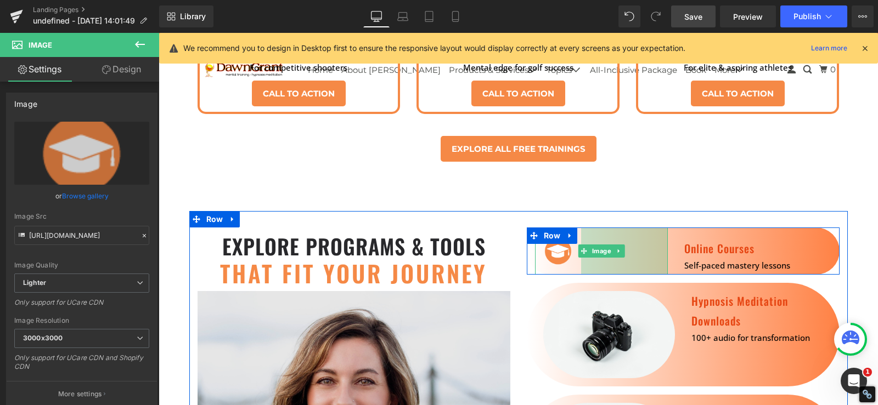
drag, startPoint x: 632, startPoint y: 225, endPoint x: 500, endPoint y: 311, distance: 157.8
click at [630, 228] on div "158px" at bounding box center [624, 251] width 87 height 47
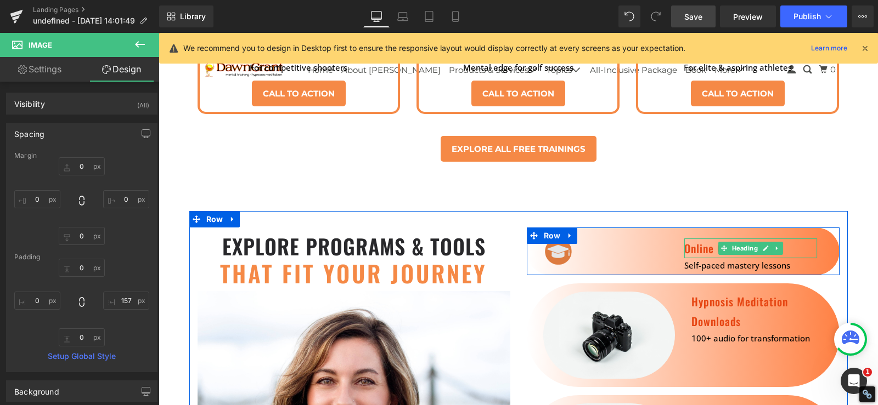
click at [741, 242] on span "Heading" at bounding box center [744, 248] width 30 height 13
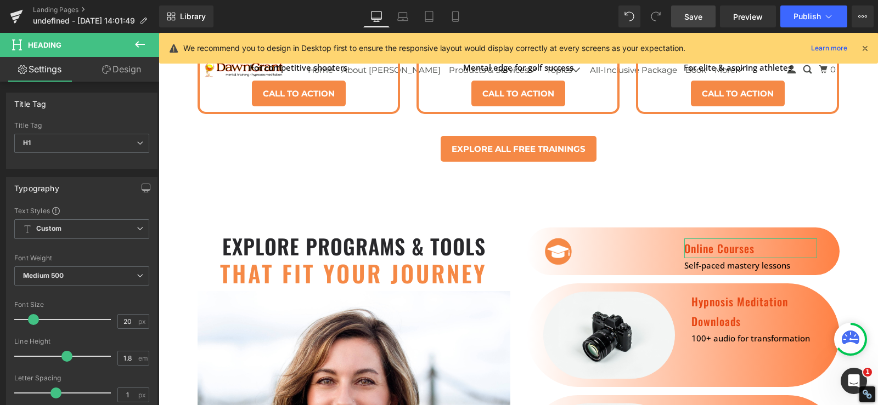
click at [137, 77] on link "Design" at bounding box center [122, 69] width 80 height 25
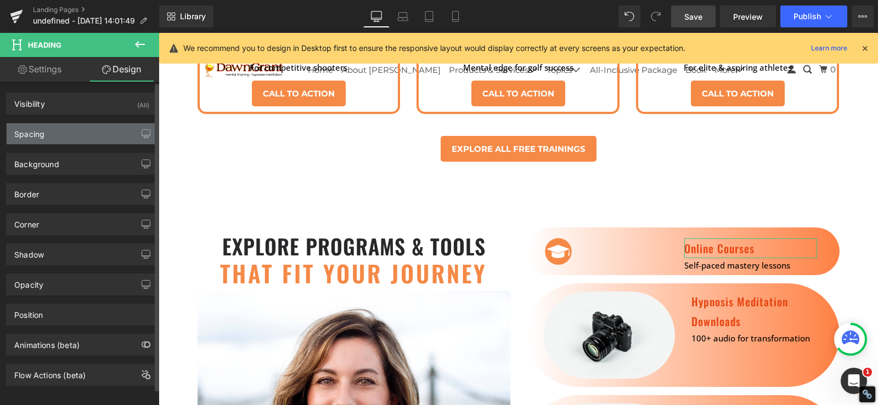
click at [67, 133] on div "Spacing" at bounding box center [82, 133] width 150 height 21
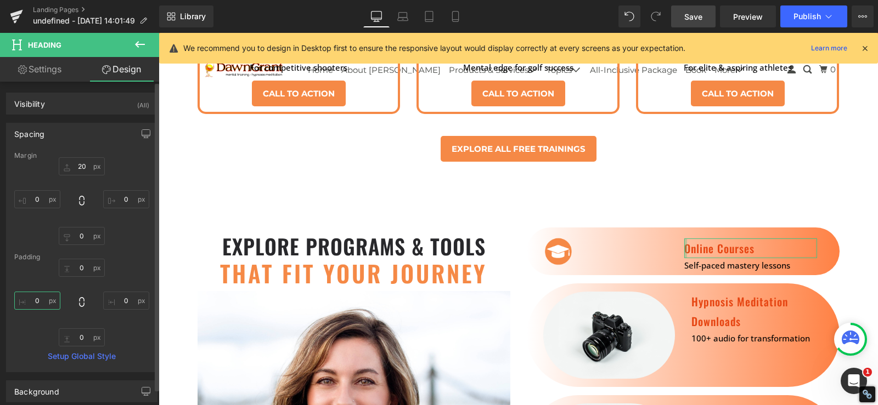
click at [34, 302] on input "0" at bounding box center [37, 301] width 46 height 18
click at [35, 302] on input "0" at bounding box center [37, 301] width 46 height 18
type input "7"
click at [121, 299] on input "0" at bounding box center [126, 301] width 46 height 18
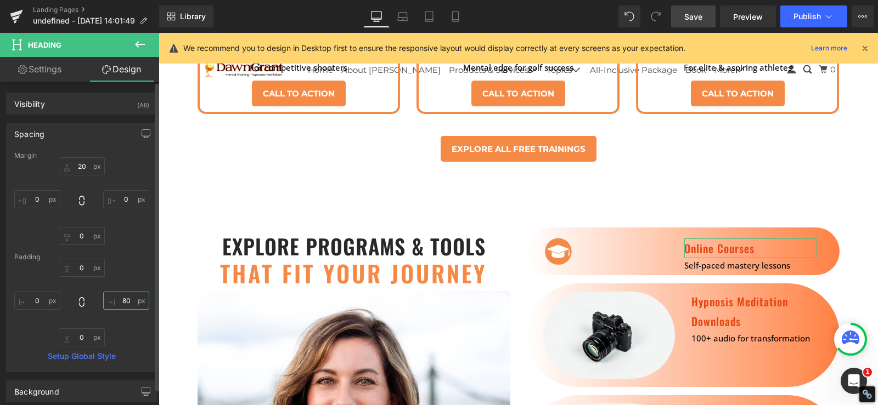
type input "8"
type input "-"
click at [46, 299] on input "text" at bounding box center [37, 301] width 46 height 18
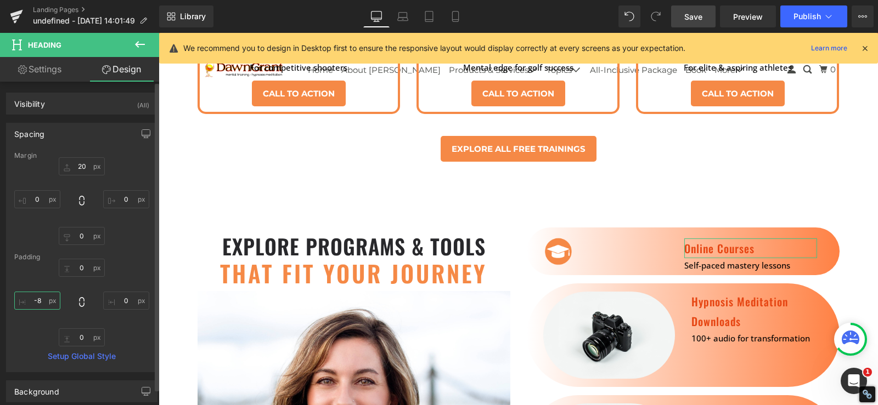
type input "-"
type input "-7-"
type input "-"
type input "7"
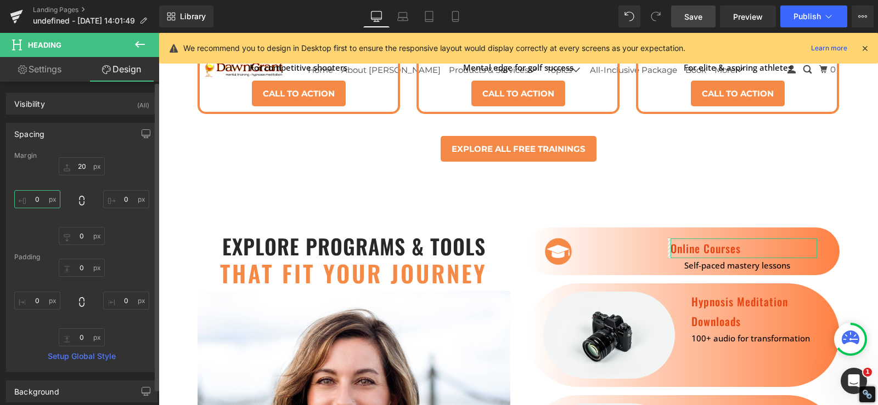
click at [46, 199] on input "text" at bounding box center [37, 199] width 46 height 18
type input "-8-"
click at [120, 200] on input "0" at bounding box center [126, 199] width 46 height 18
type input "5tr"
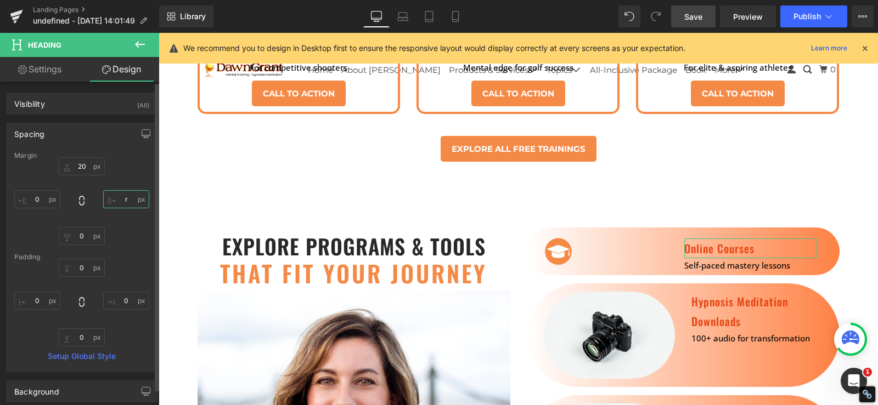
type input "rt"
click at [38, 199] on input "text" at bounding box center [37, 199] width 46 height 18
click at [37, 206] on input "-" at bounding box center [37, 199] width 46 height 18
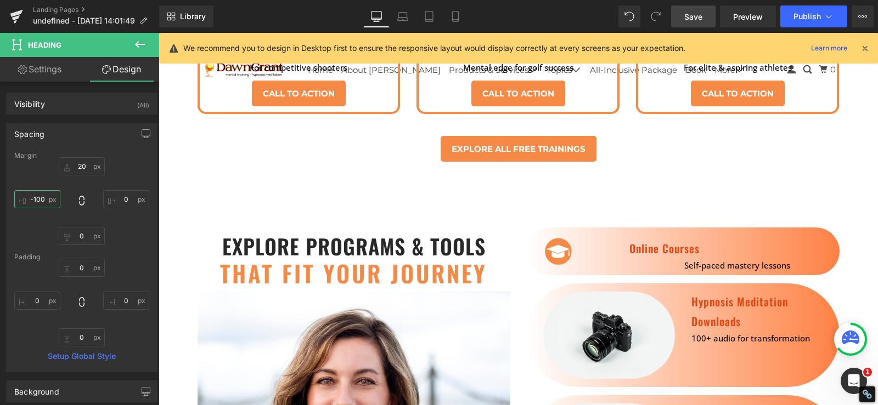
type input "-100"
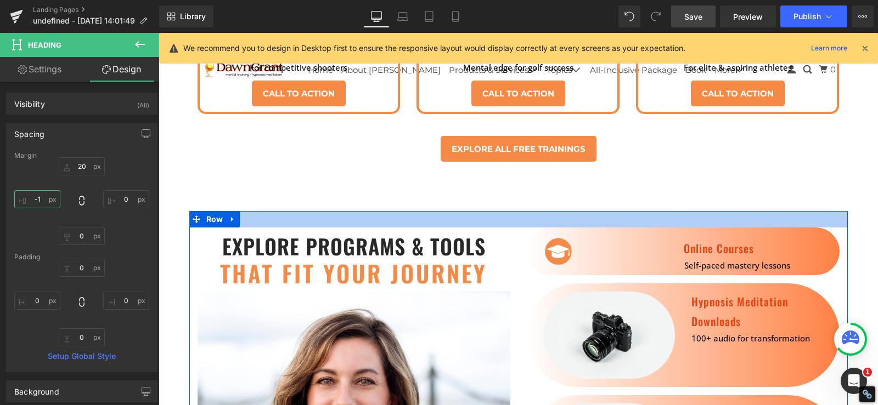
type input "-"
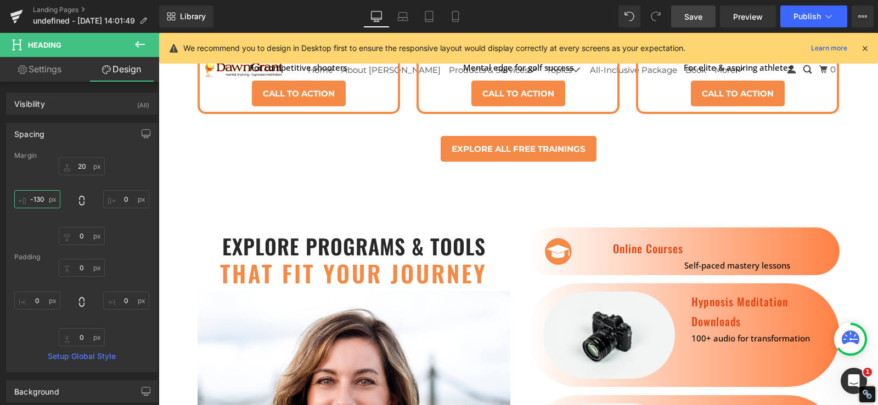
type input "-130"
type input "-140"
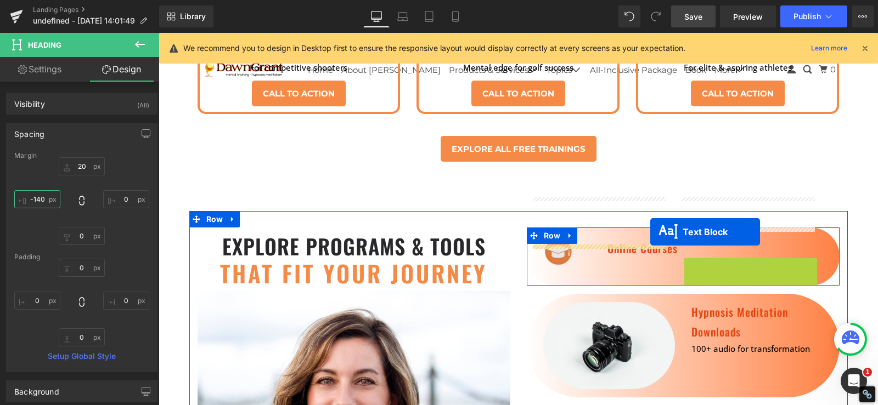
drag, startPoint x: 716, startPoint y: 236, endPoint x: 650, endPoint y: 232, distance: 65.9
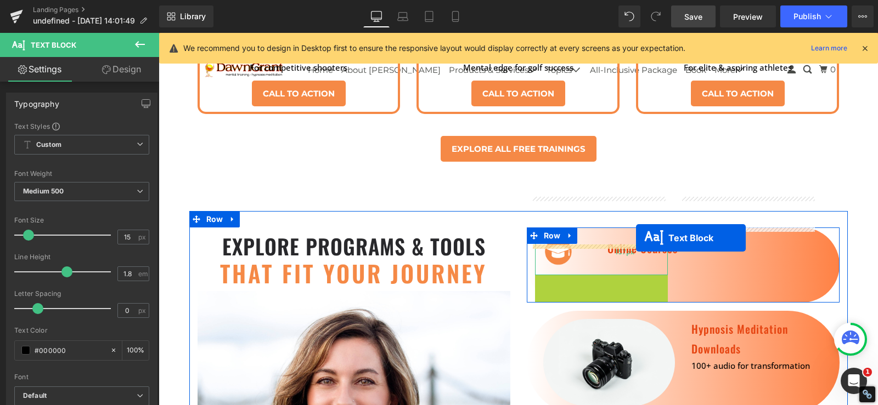
drag, startPoint x: 586, startPoint y: 252, endPoint x: 638, endPoint y: 240, distance: 53.5
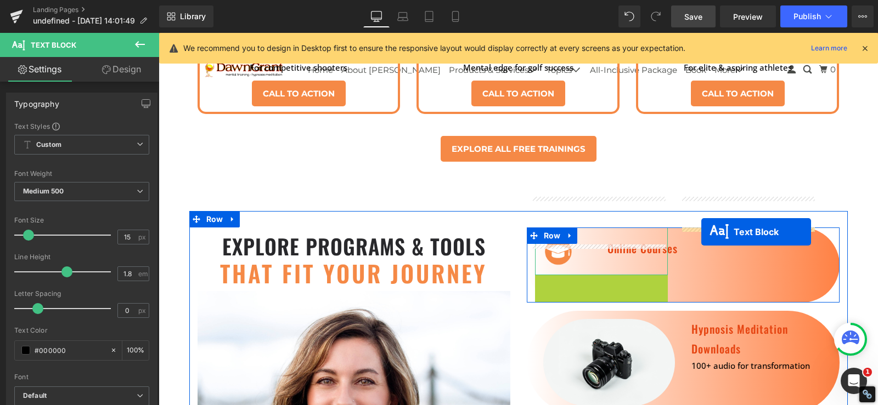
drag, startPoint x: 597, startPoint y: 253, endPoint x: 701, endPoint y: 232, distance: 106.4
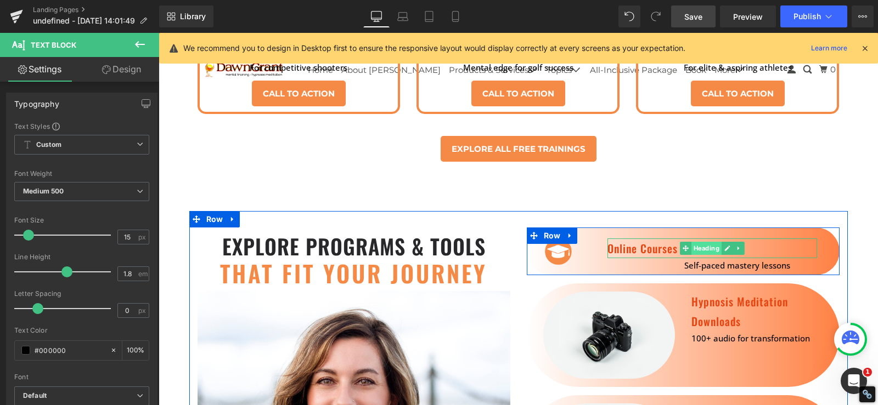
click at [691, 242] on span "Heading" at bounding box center [706, 248] width 30 height 13
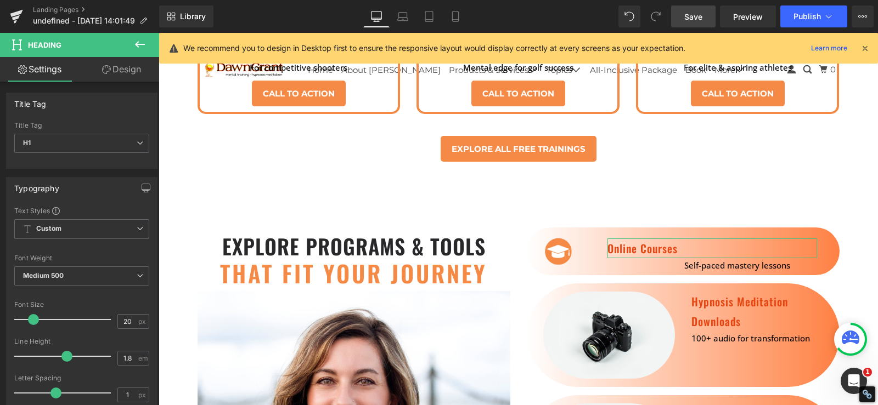
click at [128, 67] on link "Design" at bounding box center [122, 69] width 80 height 25
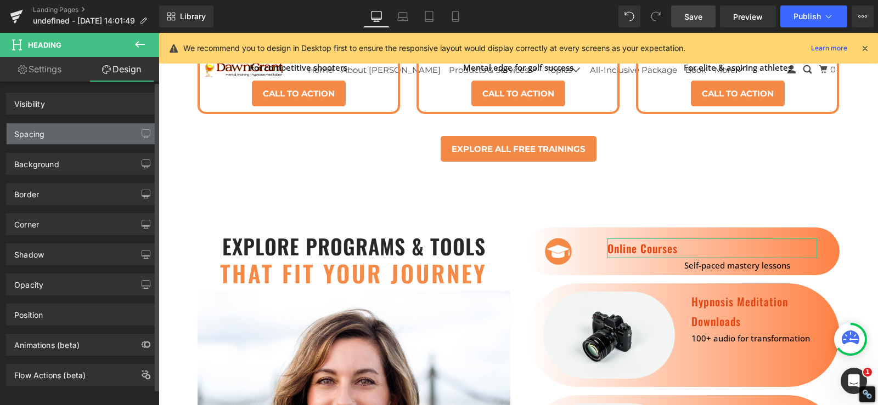
click at [67, 143] on div "Spacing" at bounding box center [82, 133] width 150 height 21
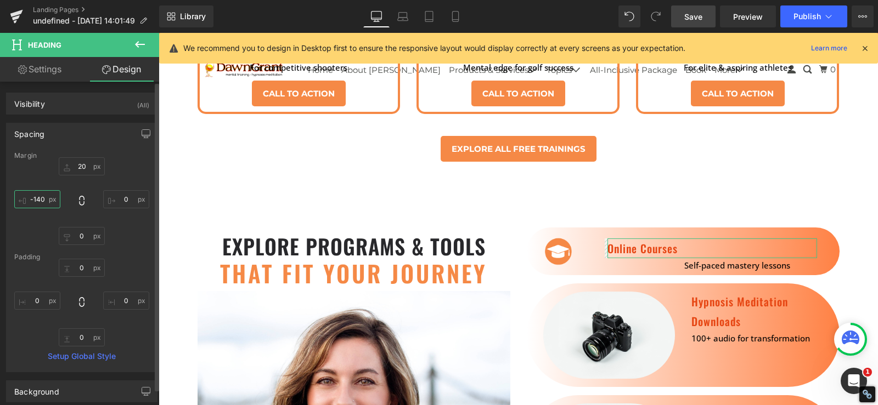
click at [45, 201] on input "-140" at bounding box center [37, 199] width 46 height 18
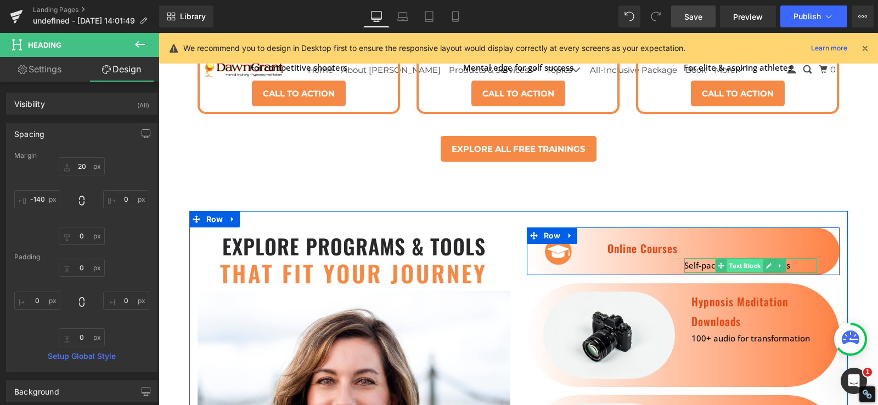
click at [739, 259] on span "Text Block" at bounding box center [744, 265] width 36 height 13
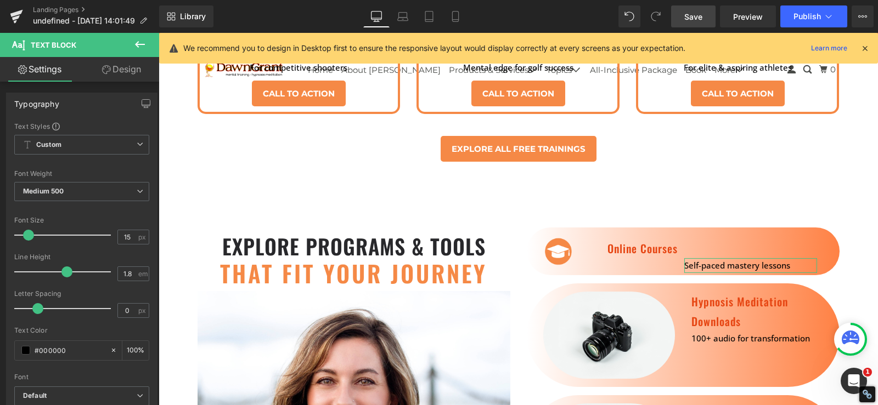
click at [138, 72] on link "Design" at bounding box center [122, 69] width 80 height 25
click at [0, 0] on div "Spacing" at bounding box center [0, 0] width 0 height 0
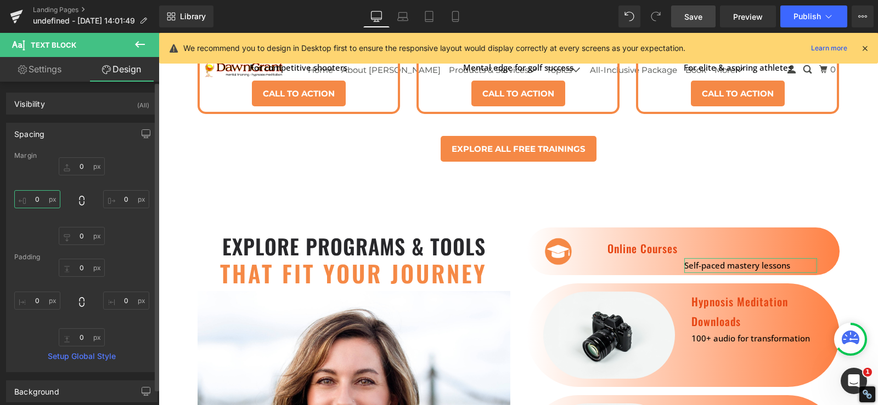
click at [37, 204] on input "0" at bounding box center [37, 199] width 46 height 18
paste input "-14"
type input "-140"
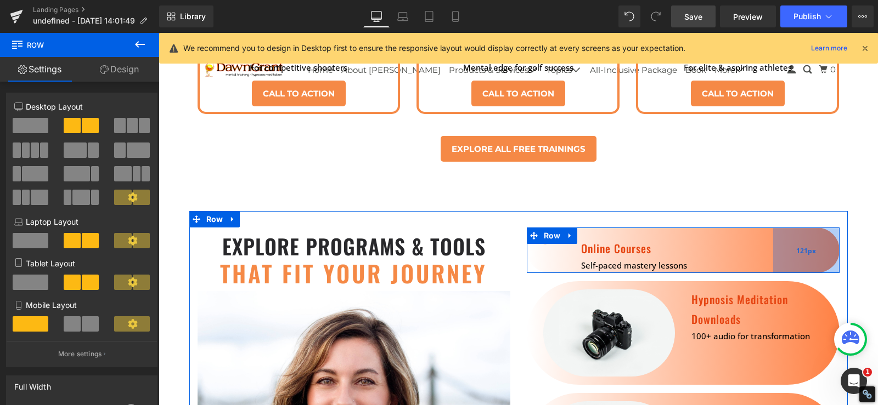
drag, startPoint x: 829, startPoint y: 222, endPoint x: 777, endPoint y: 221, distance: 52.1
click at [777, 228] on div "121px" at bounding box center [806, 251] width 66 height 46
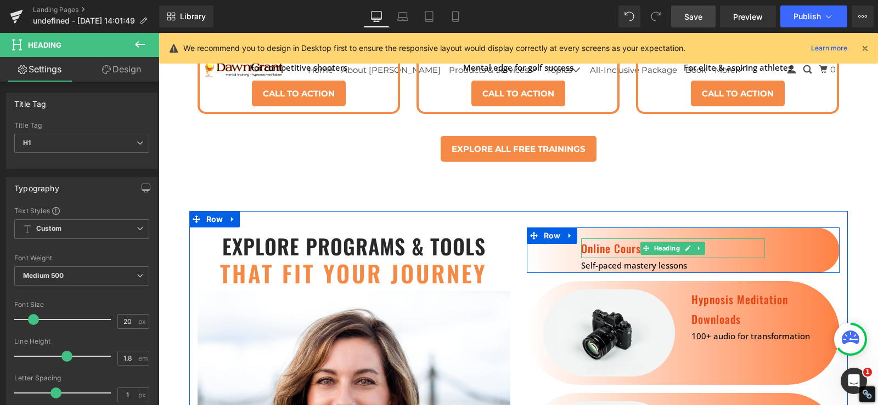
click at [576, 228] on div "Image 157px Online Courses Heading NaNpx Self-paced mastery lessons Text Block …" at bounding box center [683, 251] width 313 height 46
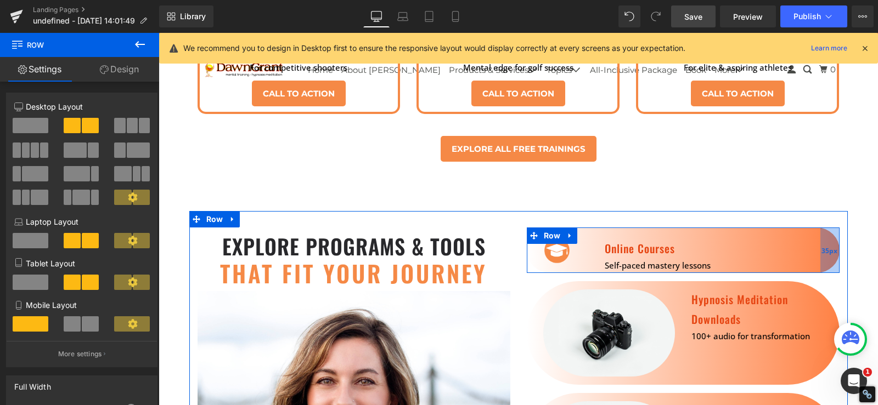
drag, startPoint x: 774, startPoint y: 220, endPoint x: 821, endPoint y: 204, distance: 49.8
click at [821, 228] on div "35px" at bounding box center [829, 251] width 19 height 46
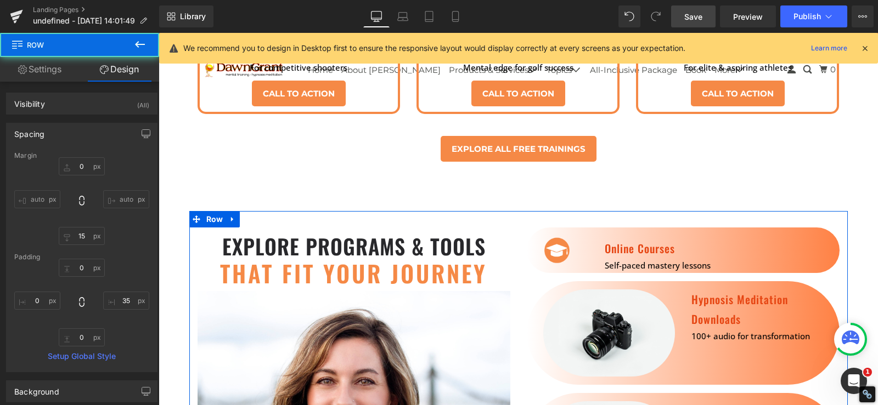
scroll to position [2819, 0]
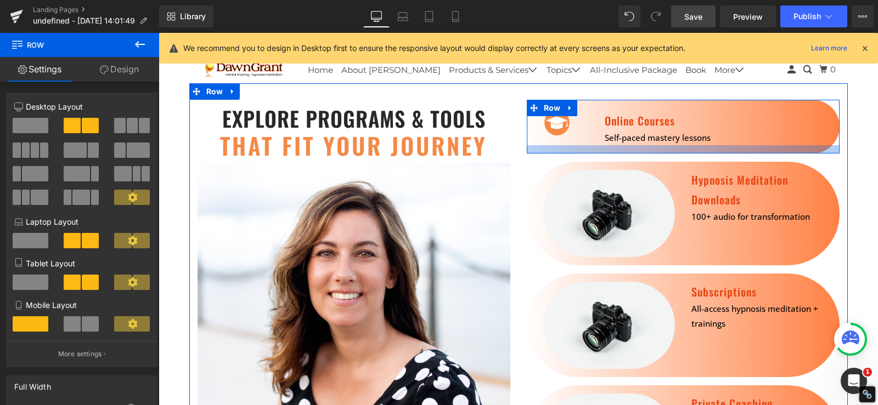
drag, startPoint x: 576, startPoint y: 112, endPoint x: 576, endPoint y: 120, distance: 7.7
click at [576, 145] on div at bounding box center [683, 149] width 313 height 8
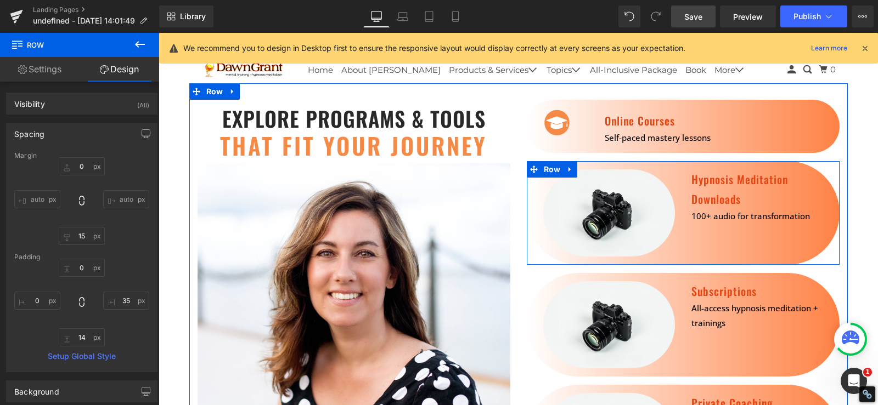
scroll to position [2691, 0]
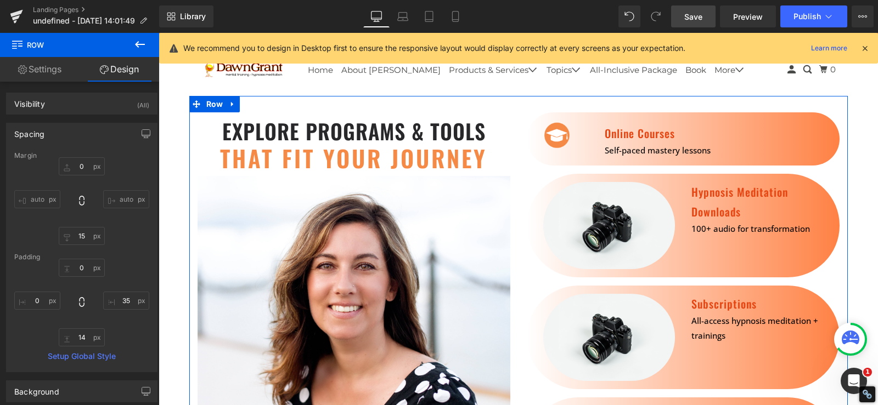
scroll to position [2819, 0]
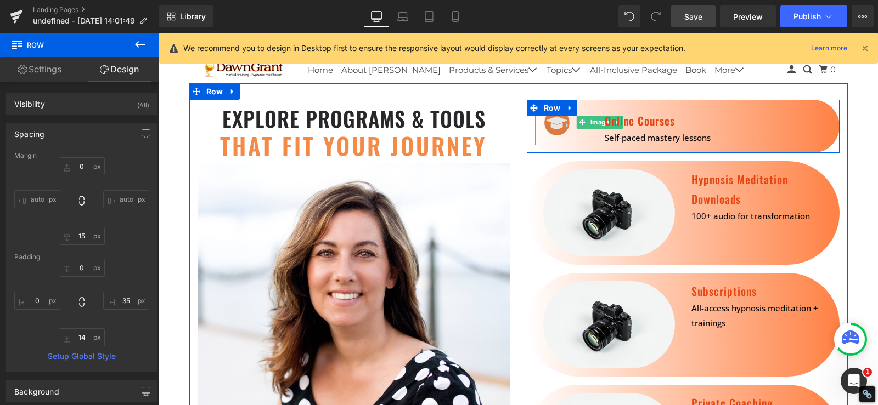
click at [558, 100] on img at bounding box center [600, 123] width 131 height 46
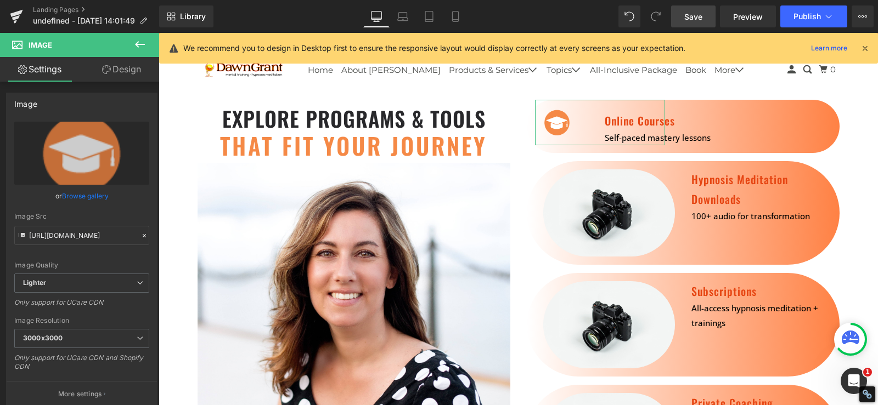
click at [128, 74] on link "Design" at bounding box center [122, 69] width 80 height 25
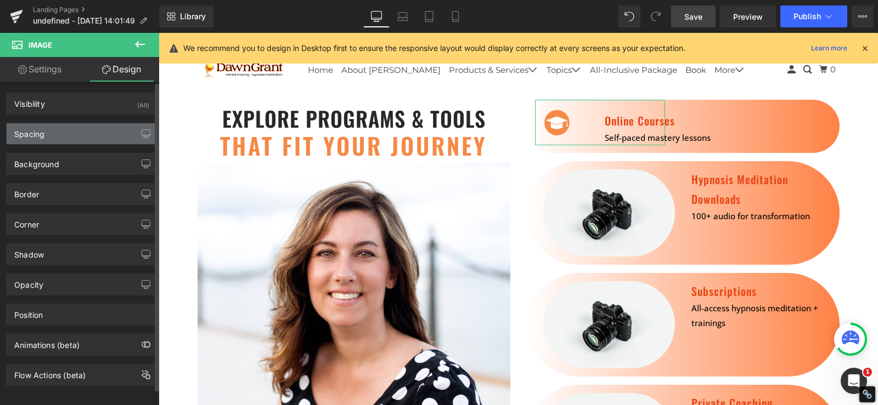
click at [71, 134] on div "Spacing" at bounding box center [82, 133] width 150 height 21
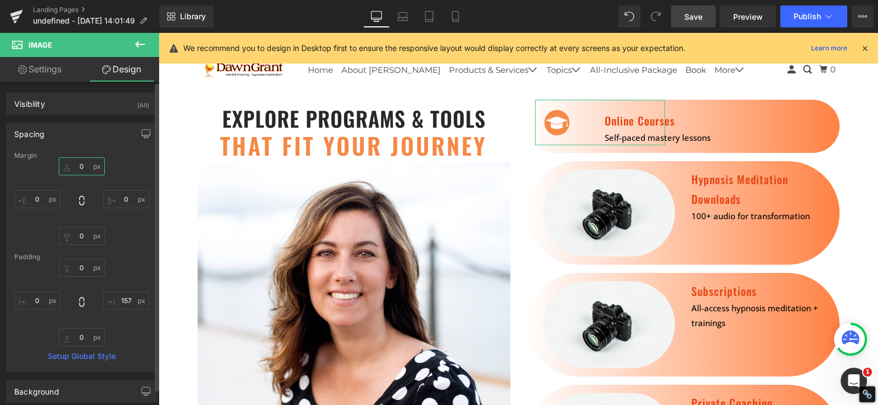
click at [78, 165] on input "text" at bounding box center [82, 166] width 46 height 18
type input "2"
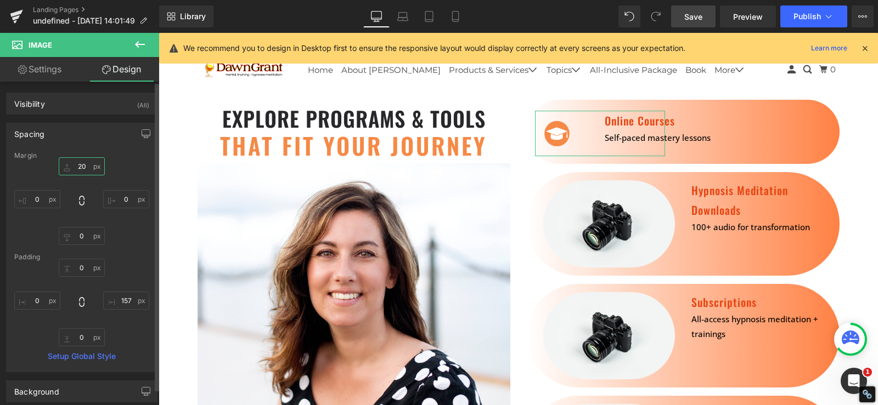
type input "2"
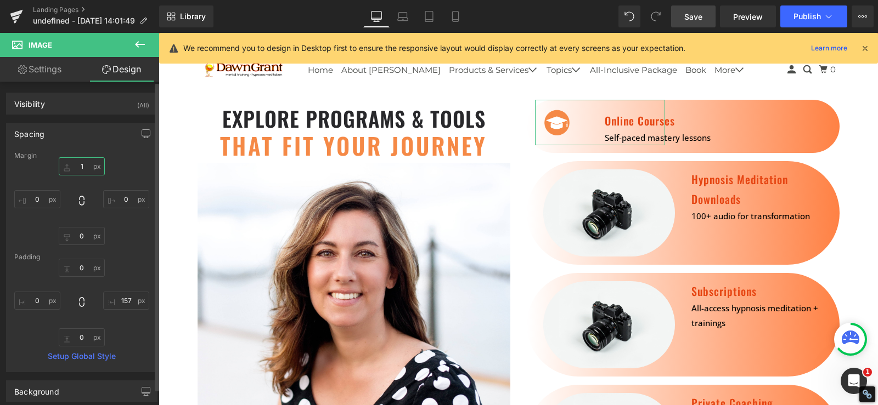
type input "10"
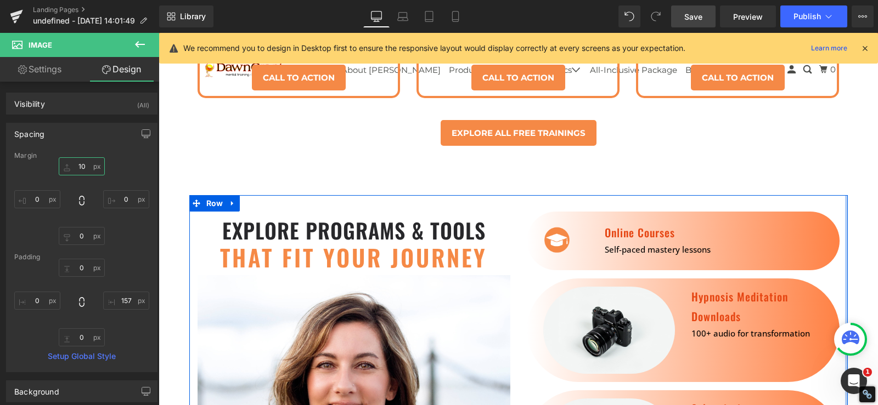
scroll to position [2691, 0]
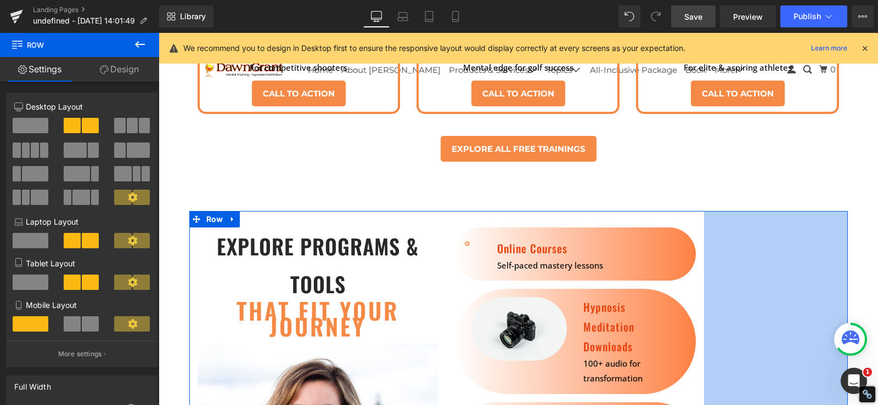
drag, startPoint x: 842, startPoint y: 236, endPoint x: 698, endPoint y: 232, distance: 143.8
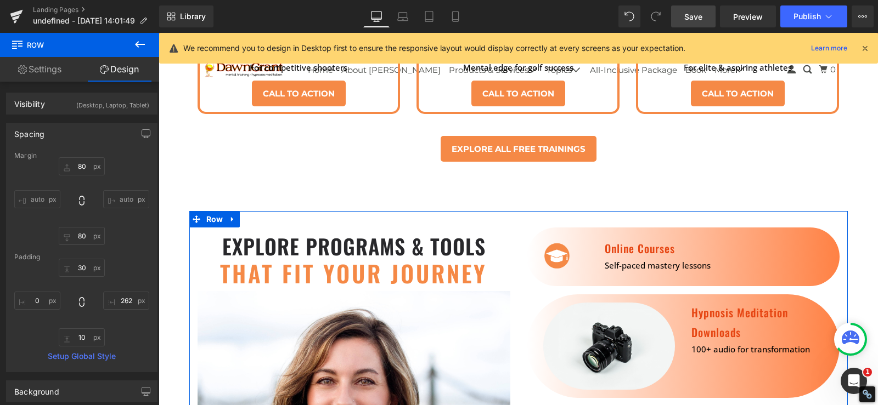
drag, startPoint x: 724, startPoint y: 247, endPoint x: 871, endPoint y: 247, distance: 147.0
